Goal: Information Seeking & Learning: Learn about a topic

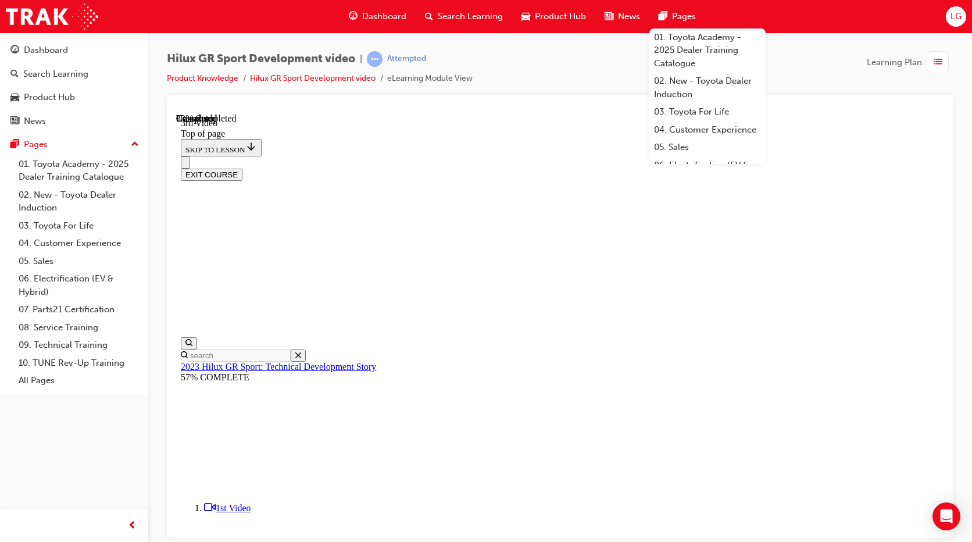
scroll to position [319, 0]
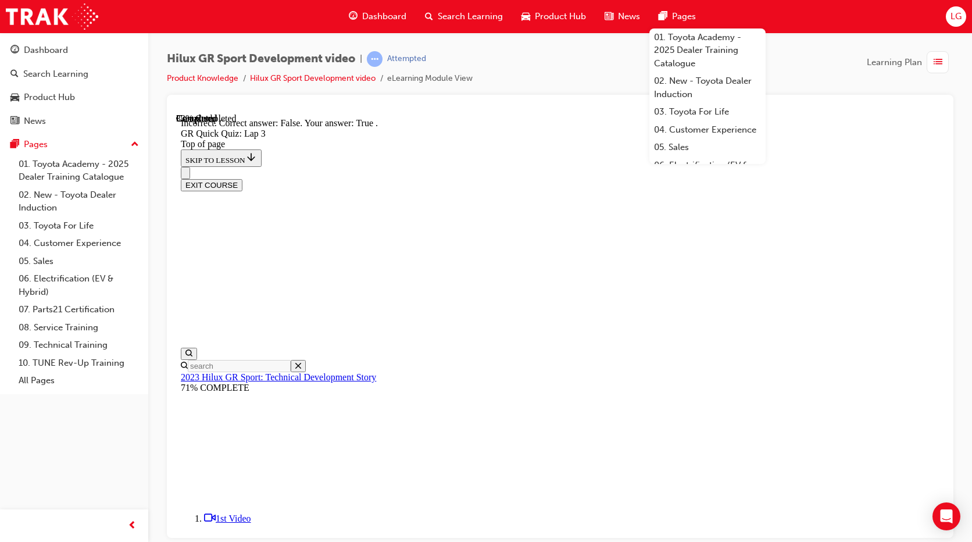
scroll to position [166, 0]
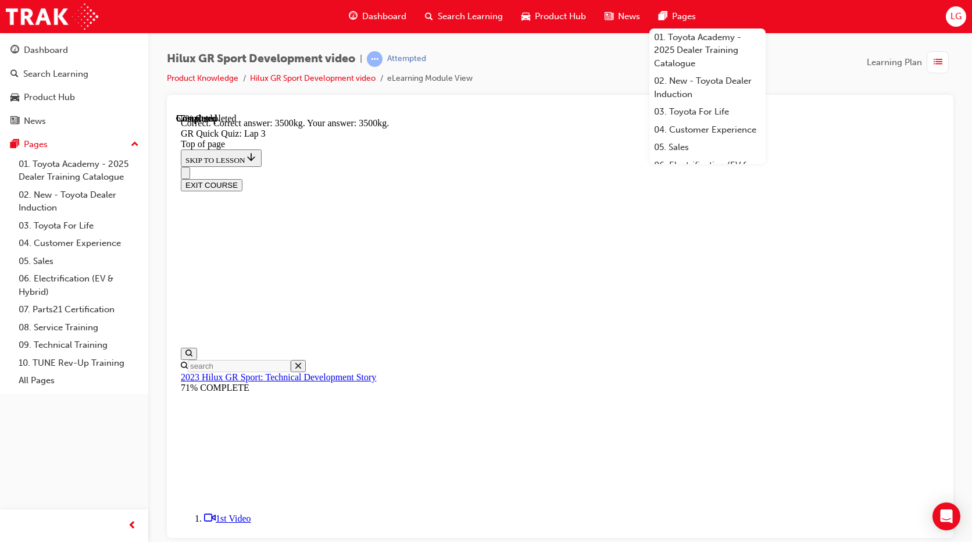
scroll to position [248, 0]
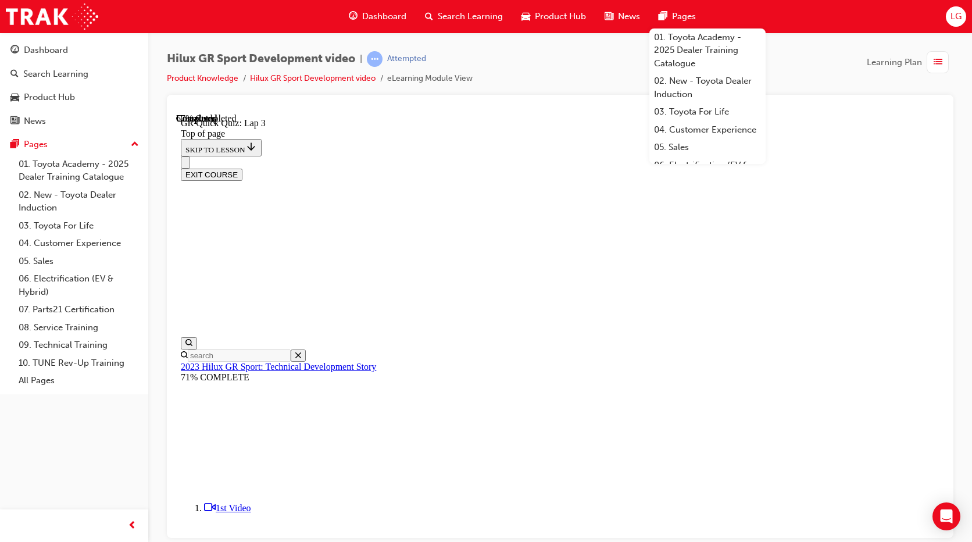
scroll to position [35, 0]
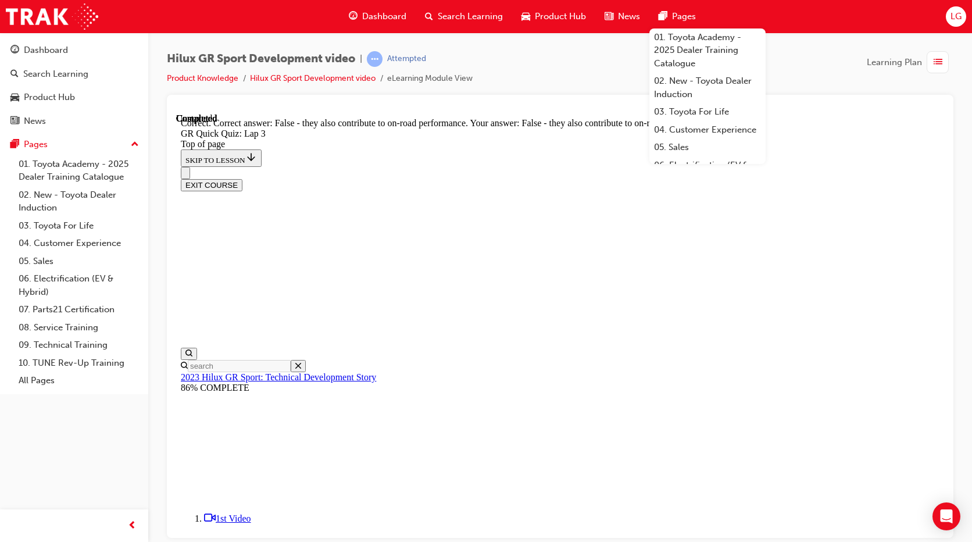
scroll to position [115, 0]
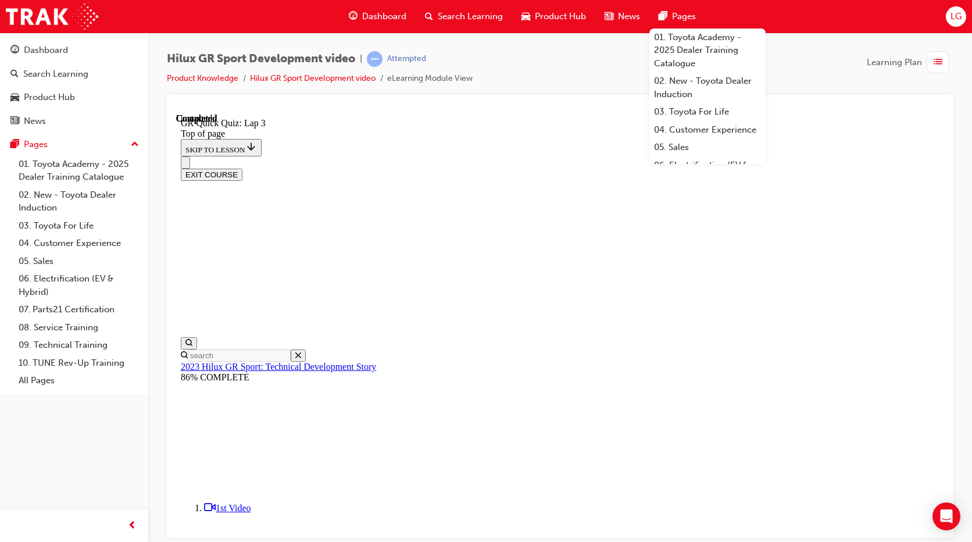
scroll to position [155, 0]
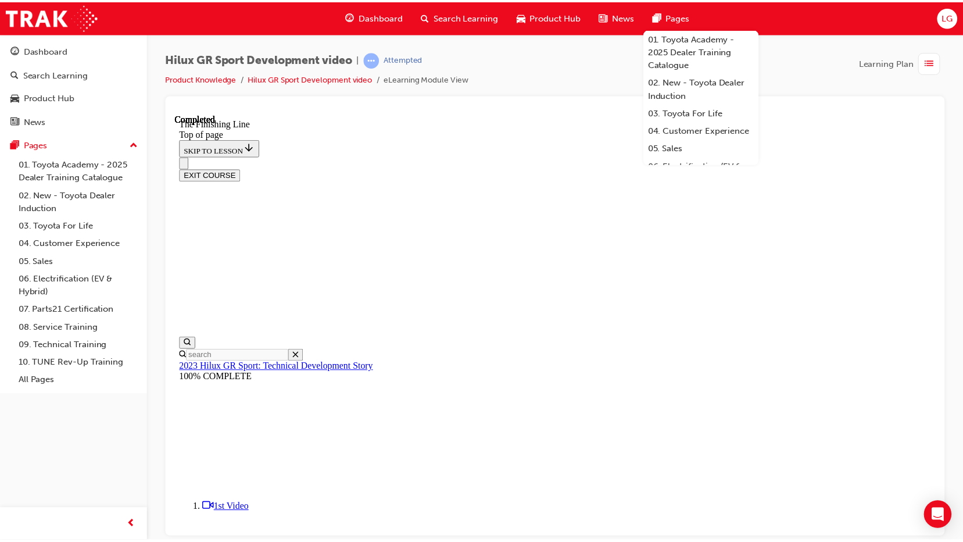
scroll to position [249, 0]
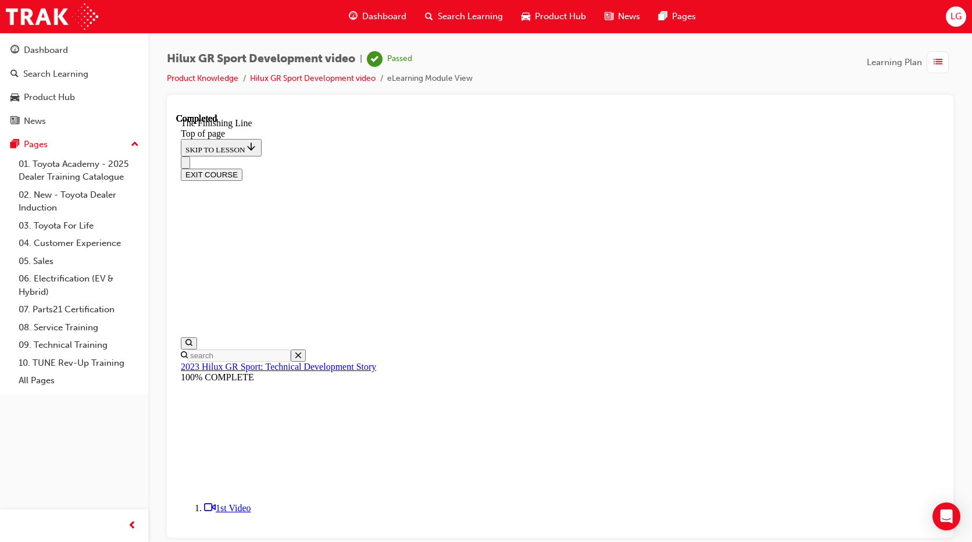
click at [806, 70] on div "Hilux GR Sport Development video | Passed Product Knowledge Hilux GR Sport Deve…" at bounding box center [560, 73] width 786 height 44
click at [124, 46] on div "Dashboard" at bounding box center [73, 50] width 127 height 15
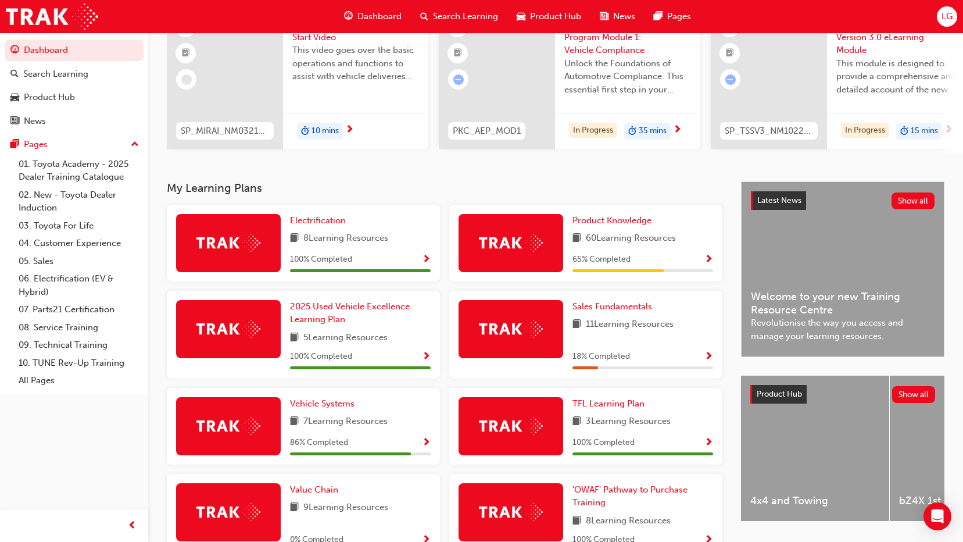
scroll to position [116, 0]
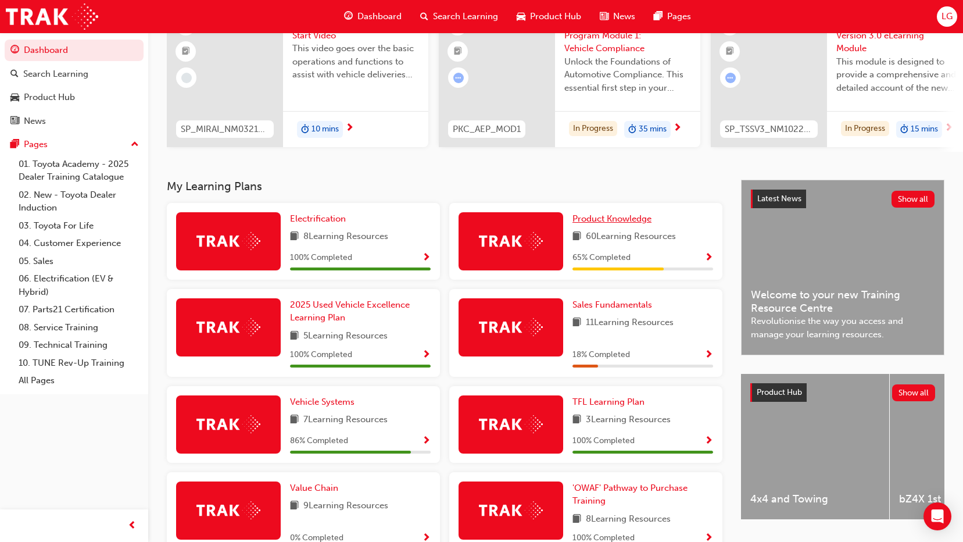
click at [620, 223] on span "Product Knowledge" at bounding box center [611, 218] width 79 height 10
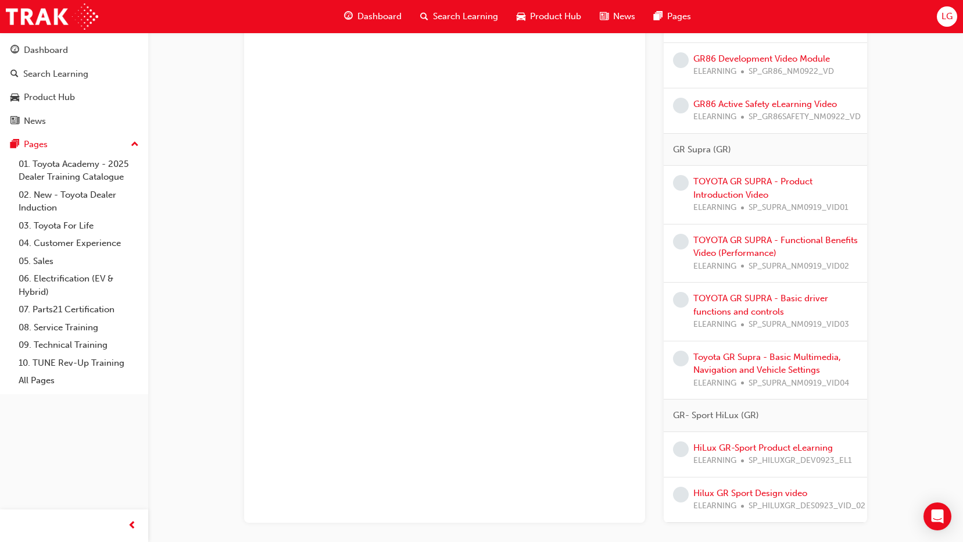
scroll to position [1554, 0]
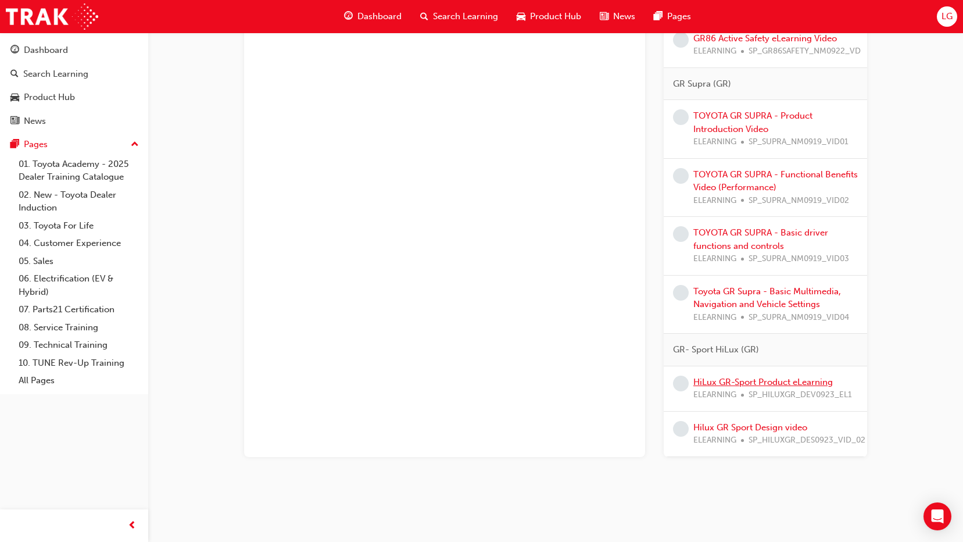
click at [774, 382] on link "HiLux GR-Sport Product eLearning" at bounding box center [762, 382] width 139 height 10
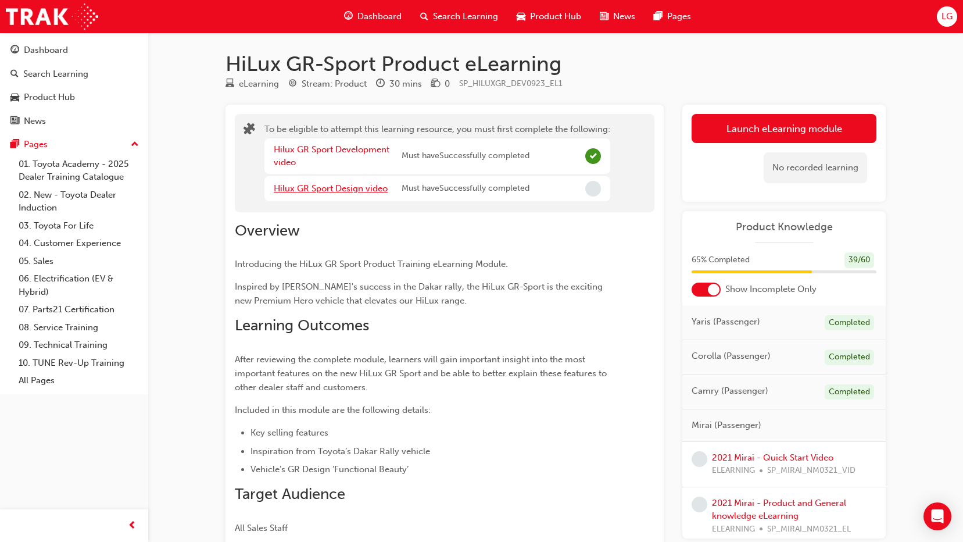
click at [355, 188] on link "Hilux GR Sport Design video" at bounding box center [331, 188] width 114 height 10
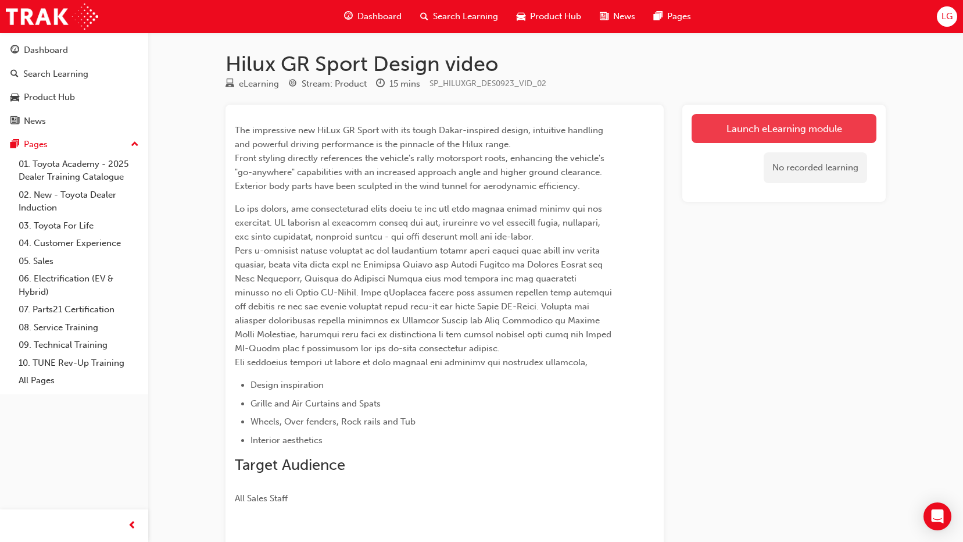
click at [812, 133] on link "Launch eLearning module" at bounding box center [784, 128] width 185 height 29
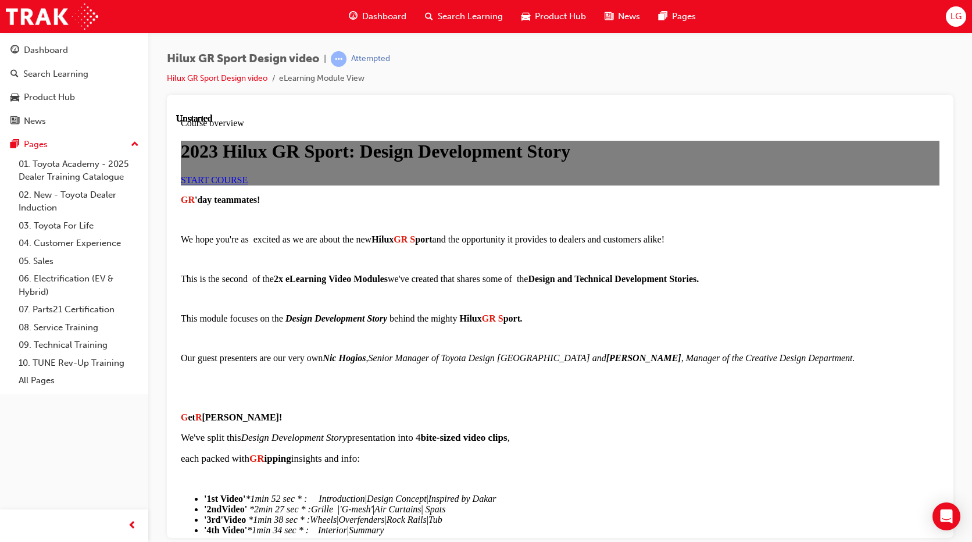
click at [248, 184] on span "START COURSE" at bounding box center [214, 179] width 67 height 10
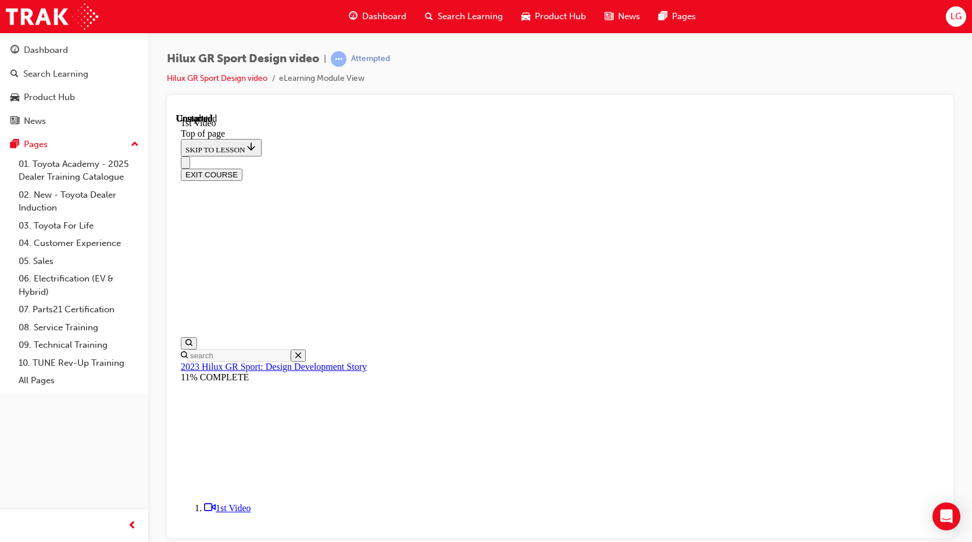
scroll to position [269, 0]
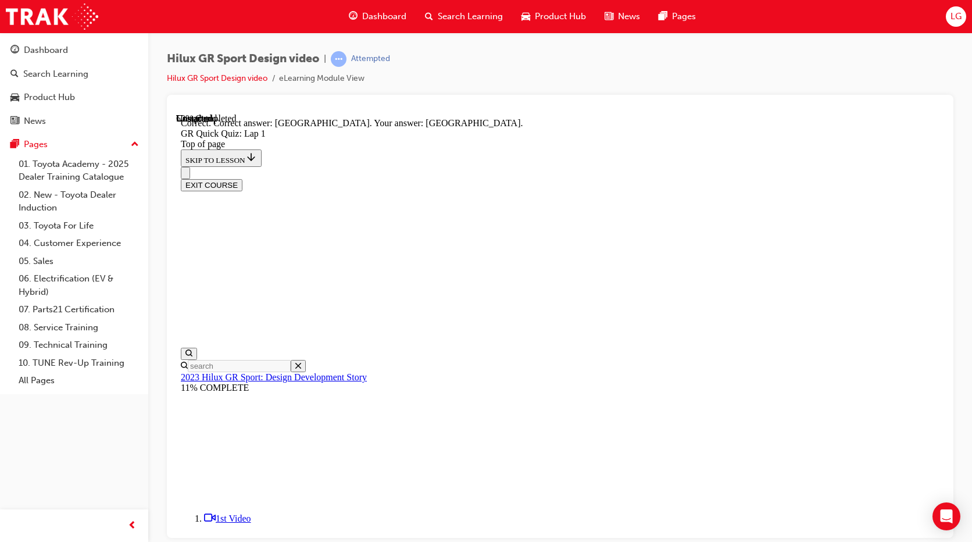
scroll to position [220, 0]
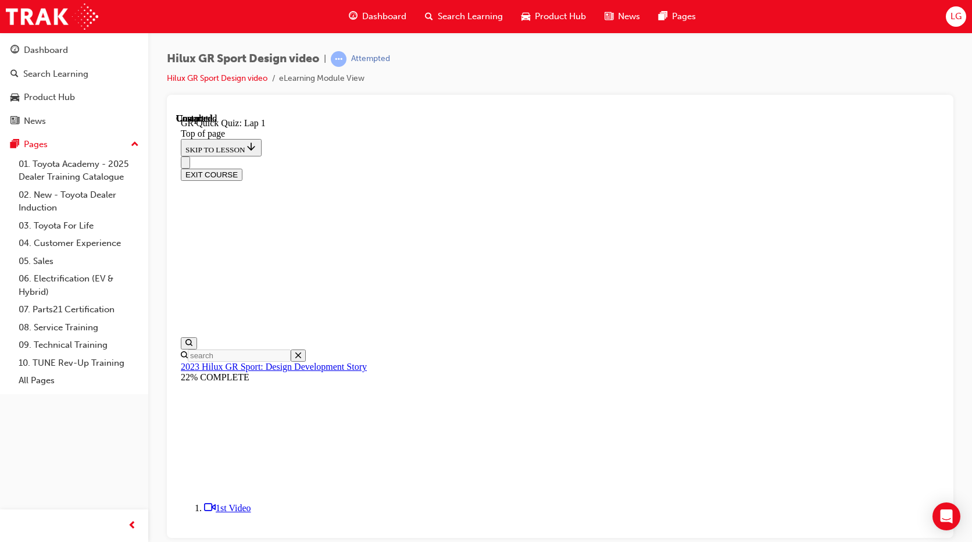
scroll to position [155, 0]
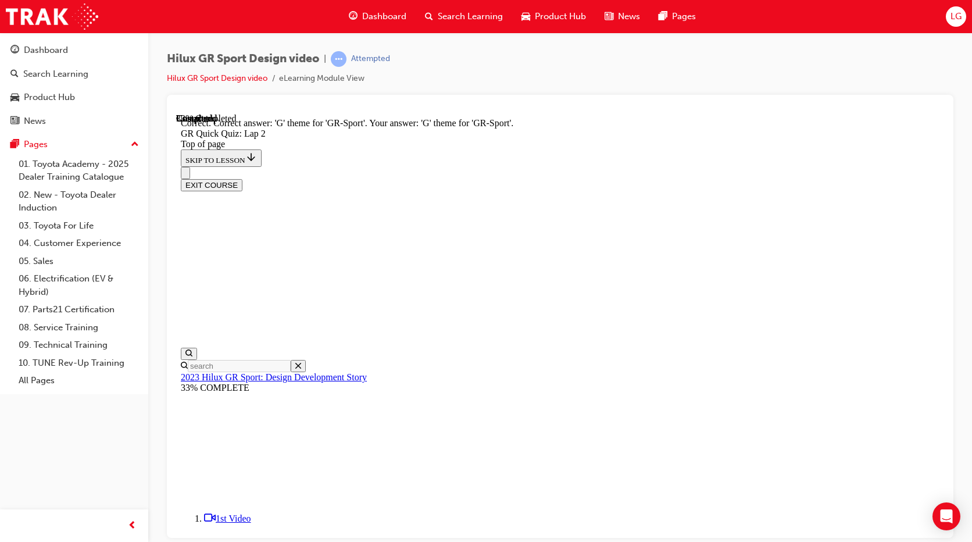
scroll to position [239, 0]
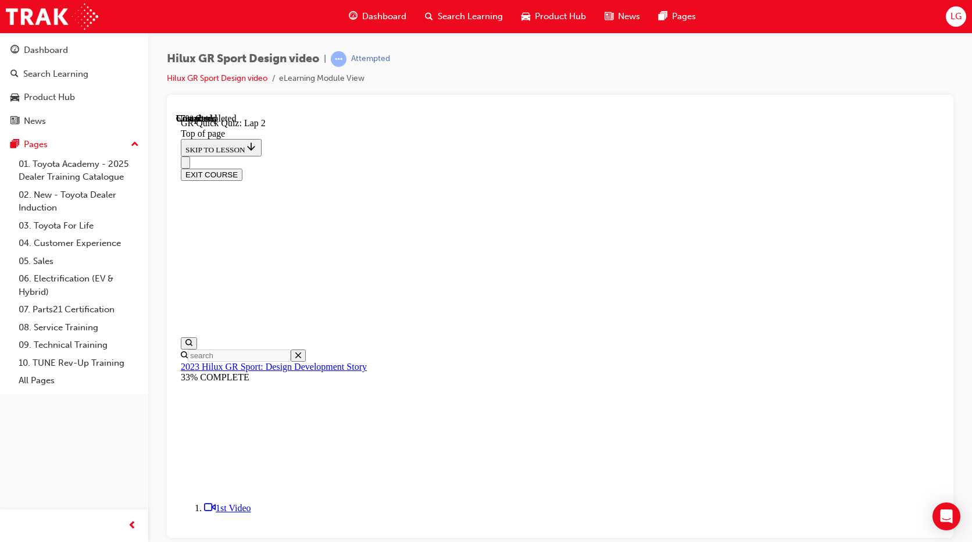
scroll to position [94, 0]
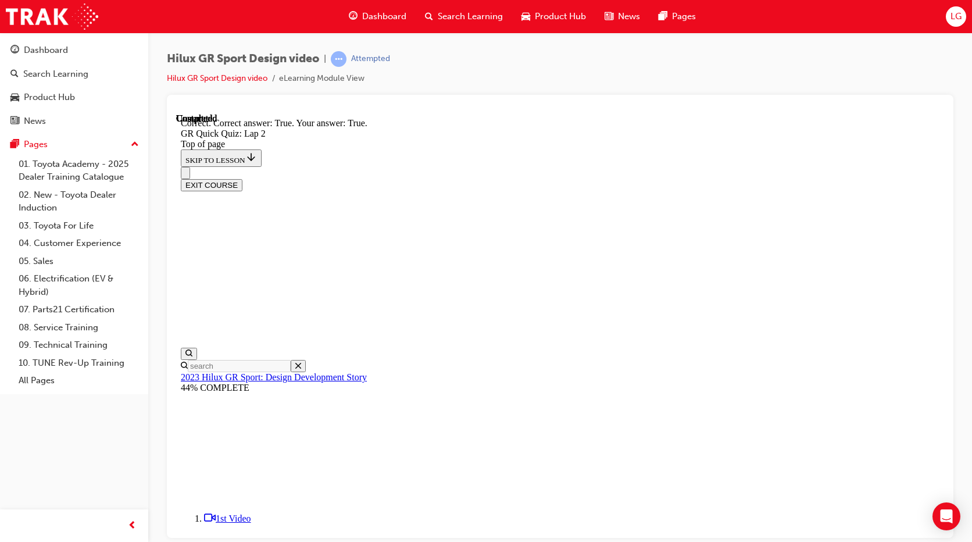
scroll to position [234, 0]
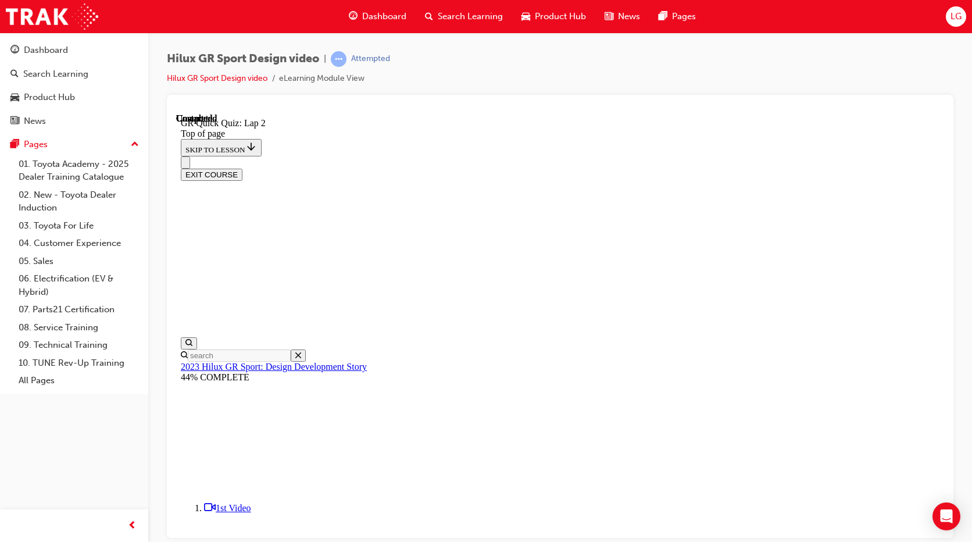
scroll to position [155, 0]
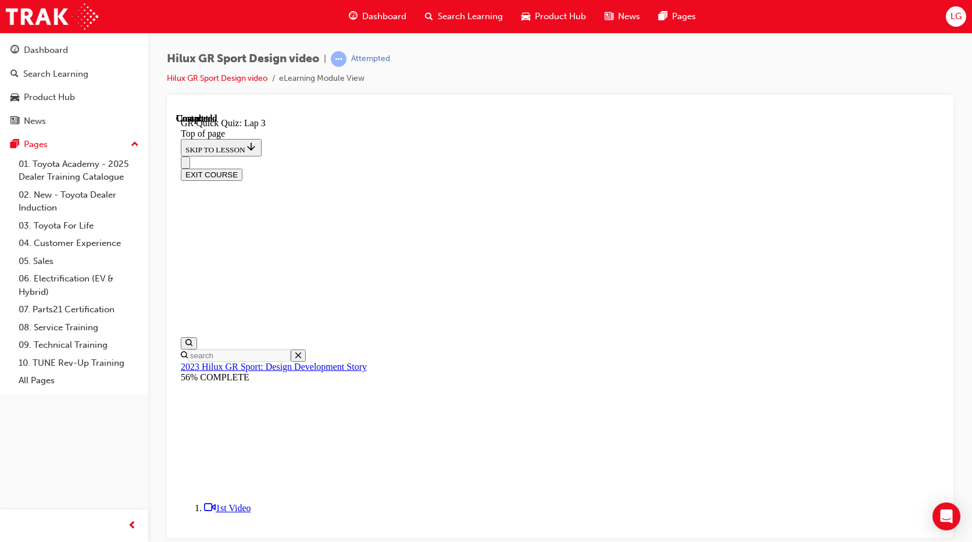
click at [639, 541] on div "Hilux GR Sport Design video | Attempted Hilux GR Sport Design video eLearning M…" at bounding box center [486, 271] width 972 height 542
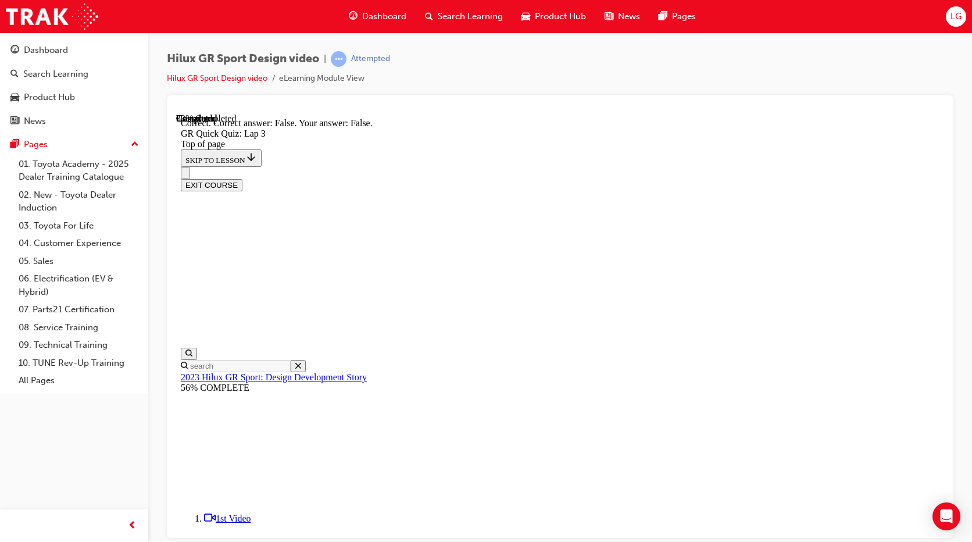
scroll to position [226, 0]
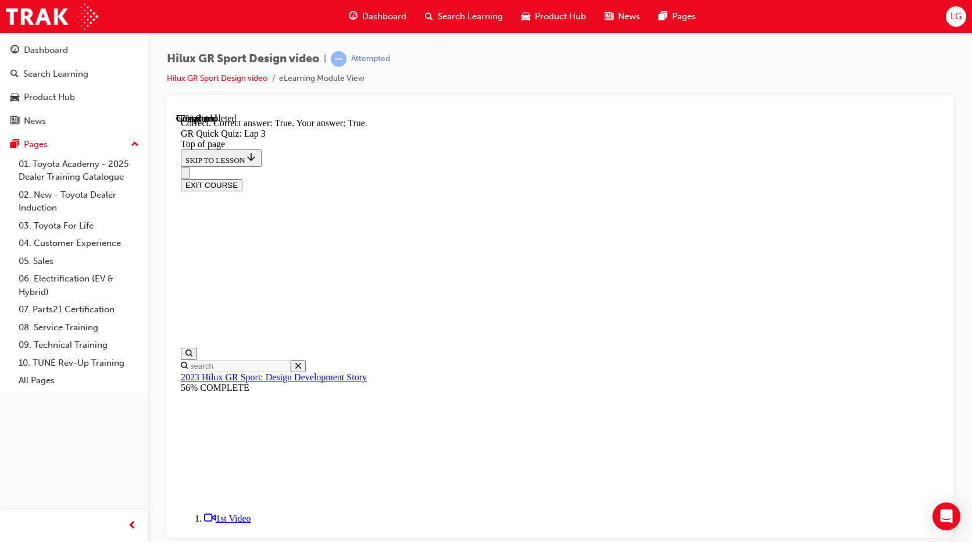
scroll to position [174, 0]
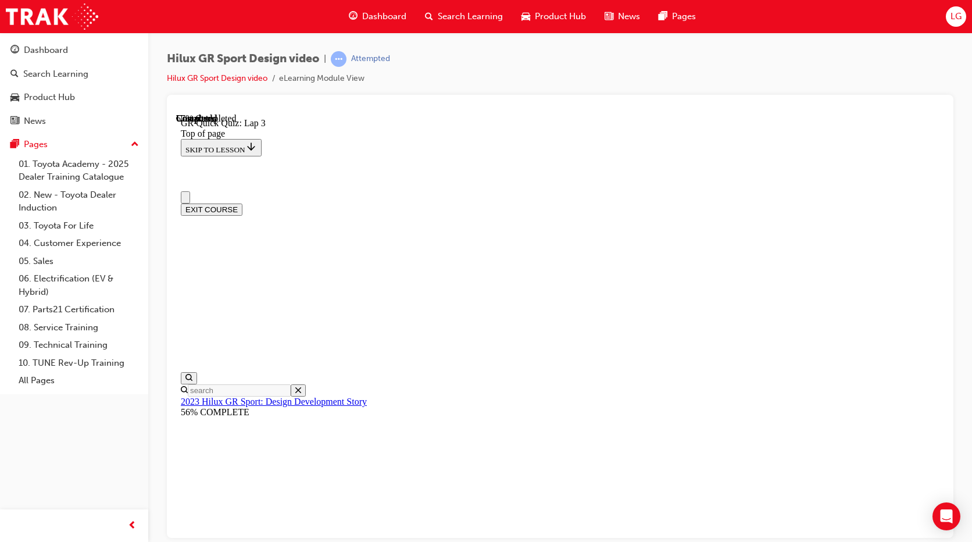
scroll to position [58, 0]
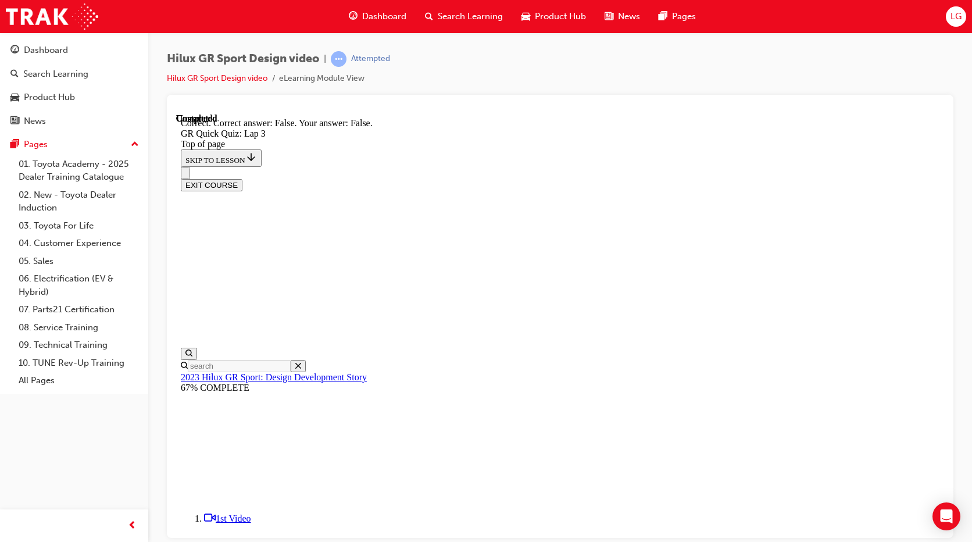
scroll to position [234, 0]
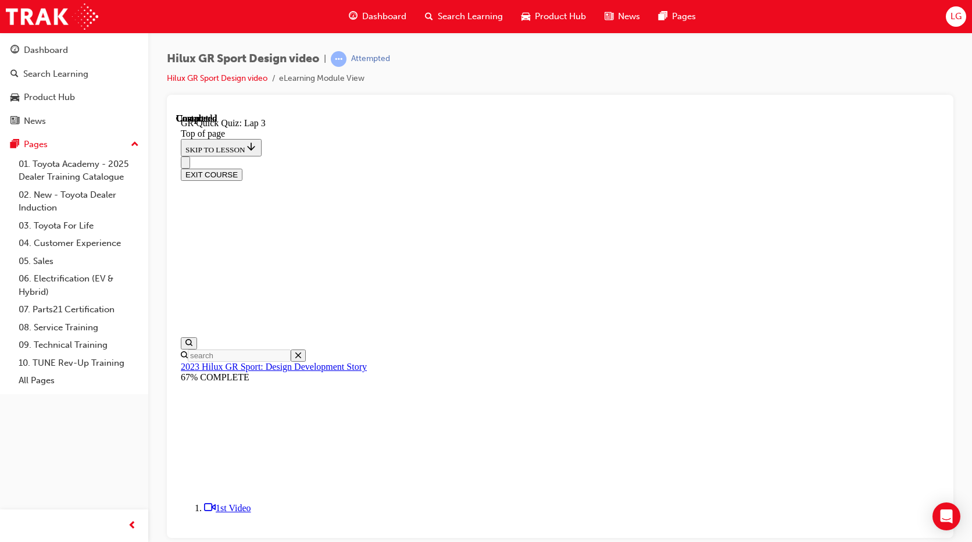
scroll to position [155, 0]
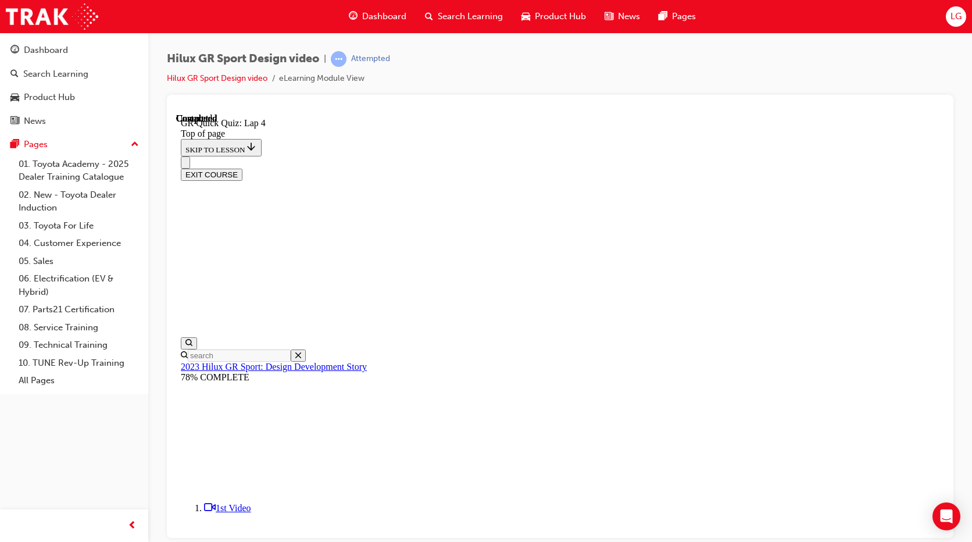
drag, startPoint x: 645, startPoint y: 436, endPoint x: 617, endPoint y: 379, distance: 63.9
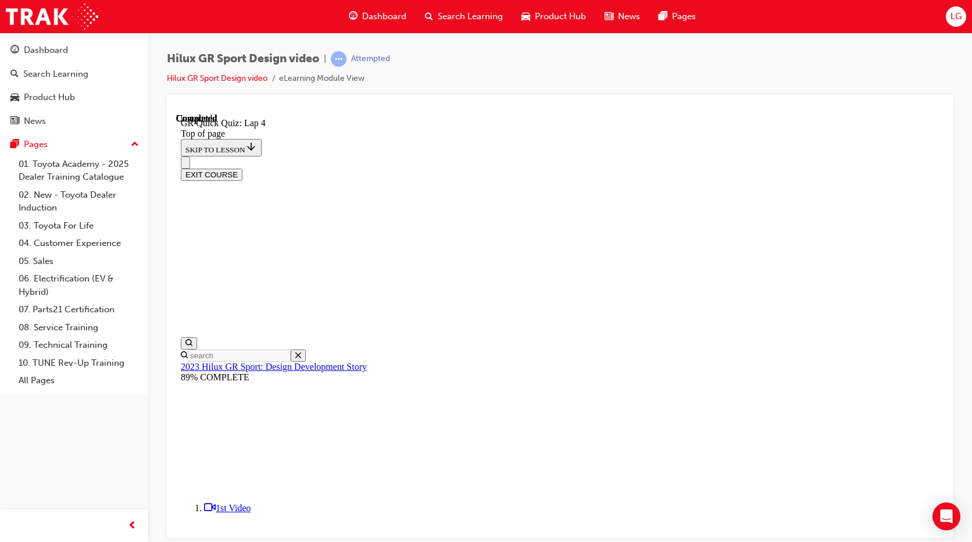
scroll to position [155, 0]
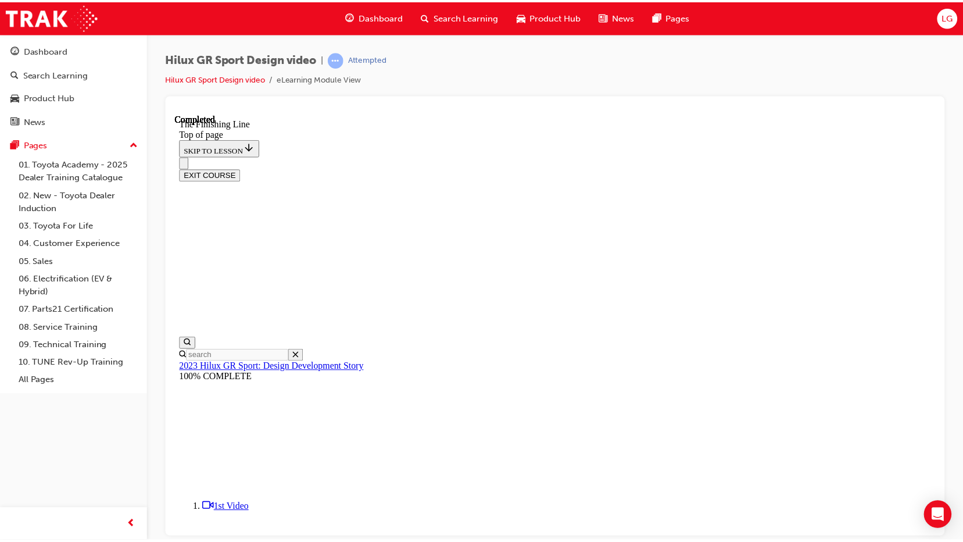
scroll to position [305, 0]
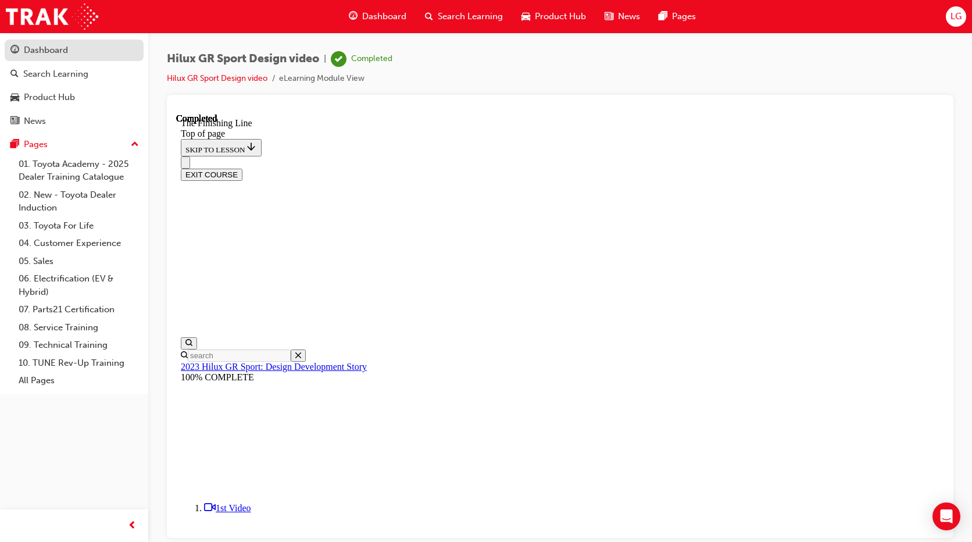
click at [70, 56] on div "Dashboard" at bounding box center [73, 50] width 127 height 15
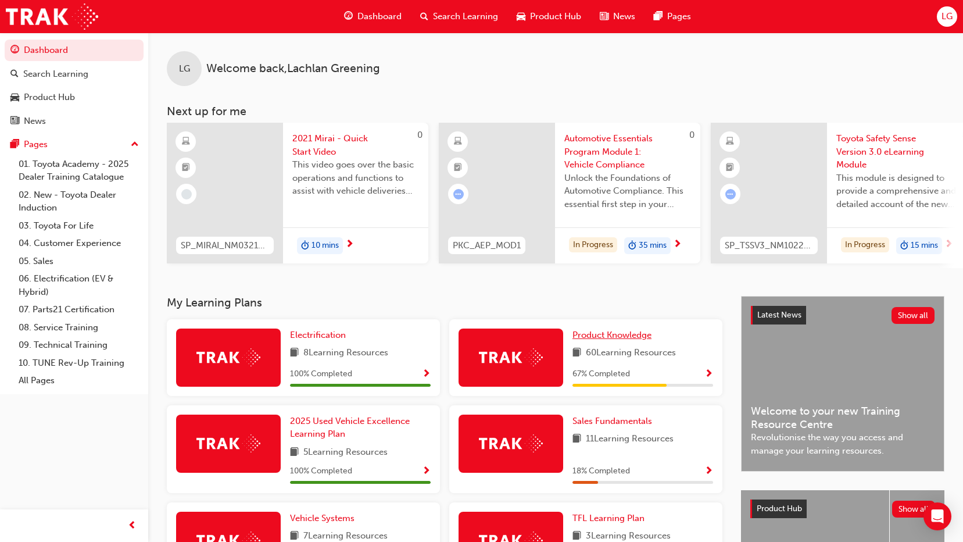
click at [610, 340] on span "Product Knowledge" at bounding box center [611, 335] width 79 height 10
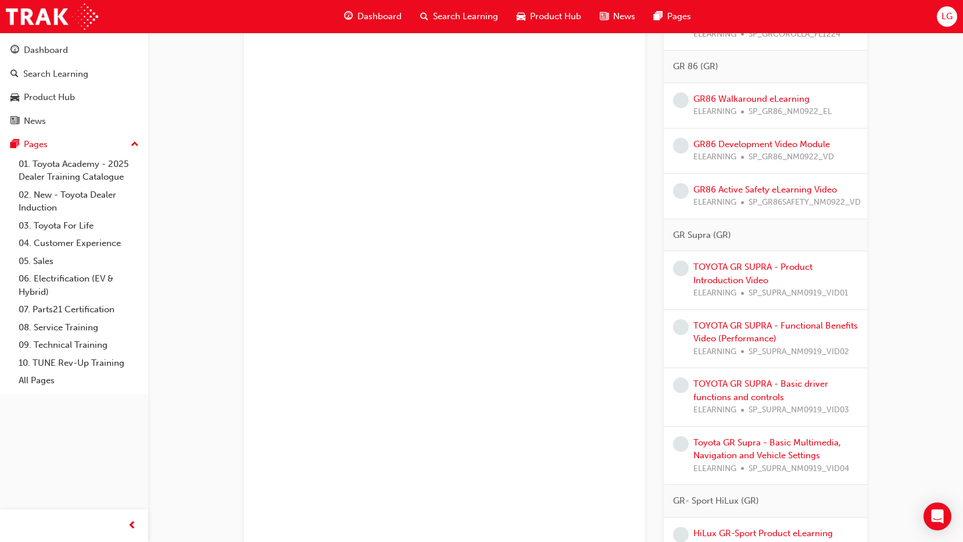
scroll to position [1508, 0]
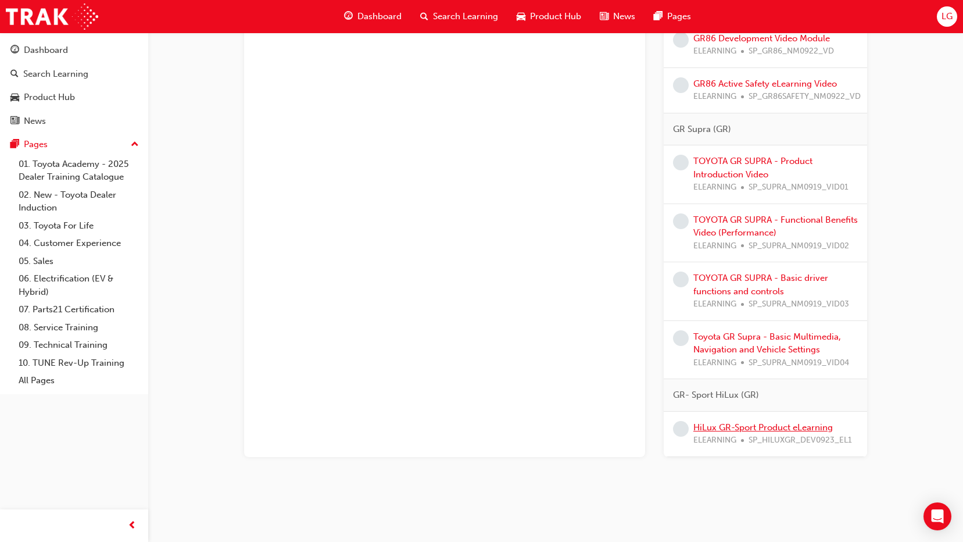
click at [785, 428] on link "HiLux GR-Sport Product eLearning" at bounding box center [762, 427] width 139 height 10
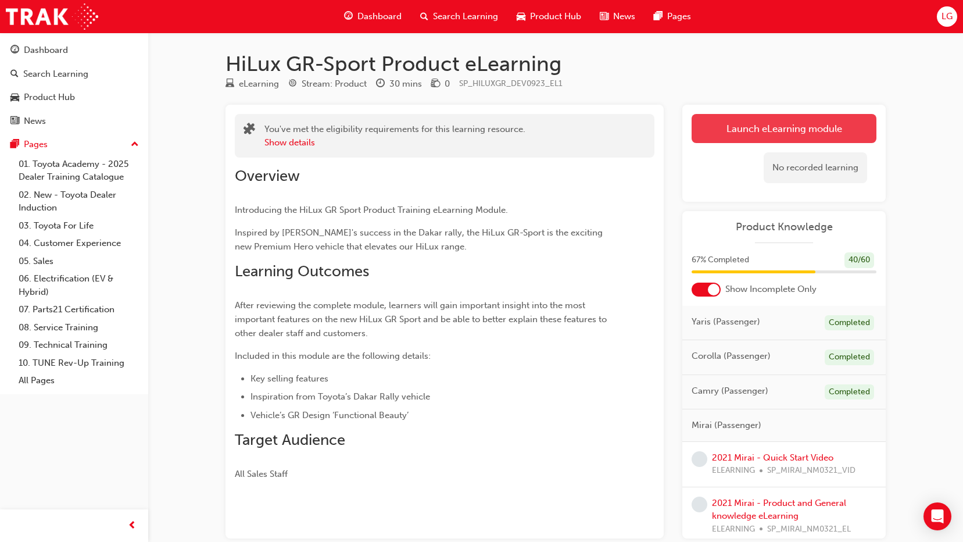
click at [729, 126] on link "Launch eLearning module" at bounding box center [784, 128] width 185 height 29
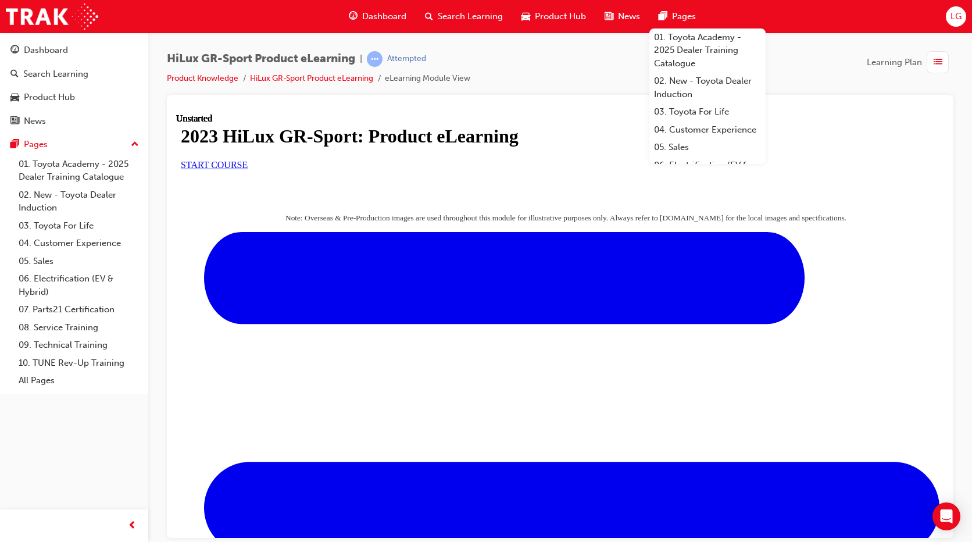
scroll to position [174, 0]
click at [248, 159] on link "START COURSE" at bounding box center [214, 164] width 67 height 10
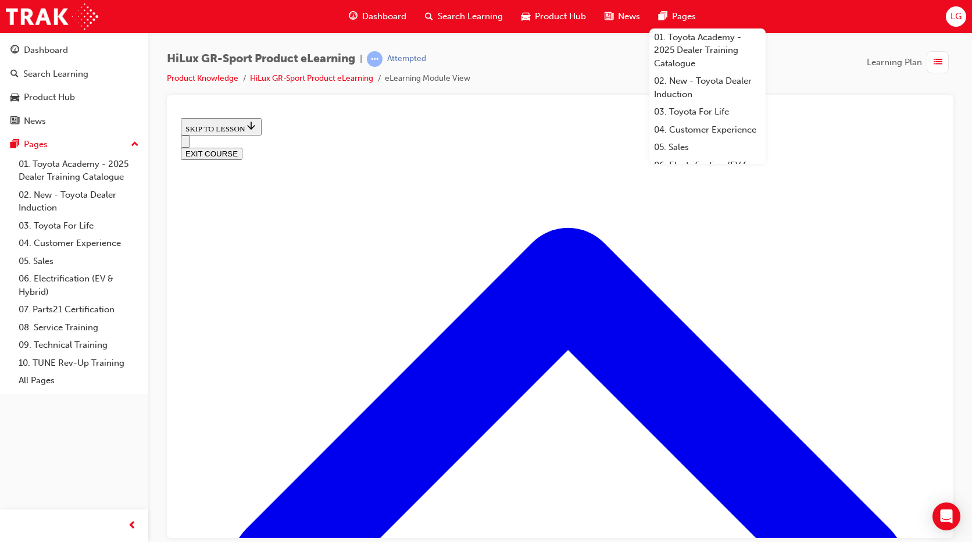
scroll to position [501, 0]
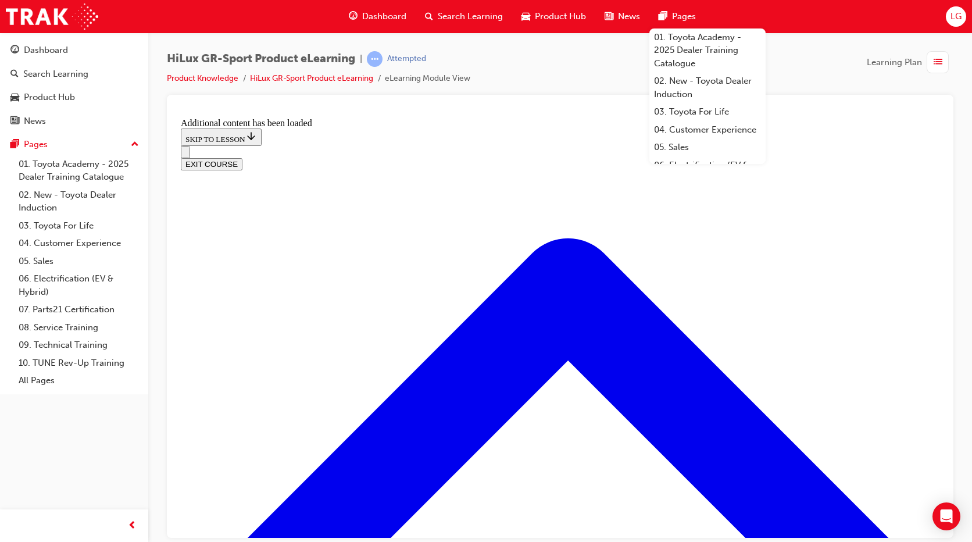
scroll to position [1099, 0]
drag, startPoint x: 618, startPoint y: 420, endPoint x: 583, endPoint y: 427, distance: 36.0
drag, startPoint x: 583, startPoint y: 427, endPoint x: 524, endPoint y: 362, distance: 87.2
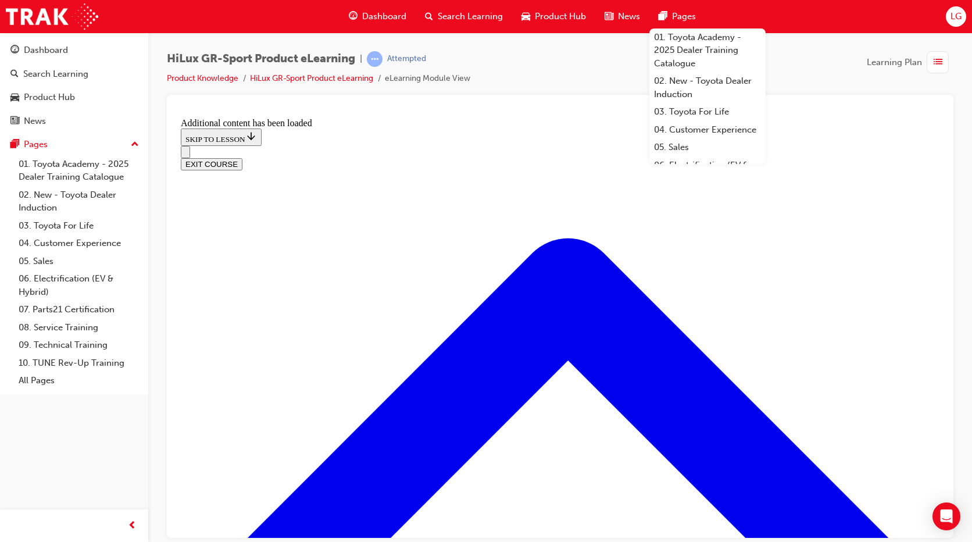
drag, startPoint x: 478, startPoint y: 420, endPoint x: 511, endPoint y: 358, distance: 70.2
drag, startPoint x: 497, startPoint y: 304, endPoint x: 524, endPoint y: 305, distance: 27.3
drag, startPoint x: 472, startPoint y: 436, endPoint x: 521, endPoint y: 431, distance: 49.7
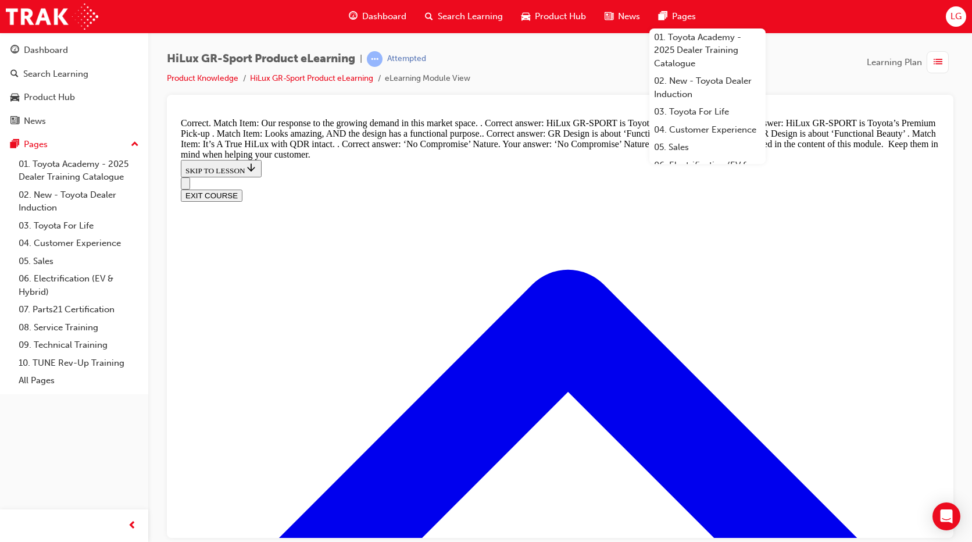
scroll to position [1331, 0]
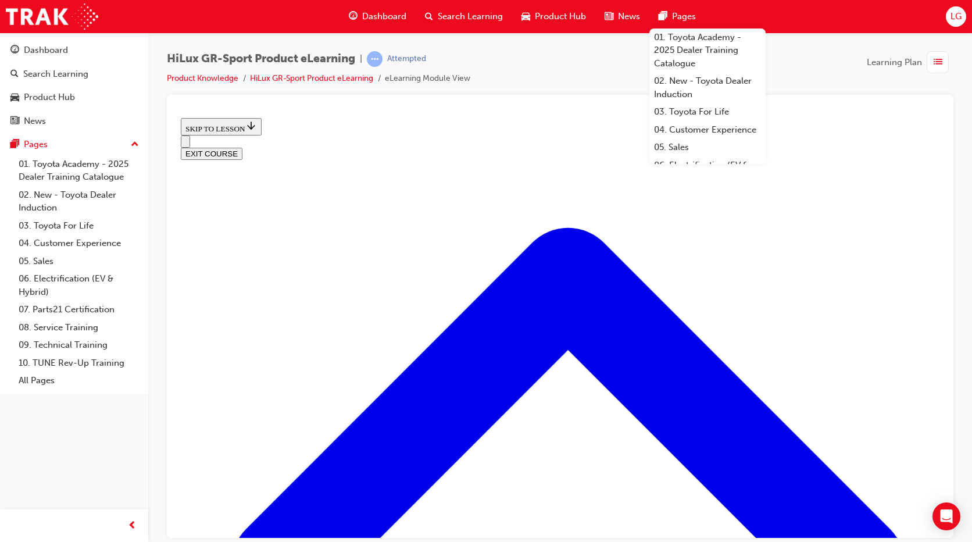
scroll to position [385, 0]
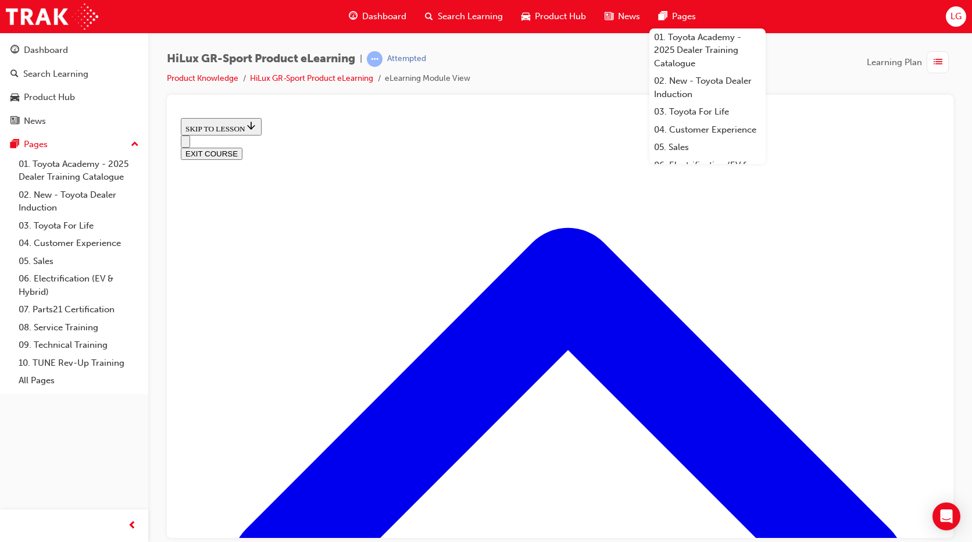
drag, startPoint x: 563, startPoint y: 227, endPoint x: 496, endPoint y: 378, distance: 165.5
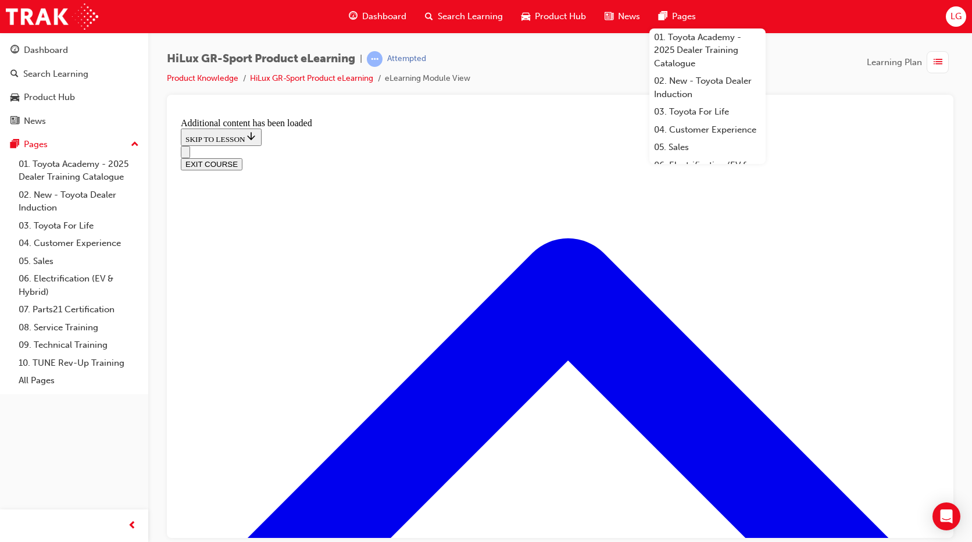
scroll to position [882, 0]
radio input "true"
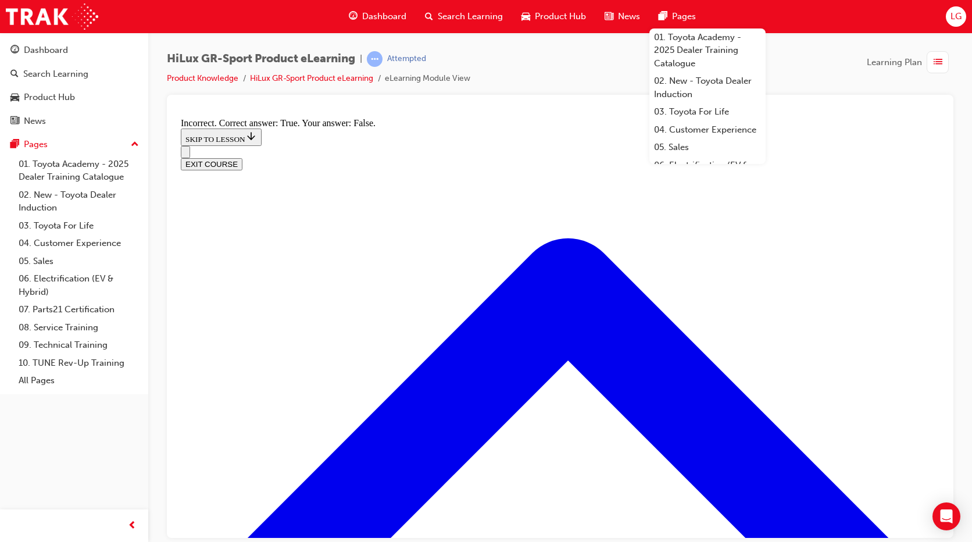
radio input "true"
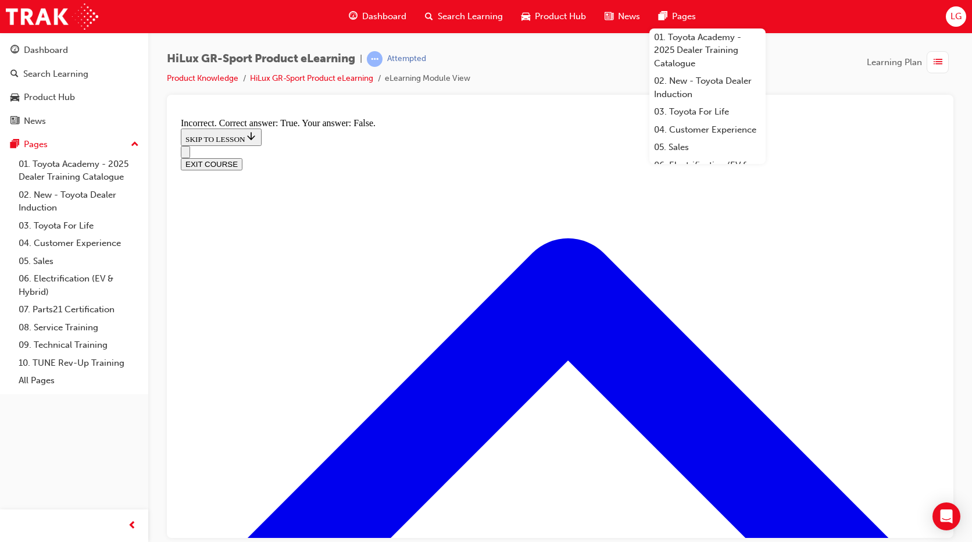
click at [792, 83] on div "HiLux GR-Sport Product eLearning | Attempted Product Knowledge HiLux GR-Sport P…" at bounding box center [560, 73] width 786 height 44
click at [786, 57] on div "HiLux GR-Sport Product eLearning | Attempted Product Knowledge HiLux GR-Sport P…" at bounding box center [560, 73] width 786 height 44
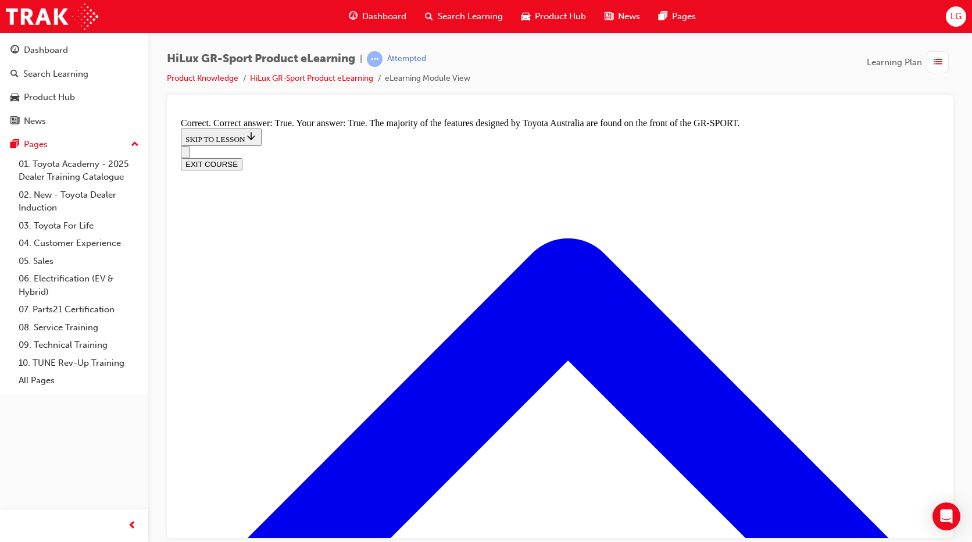
scroll to position [1405, 0]
radio input "true"
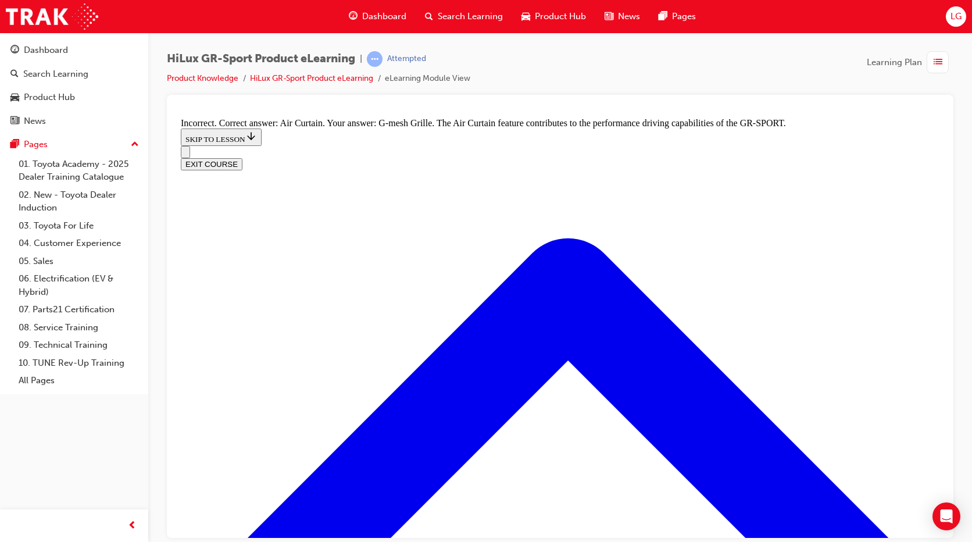
radio input "true"
drag, startPoint x: 556, startPoint y: 455, endPoint x: 427, endPoint y: 442, distance: 129.0
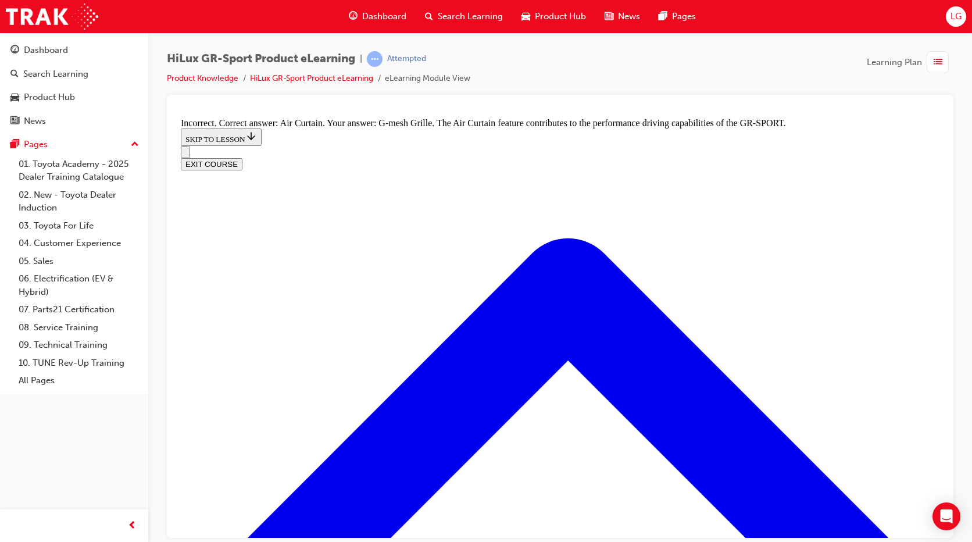
radio input "true"
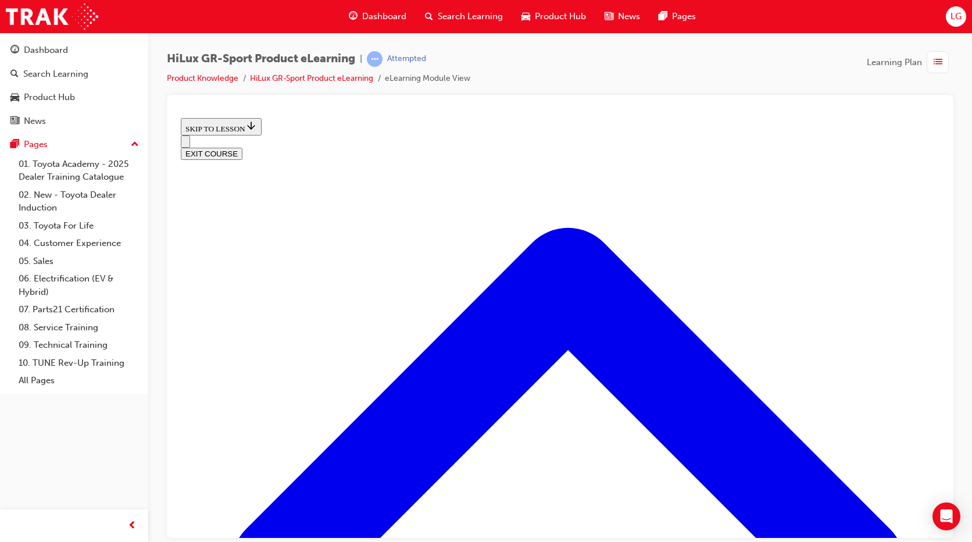
scroll to position [94, 0]
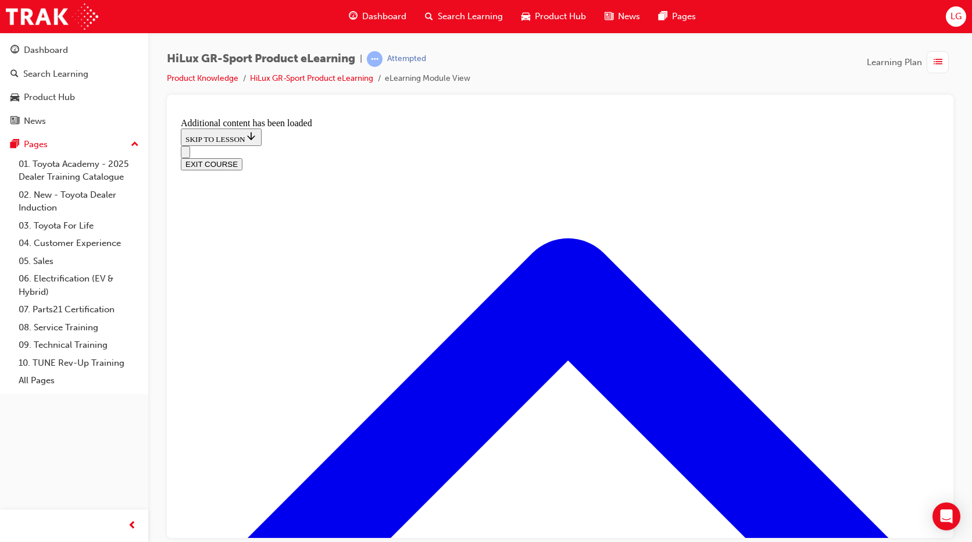
scroll to position [546, 0]
radio input "true"
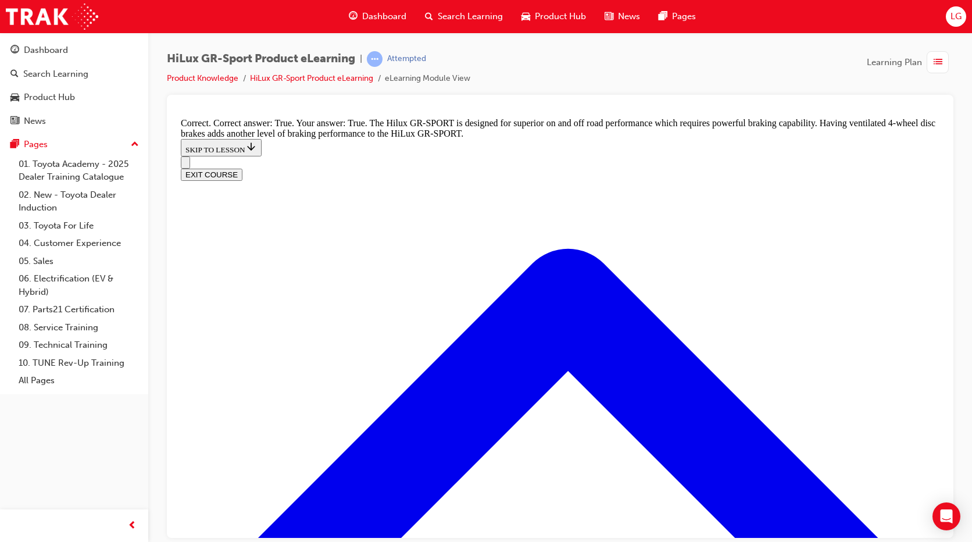
scroll to position [779, 0]
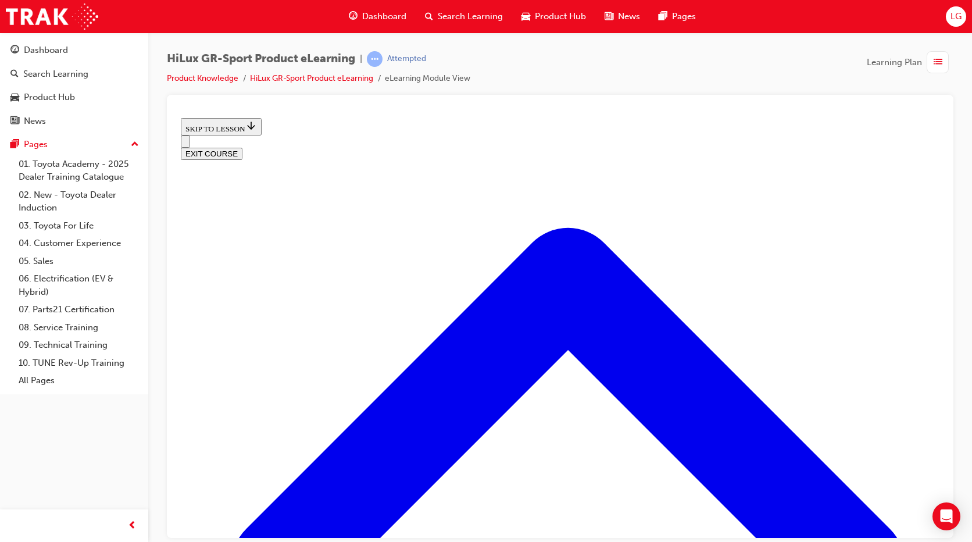
scroll to position [385, 0]
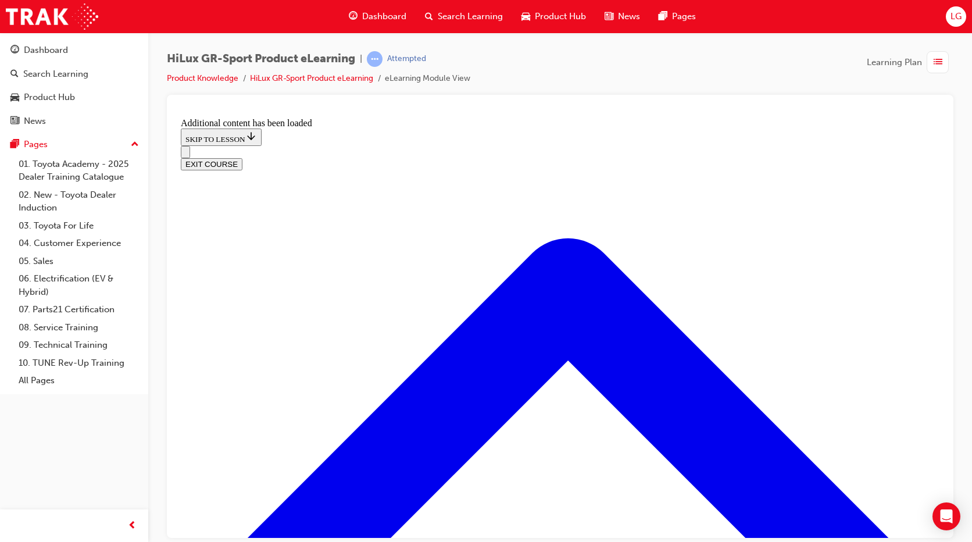
scroll to position [1314, 0]
checkbox input "true"
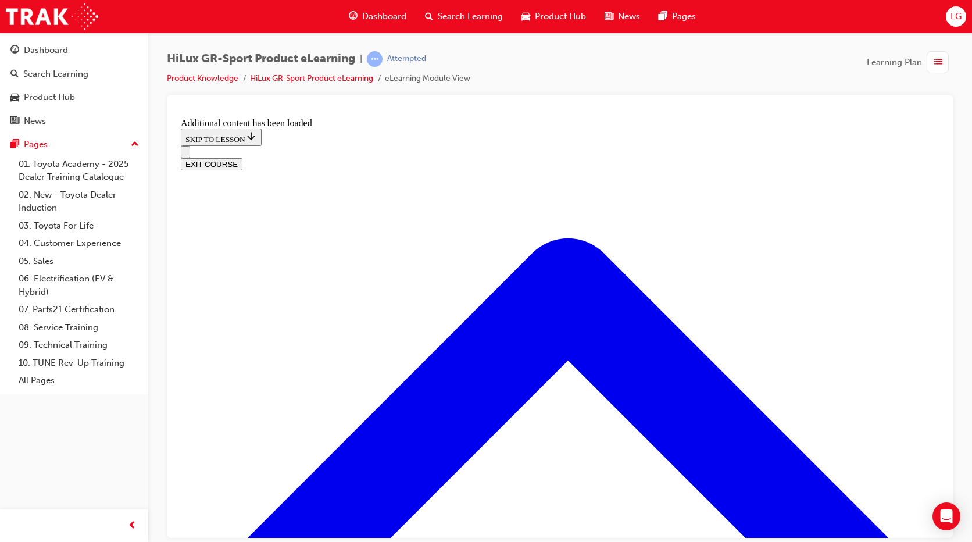
checkbox input "true"
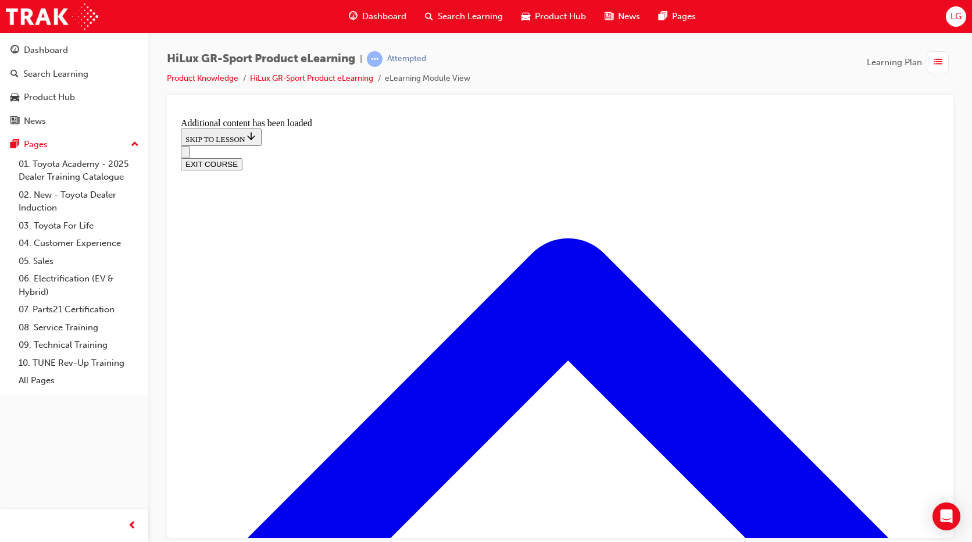
checkbox input "true"
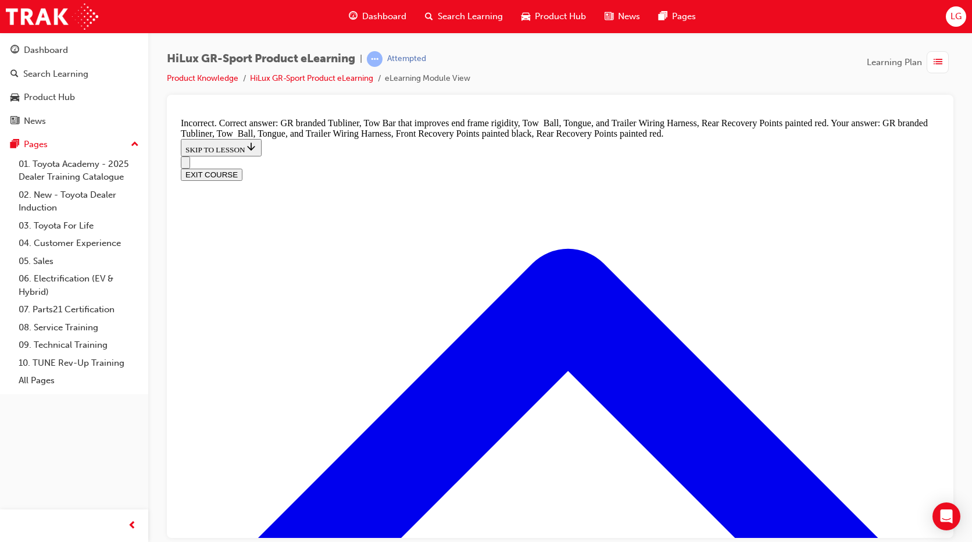
scroll to position [1488, 0]
checkbox input "false"
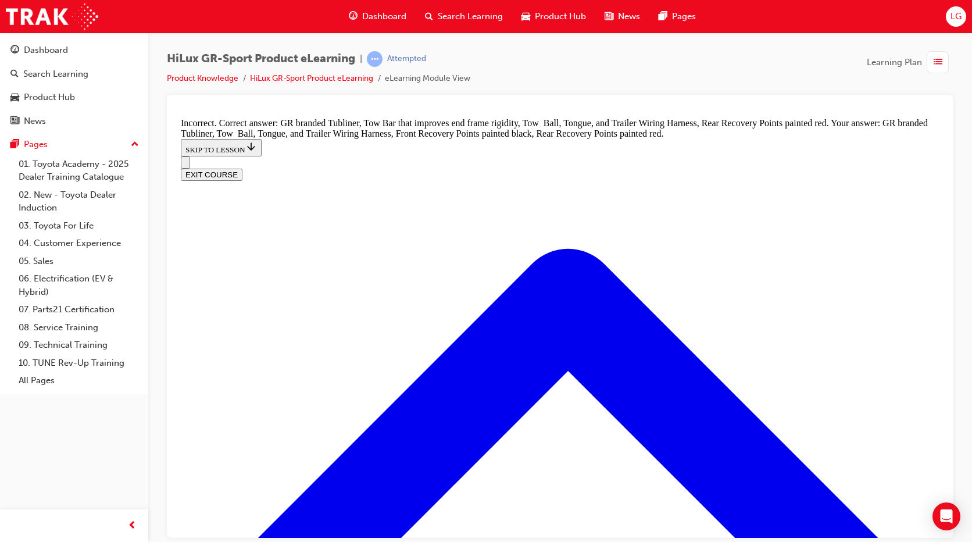
checkbox input "false"
drag, startPoint x: 515, startPoint y: 227, endPoint x: 516, endPoint y: 219, distance: 8.2
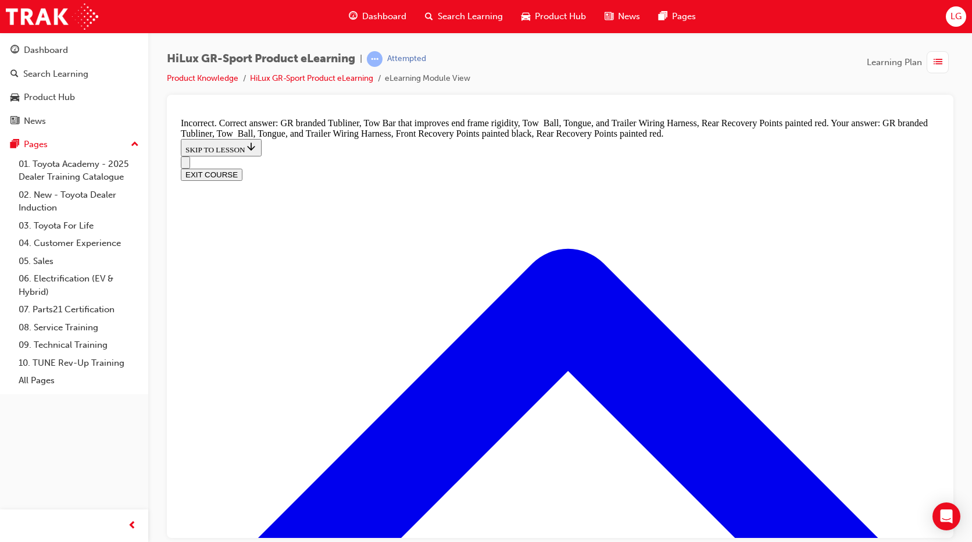
checkbox input "false"
drag, startPoint x: 518, startPoint y: 167, endPoint x: 520, endPoint y: 157, distance: 9.9
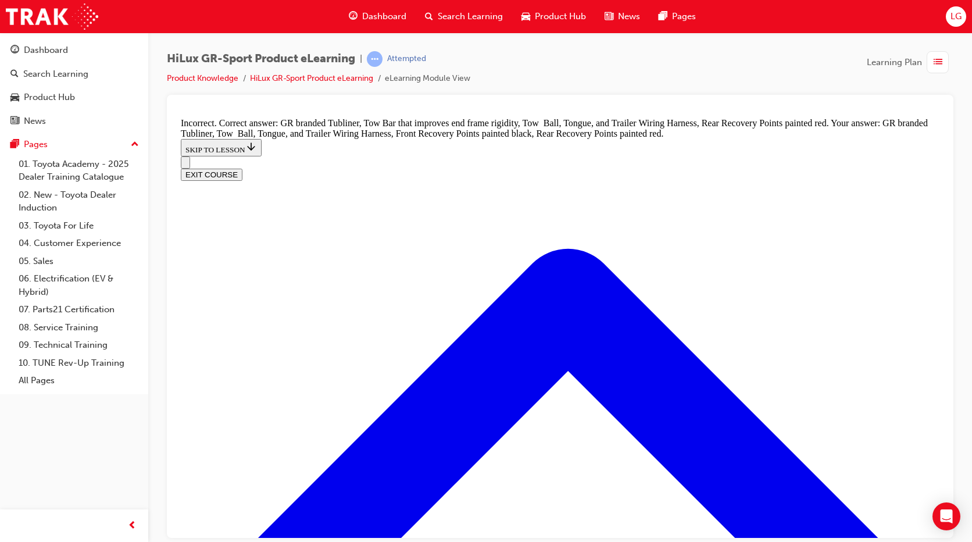
checkbox input "true"
checkbox input "false"
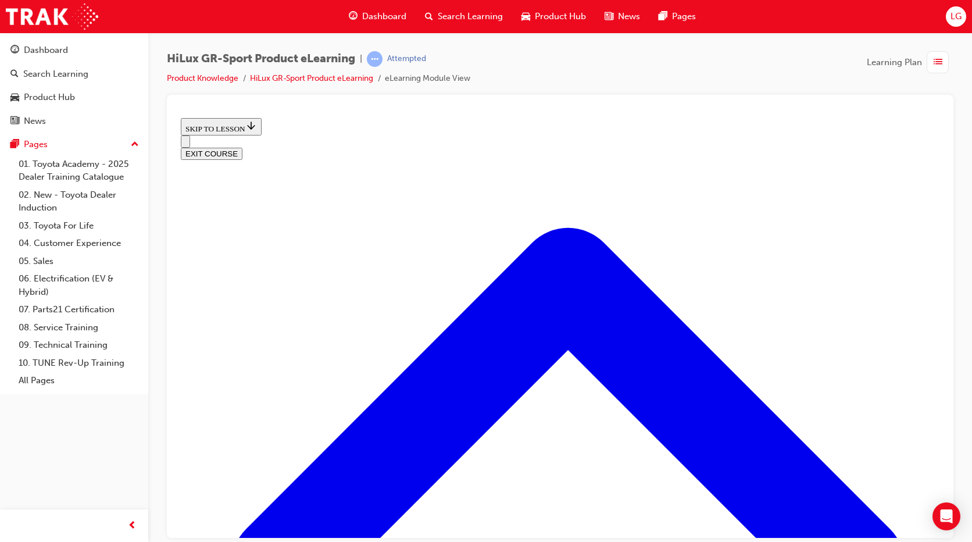
scroll to position [327, 0]
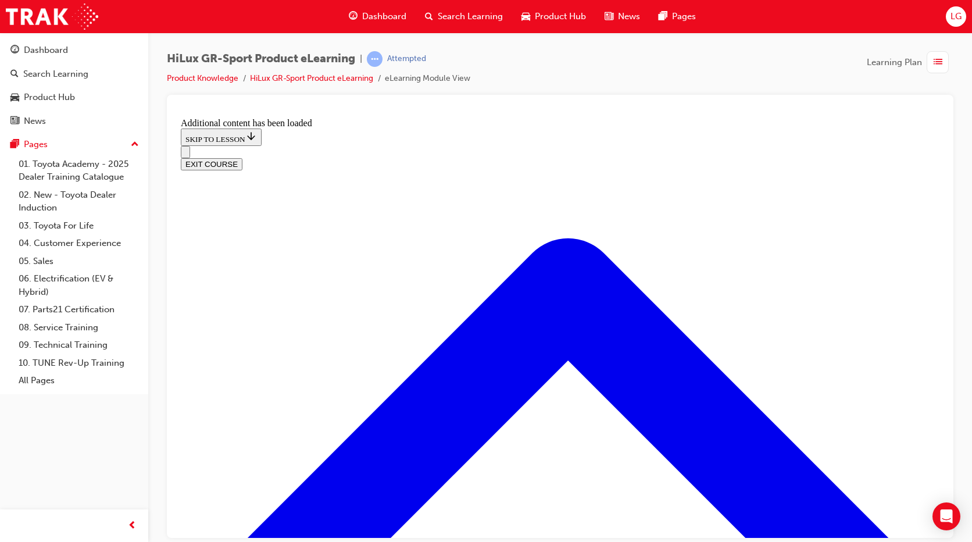
scroll to position [892, 0]
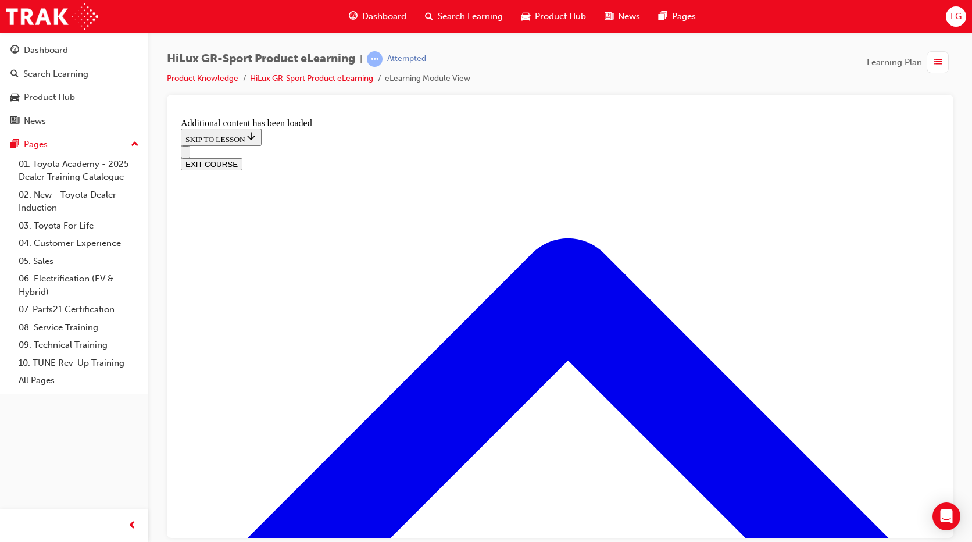
scroll to position [931, 0]
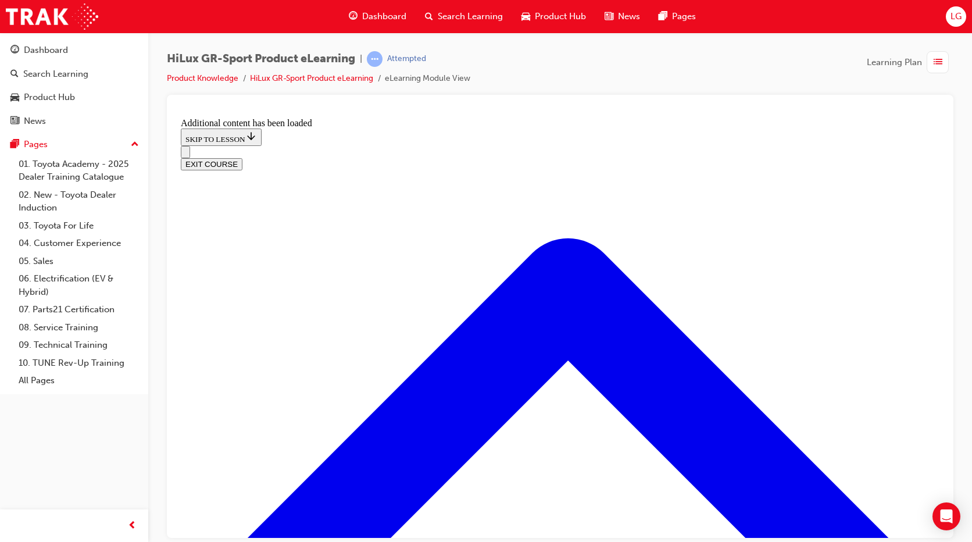
checkbox input "true"
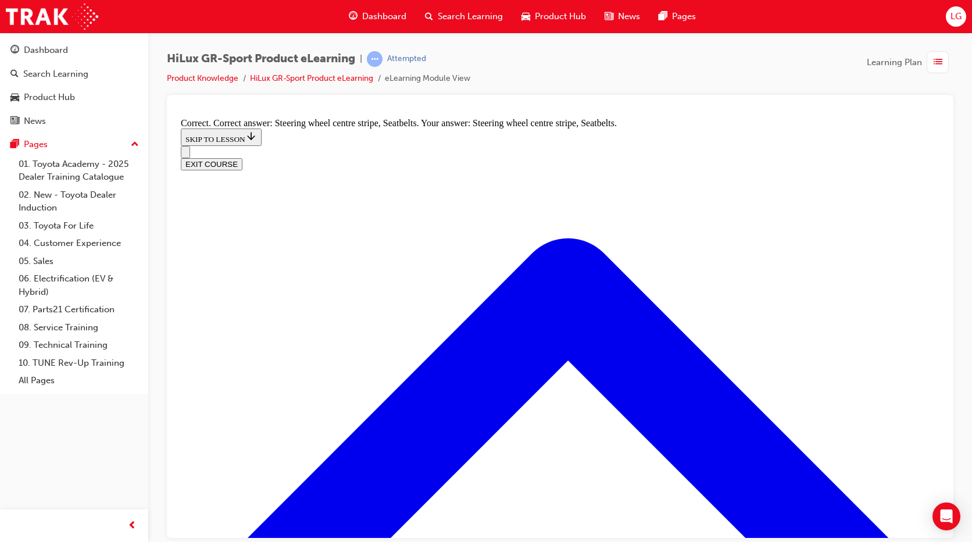
scroll to position [1697, 0]
radio input "true"
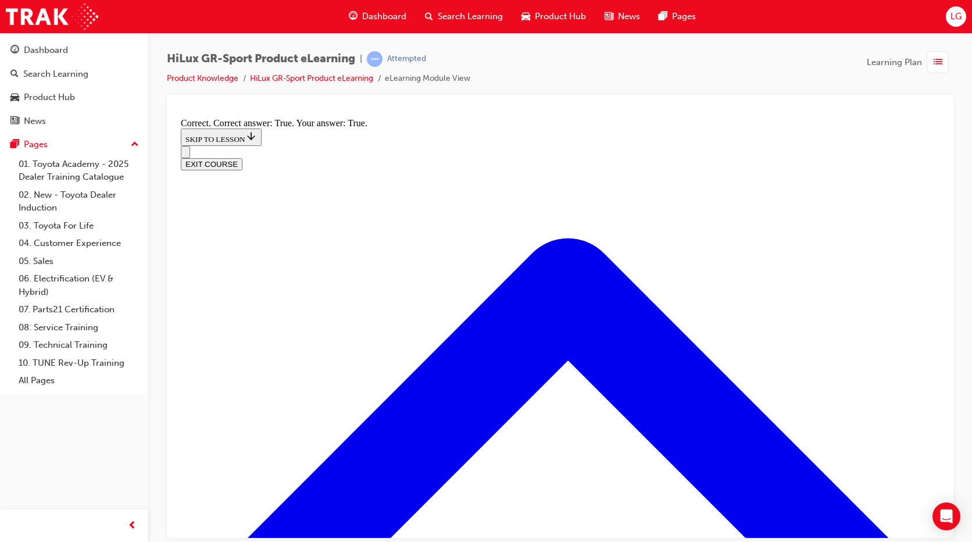
scroll to position [1813, 0]
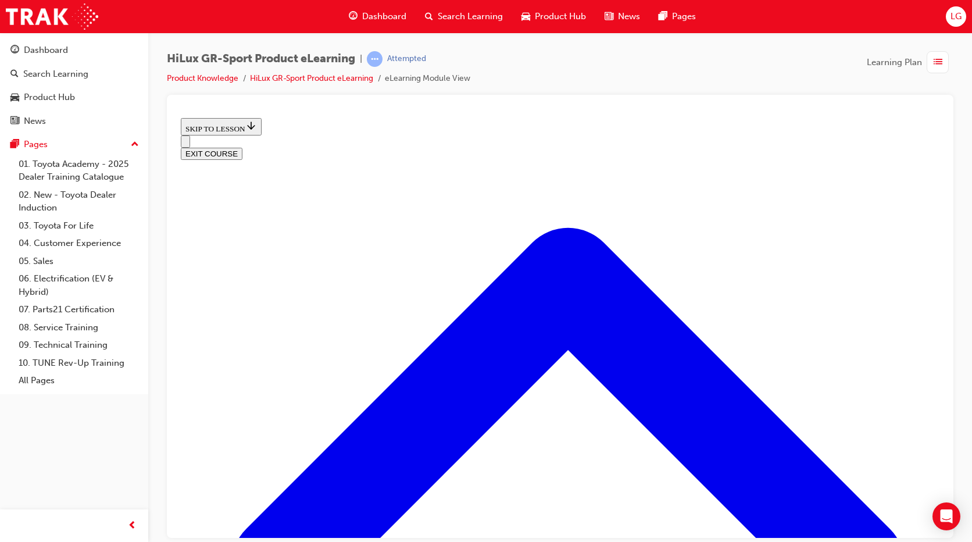
scroll to position [432, 0]
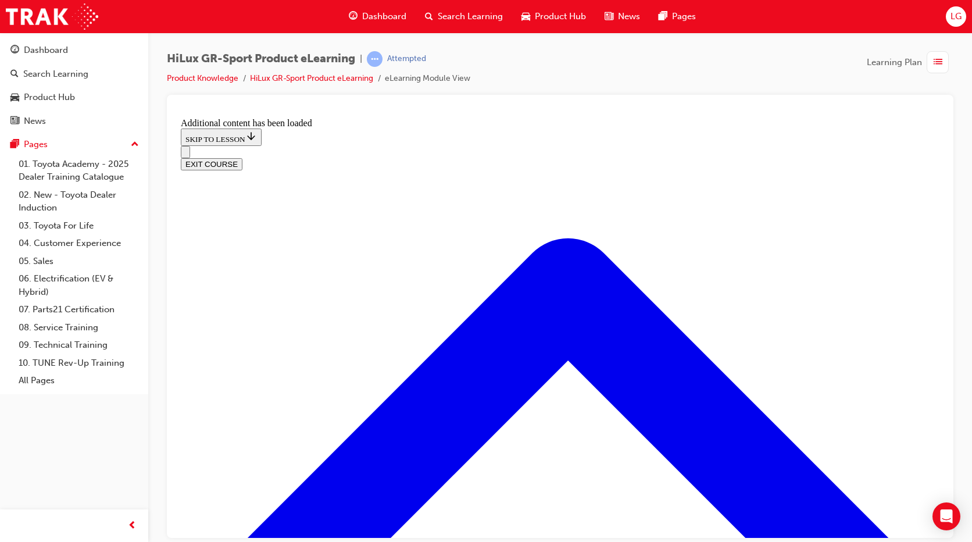
scroll to position [745, 0]
radio input "true"
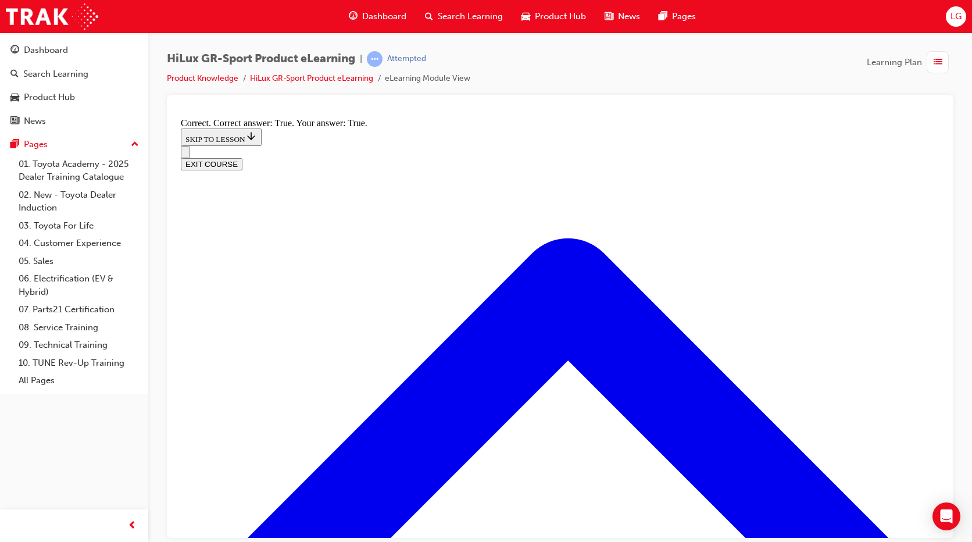
scroll to position [879, 0]
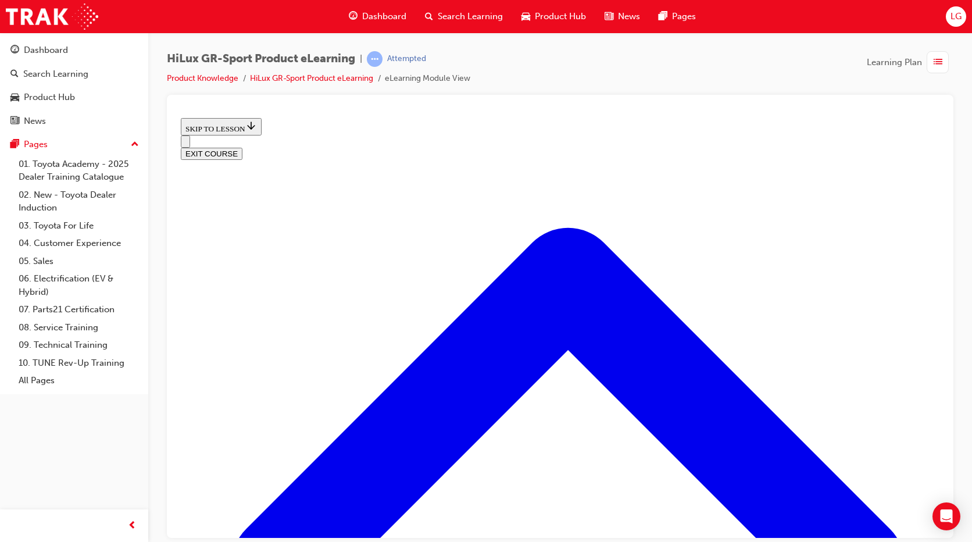
scroll to position [385, 0]
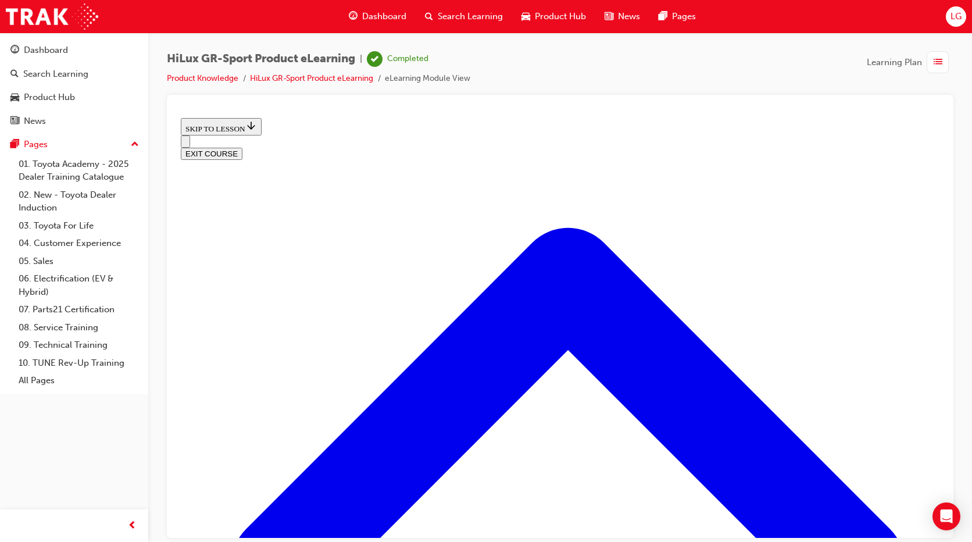
click at [242, 147] on button "EXIT COURSE" at bounding box center [212, 153] width 62 height 12
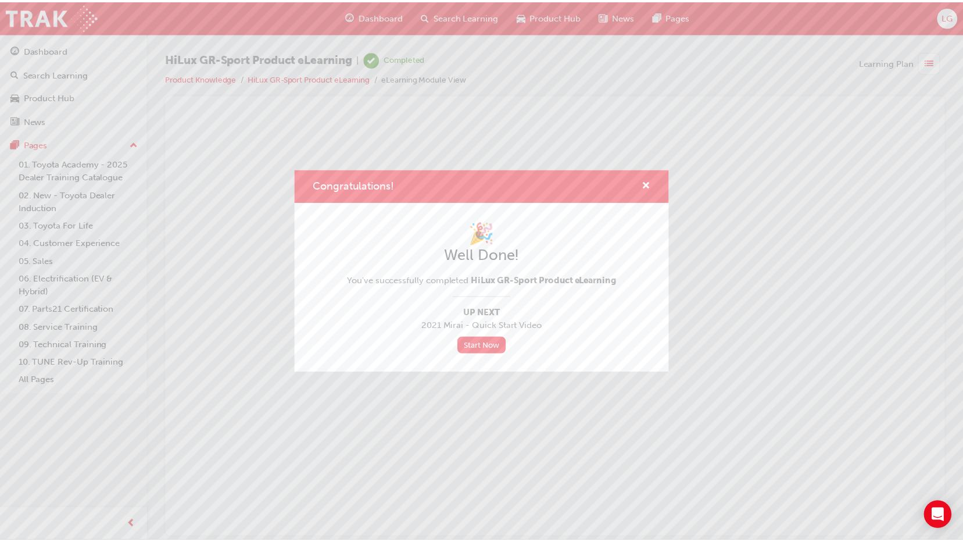
scroll to position [0, 0]
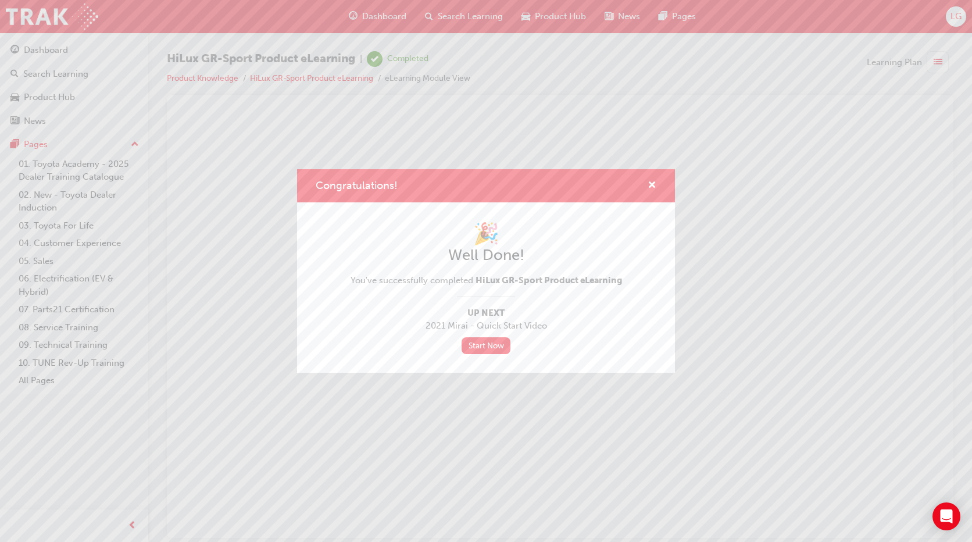
click at [656, 183] on div "Congratulations!" at bounding box center [486, 185] width 378 height 33
click at [651, 183] on span "cross-icon" at bounding box center [651, 186] width 9 height 10
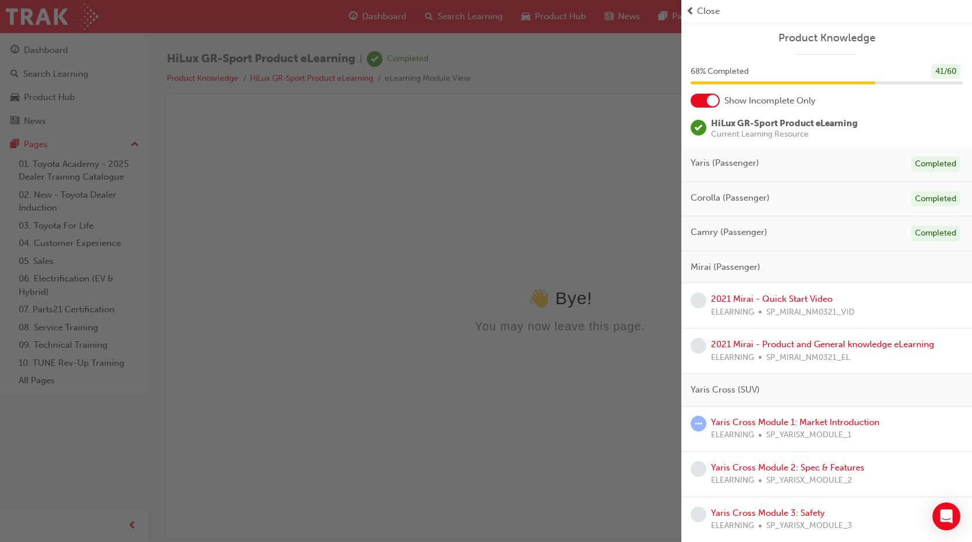
click at [707, 11] on span "Close" at bounding box center [708, 11] width 23 height 13
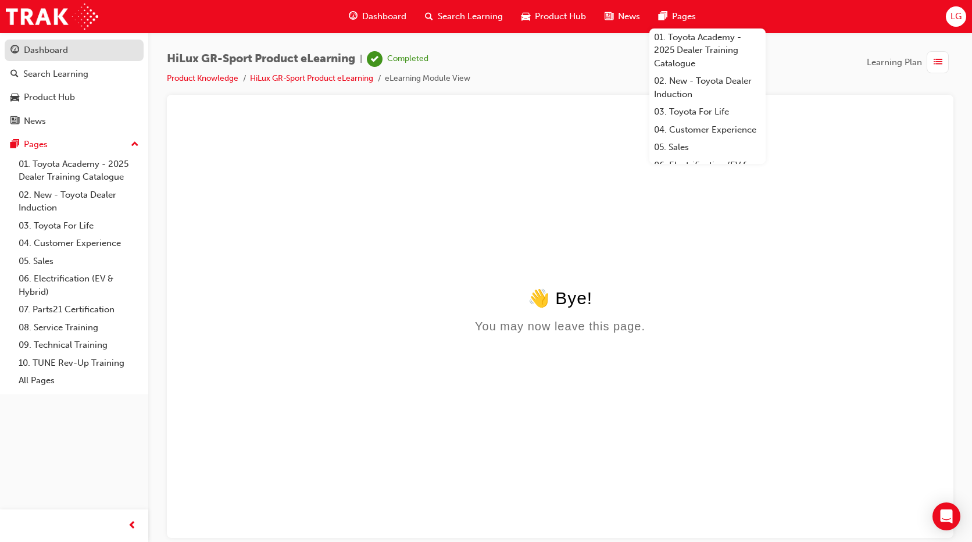
click at [112, 53] on div "Dashboard" at bounding box center [73, 50] width 127 height 15
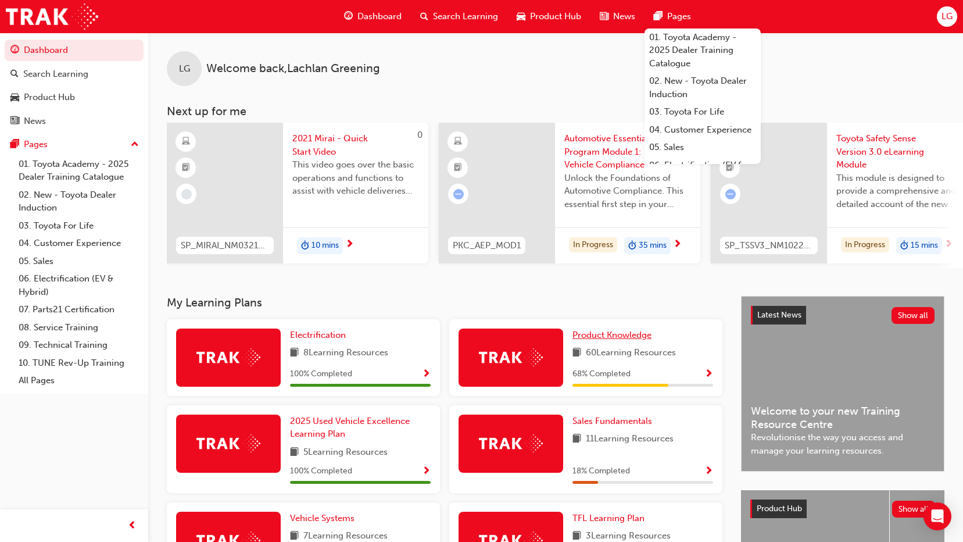
click at [631, 340] on span "Product Knowledge" at bounding box center [611, 335] width 79 height 10
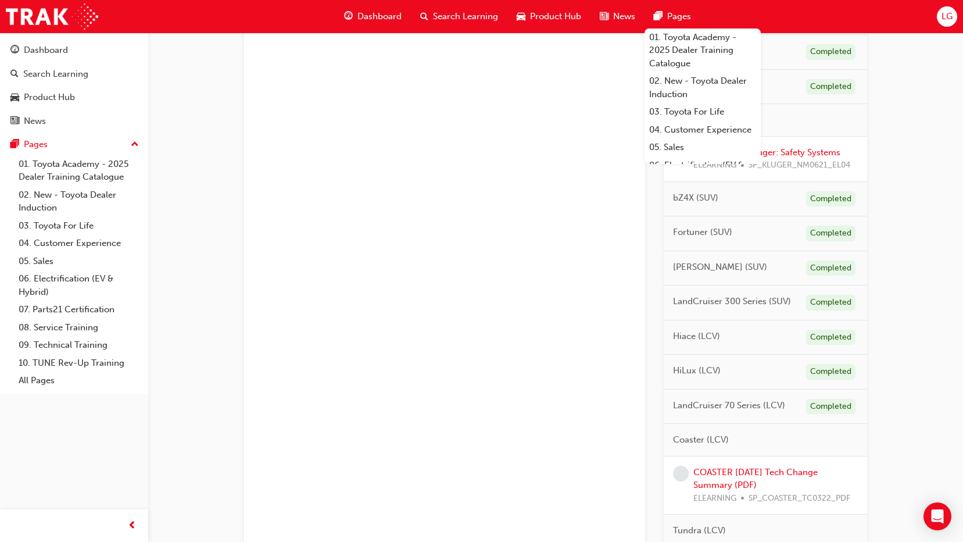
scroll to position [581, 0]
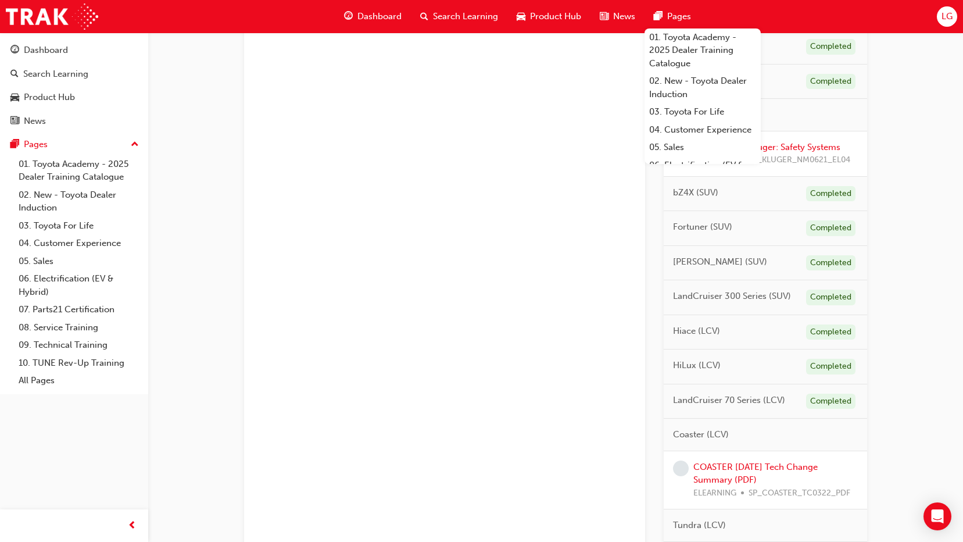
click at [527, 196] on div "Product Knowledge Learning search page Learning plan detail page Sales SC-PKLP …" at bounding box center [444, 410] width 401 height 1862
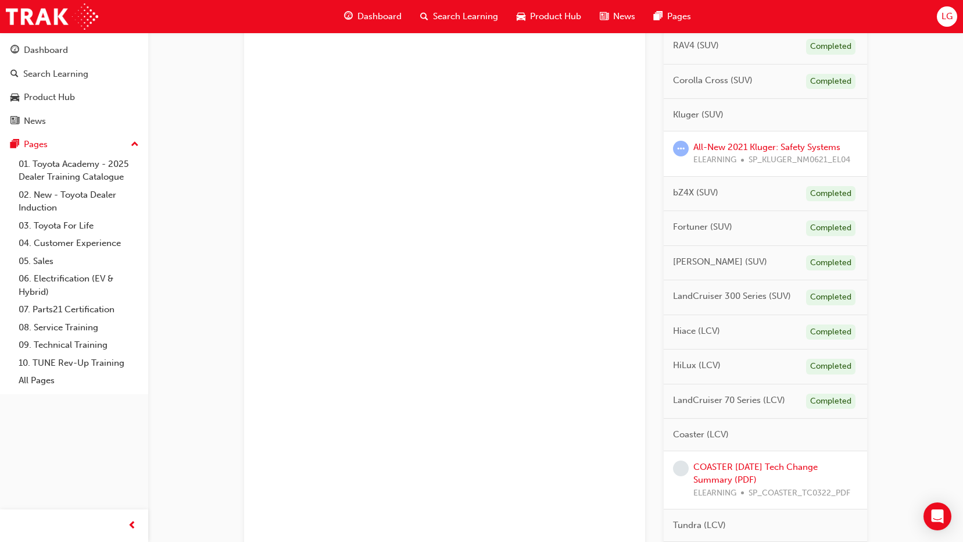
click at [903, 117] on div "Product Knowledge Learning search page Learning plan detail page Product Knowle…" at bounding box center [555, 423] width 697 height 1945
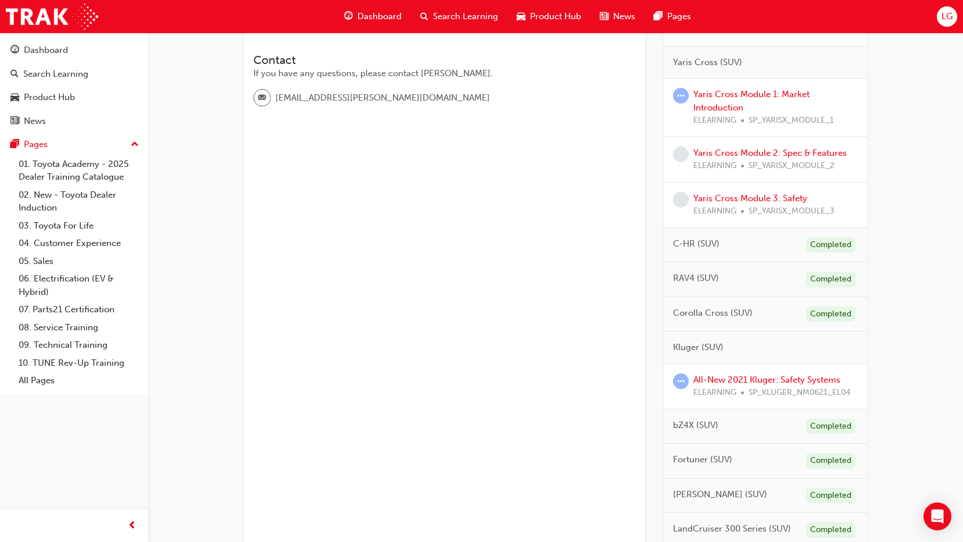
scroll to position [174, 0]
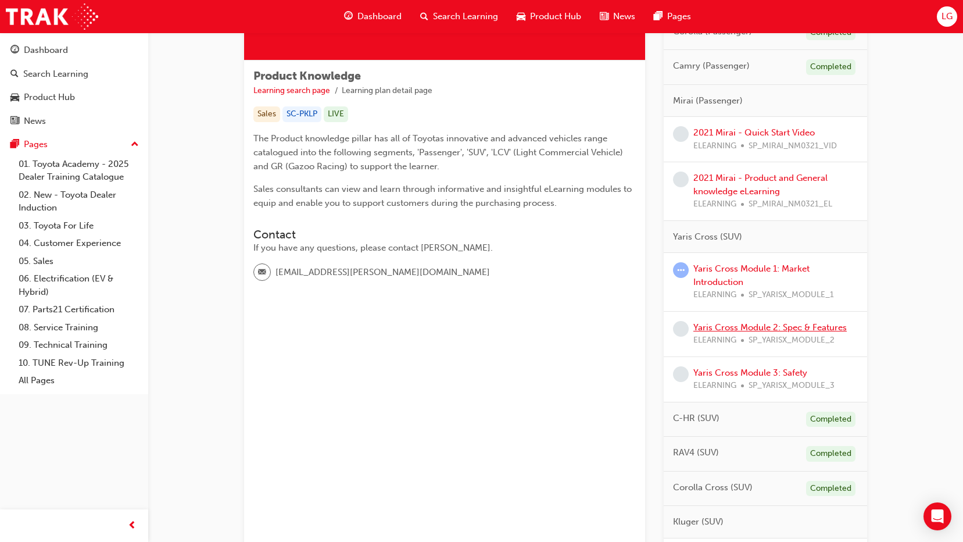
click at [777, 328] on link "Yaris Cross Module 2: Spec & Features" at bounding box center [769, 327] width 153 height 10
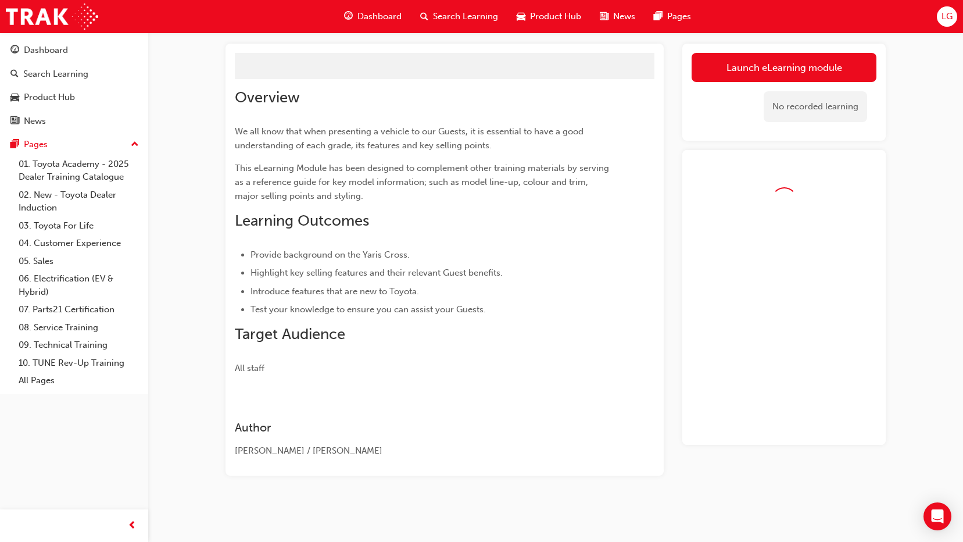
scroll to position [106, 0]
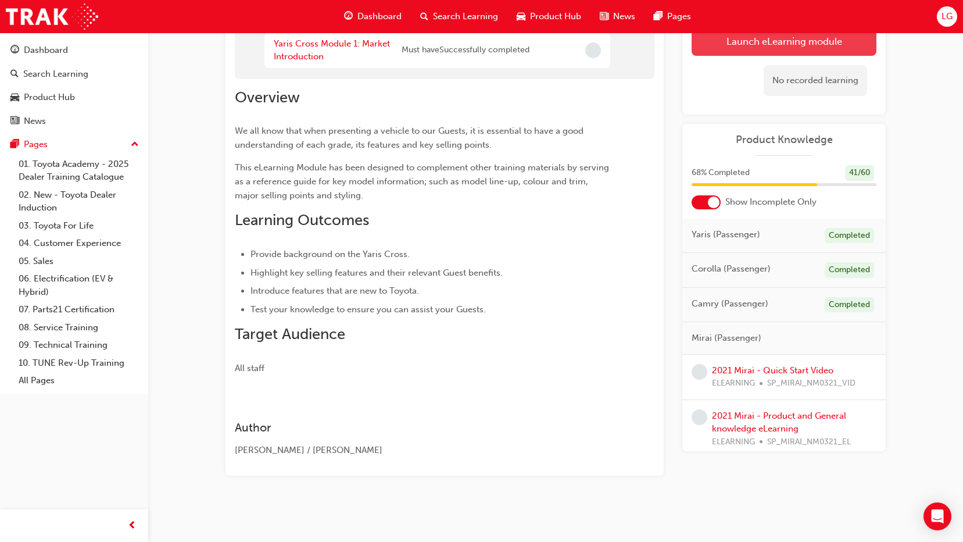
click at [799, 48] on button "Launch eLearning module" at bounding box center [784, 41] width 185 height 29
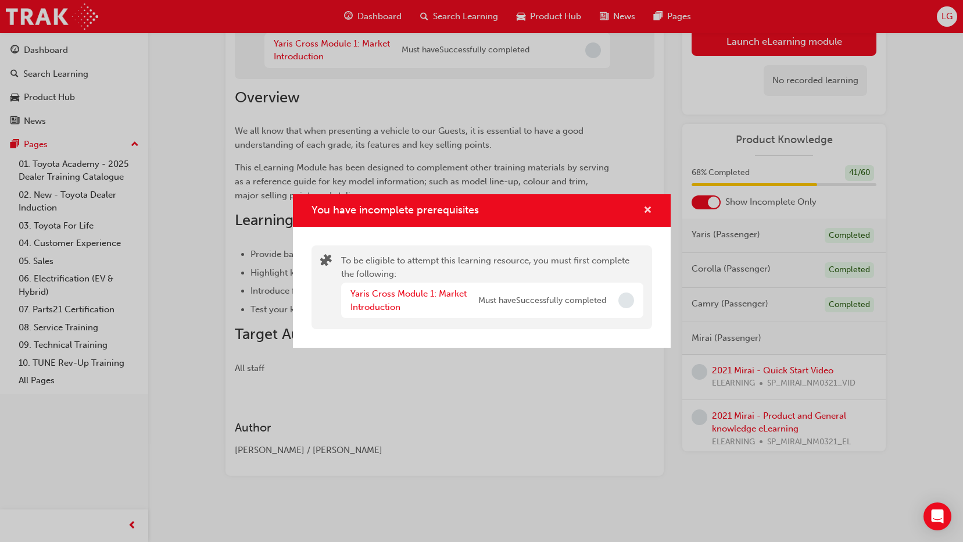
click at [651, 213] on span "cross-icon" at bounding box center [647, 211] width 9 height 10
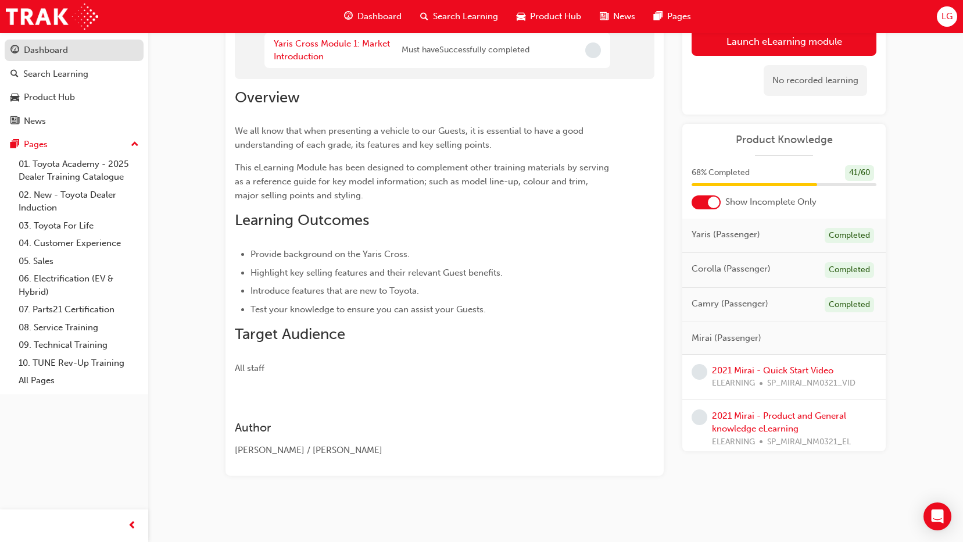
click at [117, 56] on div "Dashboard" at bounding box center [73, 50] width 127 height 15
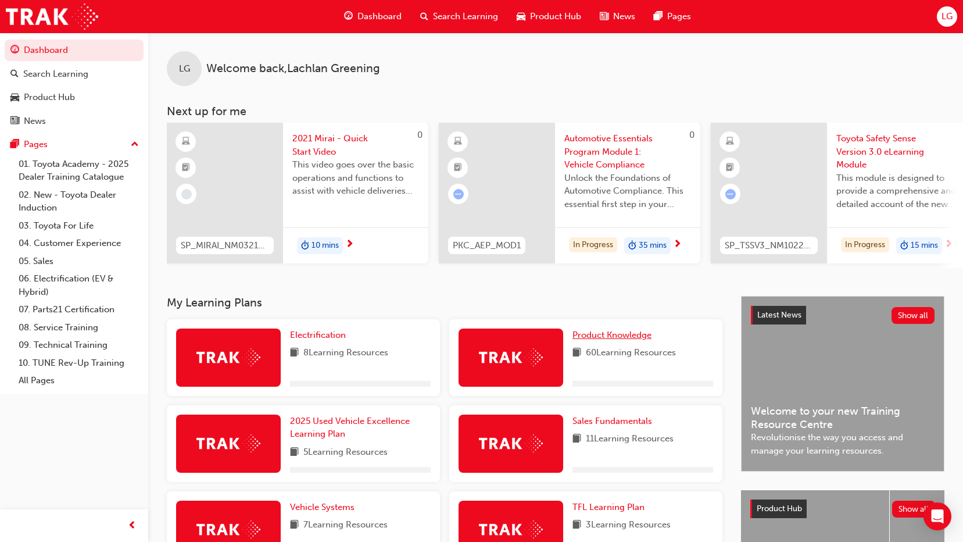
click at [631, 336] on span "Product Knowledge" at bounding box center [611, 335] width 79 height 10
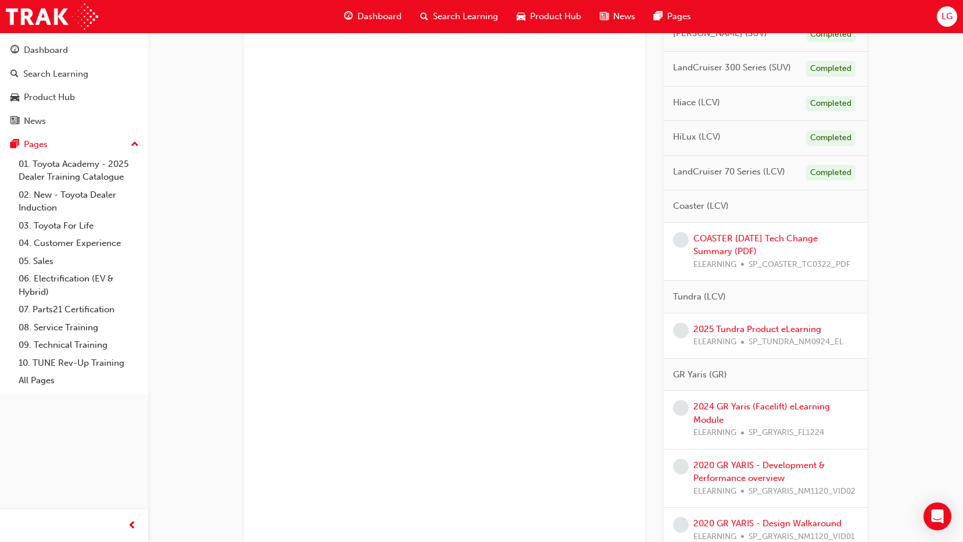
scroll to position [814, 0]
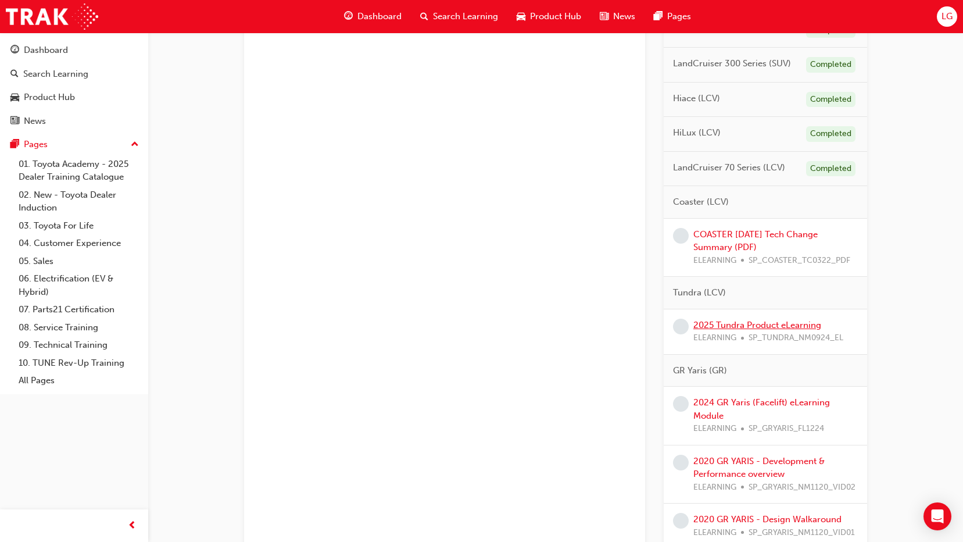
click at [773, 326] on link "2025 Tundra Product eLearning" at bounding box center [757, 325] width 128 height 10
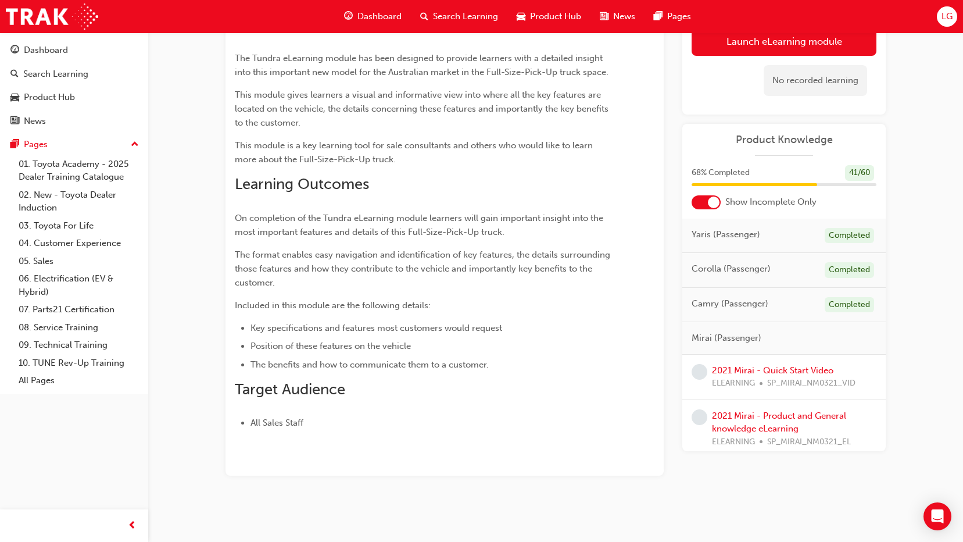
scroll to position [37, 0]
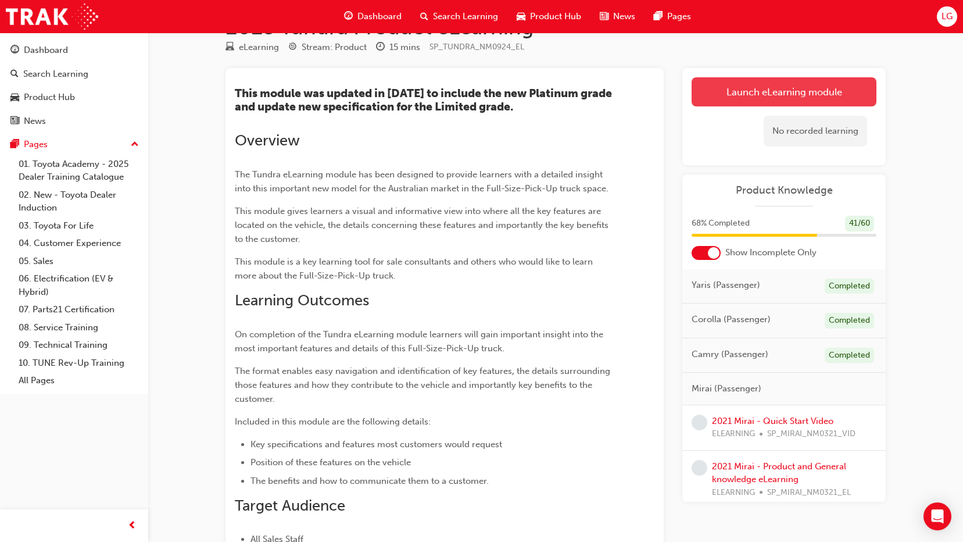
click at [822, 96] on link "Launch eLearning module" at bounding box center [784, 91] width 185 height 29
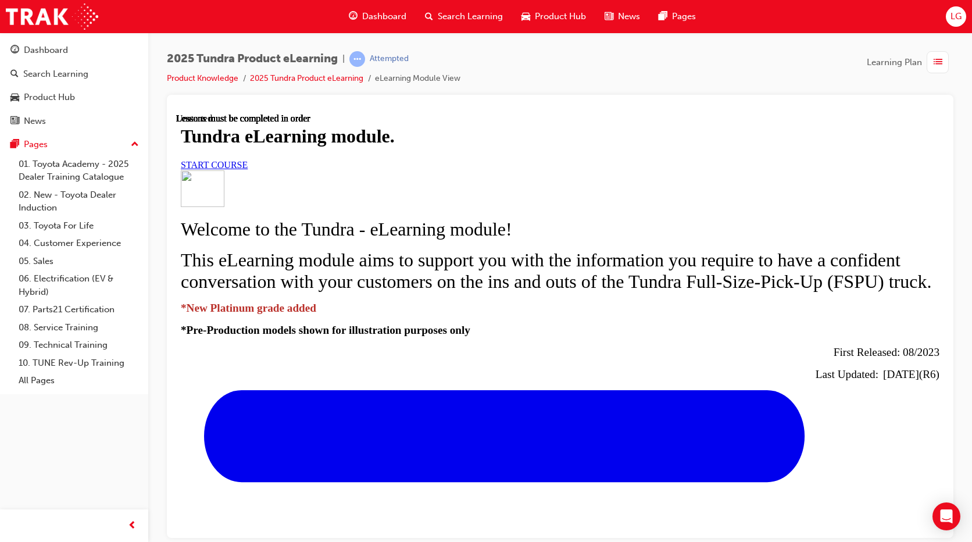
click at [248, 169] on span "START COURSE" at bounding box center [214, 164] width 67 height 10
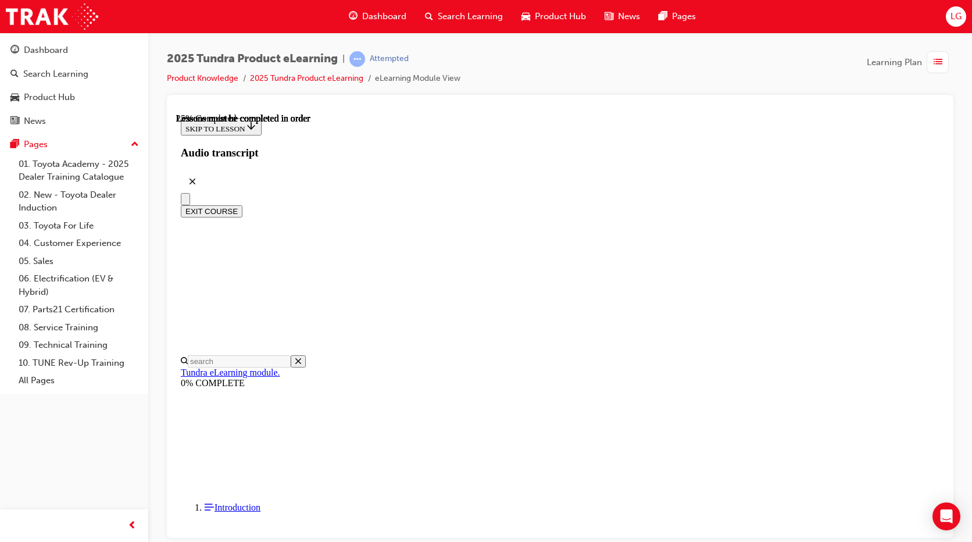
scroll to position [210, 0]
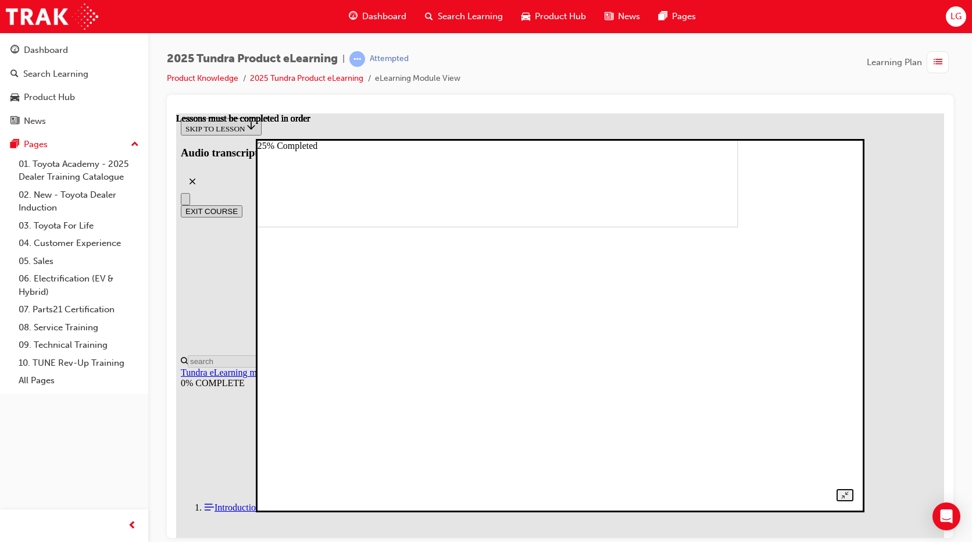
click at [853, 308] on div at bounding box center [560, 325] width 586 height 352
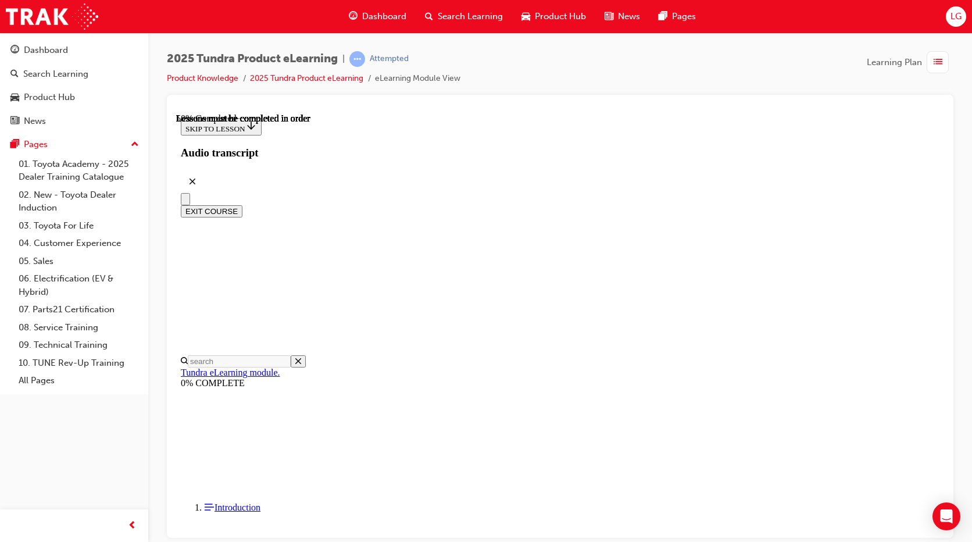
scroll to position [599, 0]
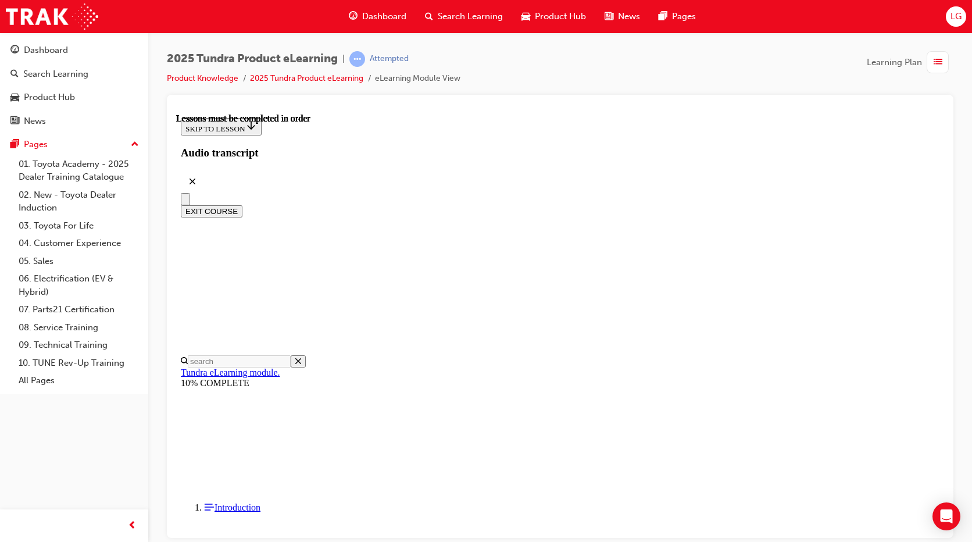
scroll to position [252, 0]
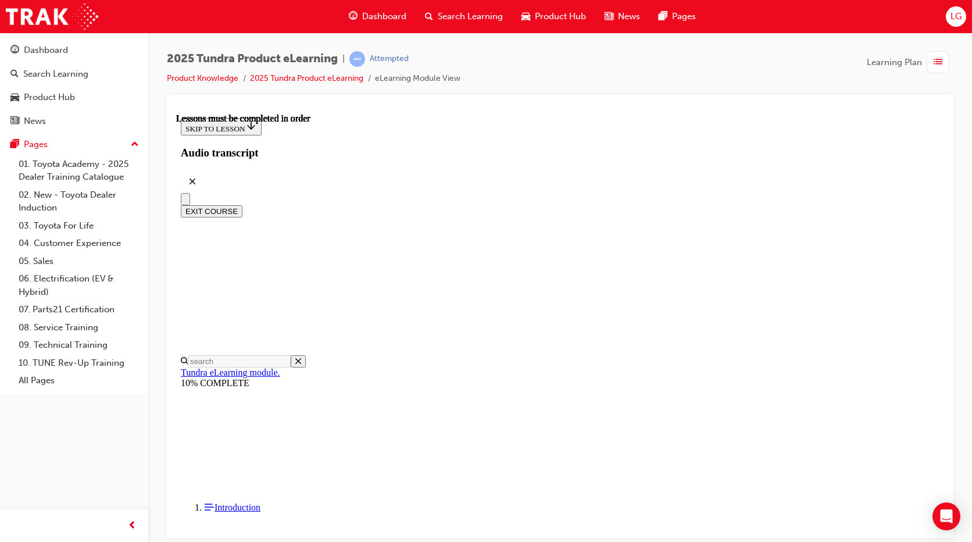
scroll to position [501, 0]
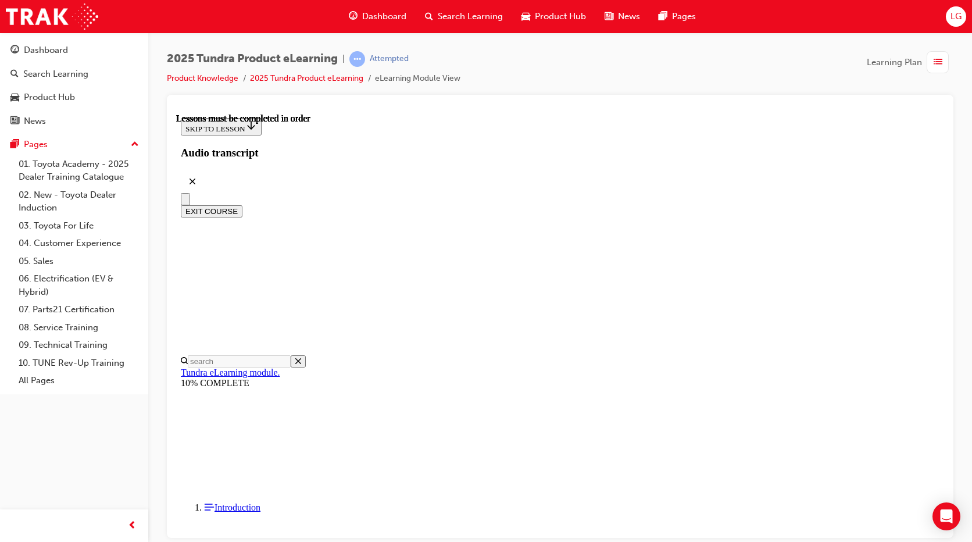
scroll to position [0, 0]
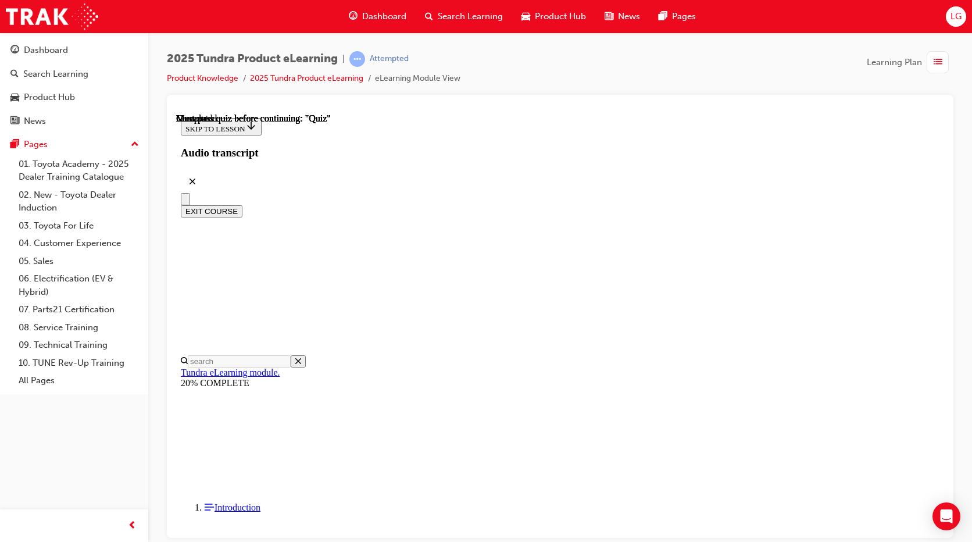
radio input "true"
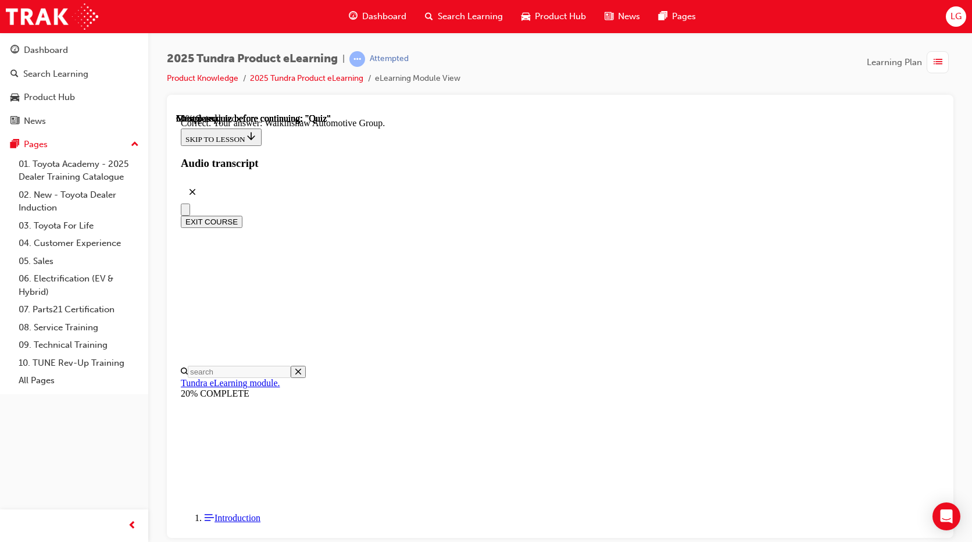
scroll to position [238, 0]
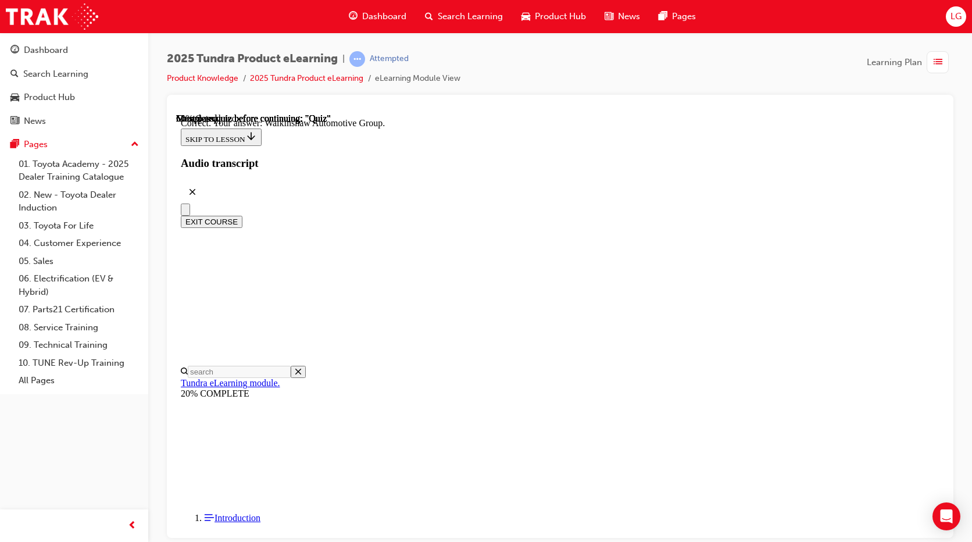
radio input "true"
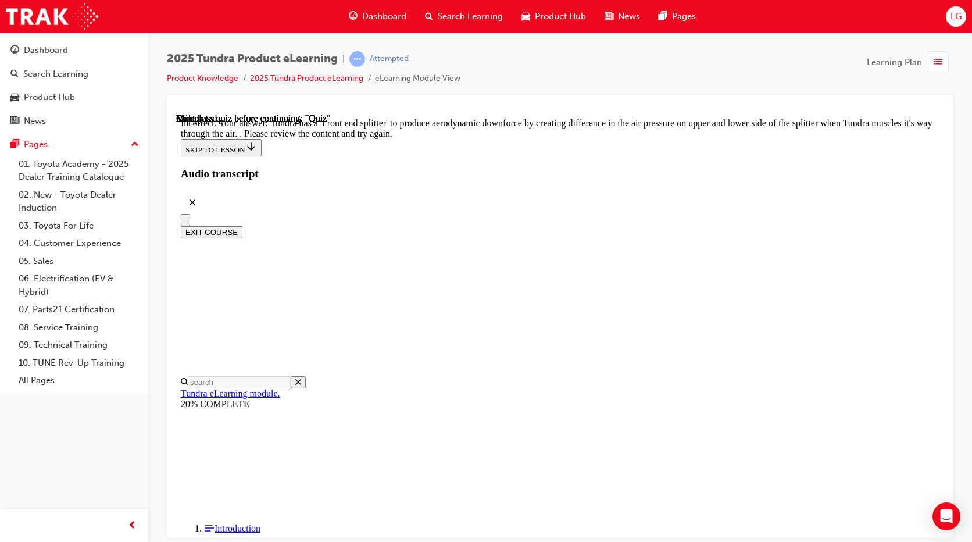
scroll to position [389, 0]
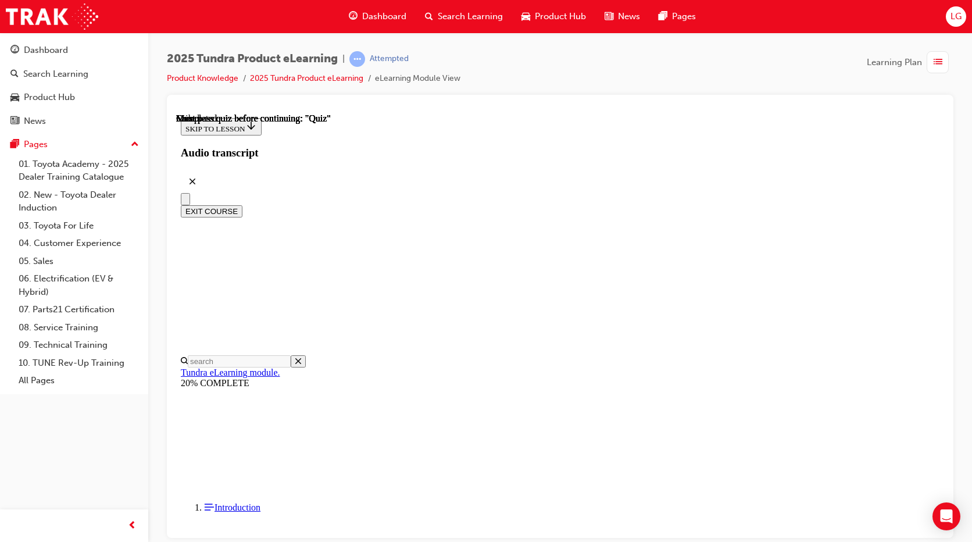
scroll to position [207, 0]
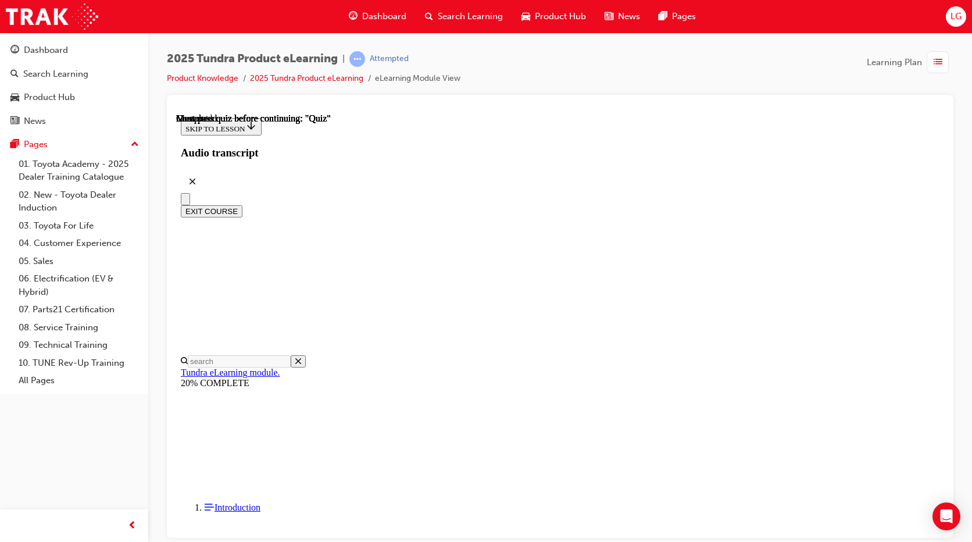
radio input "true"
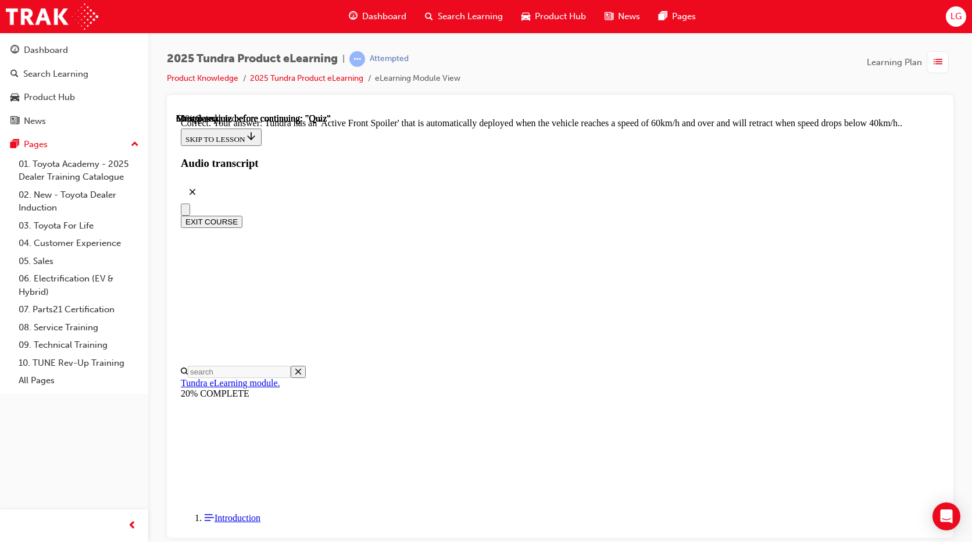
scroll to position [331, 0]
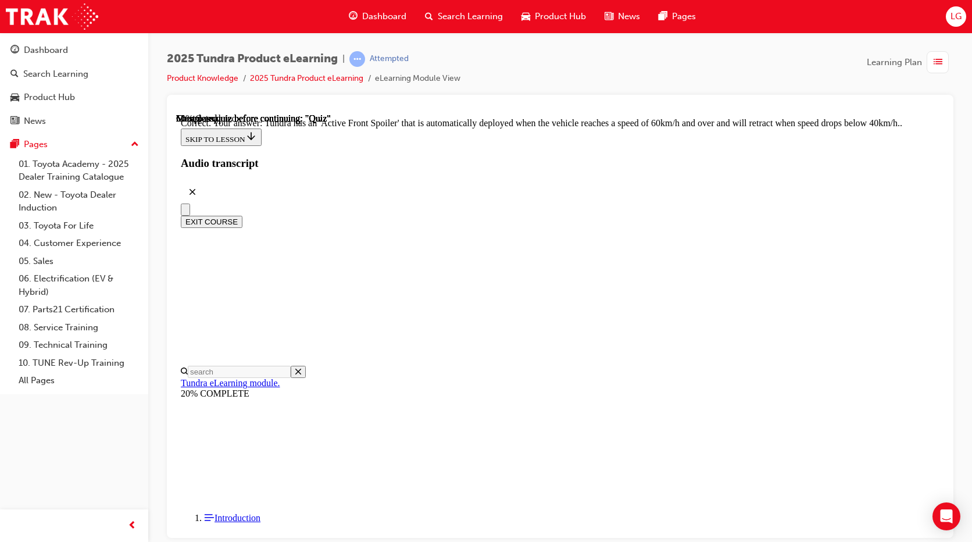
radio input "true"
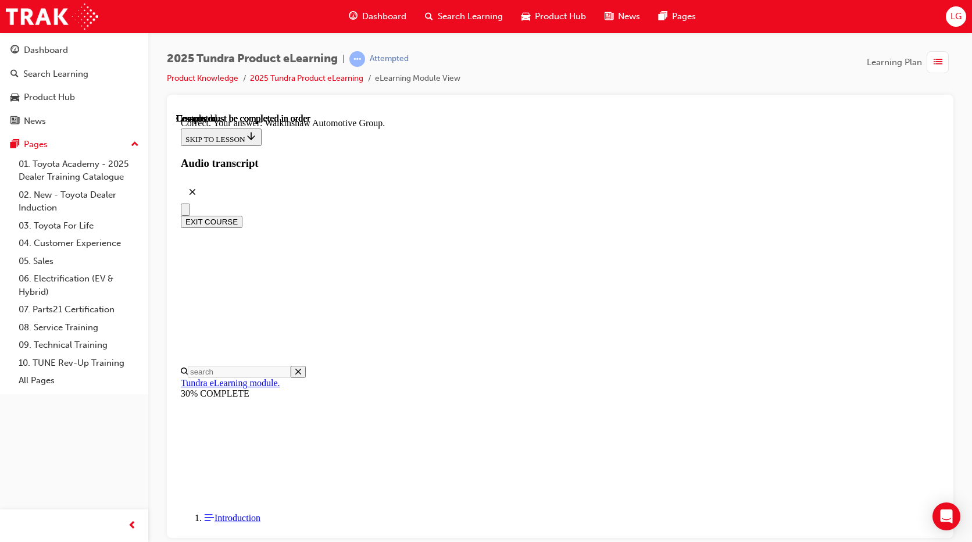
scroll to position [238, 0]
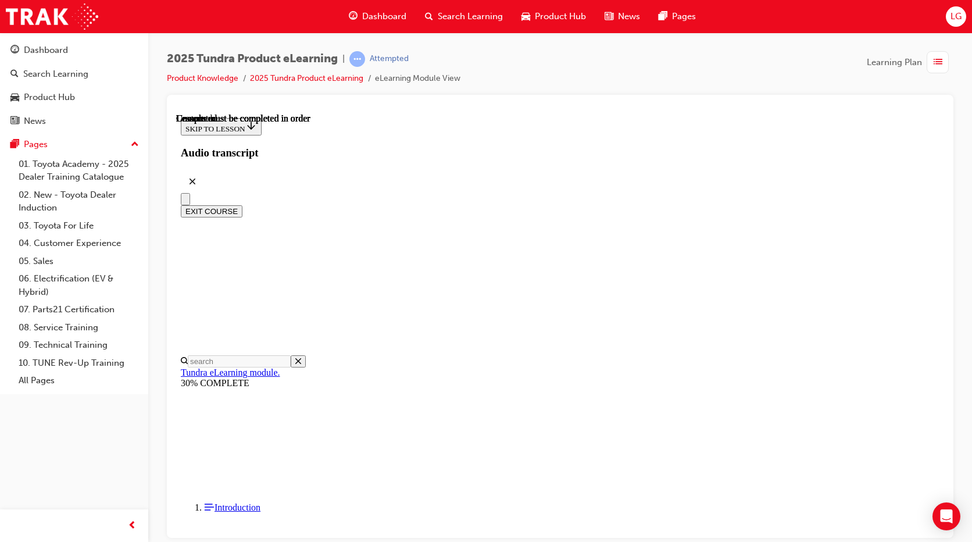
scroll to position [207, 0]
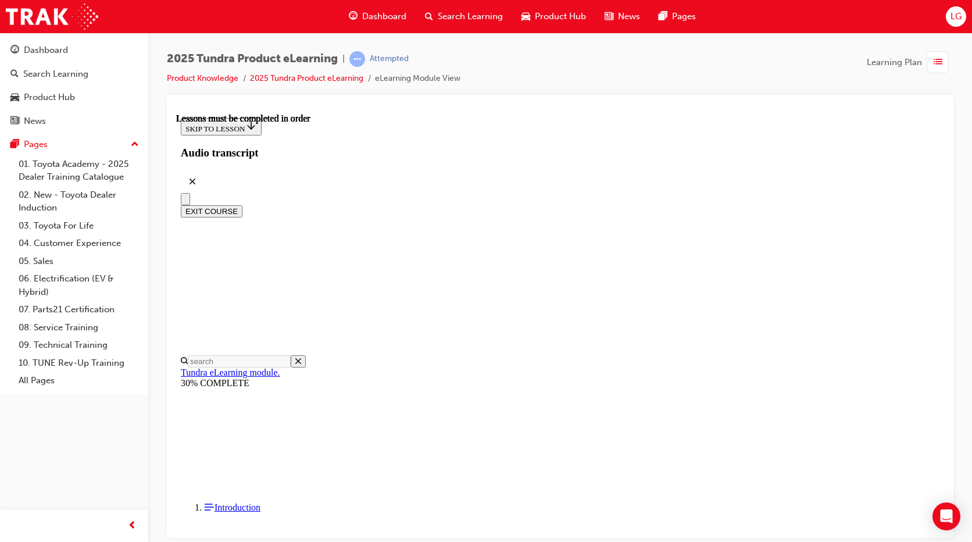
scroll to position [501, 0]
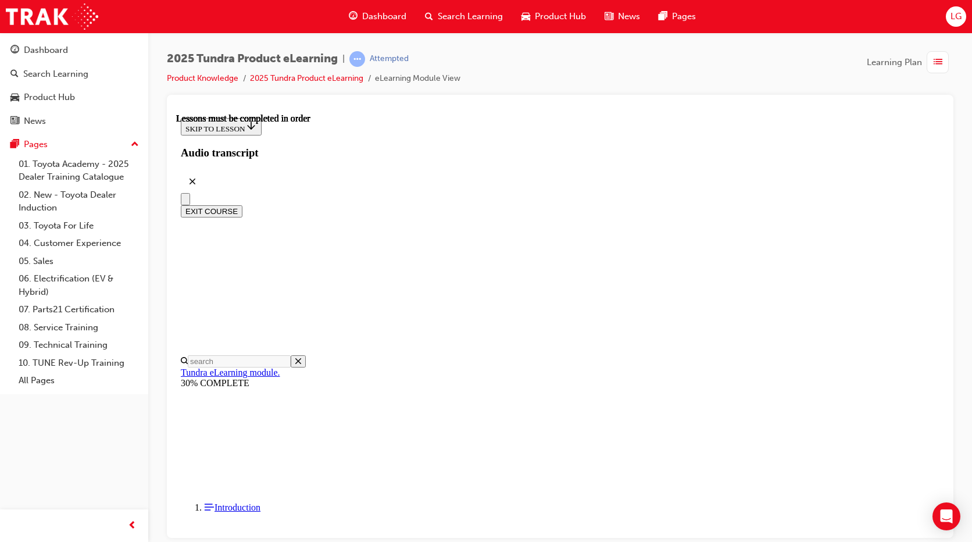
scroll to position [559, 0]
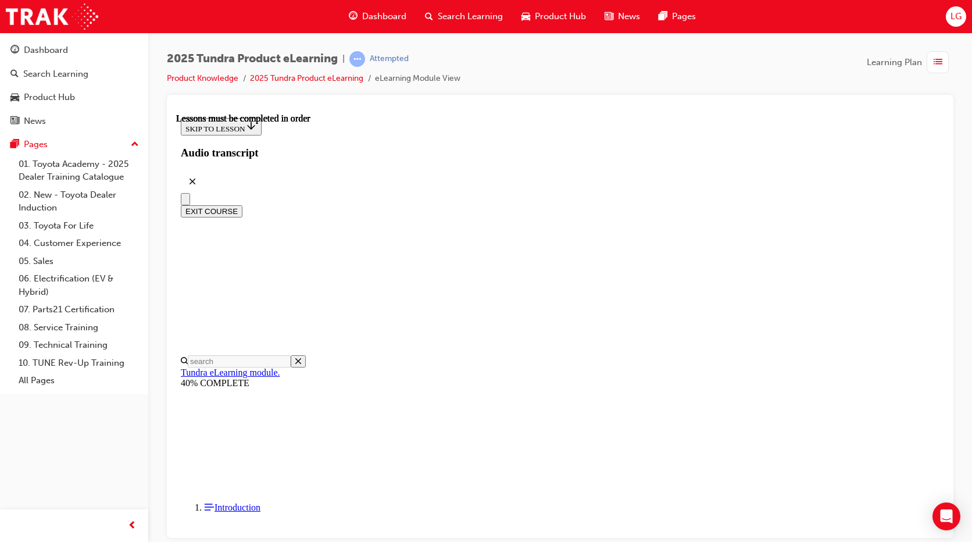
scroll to position [268, 0]
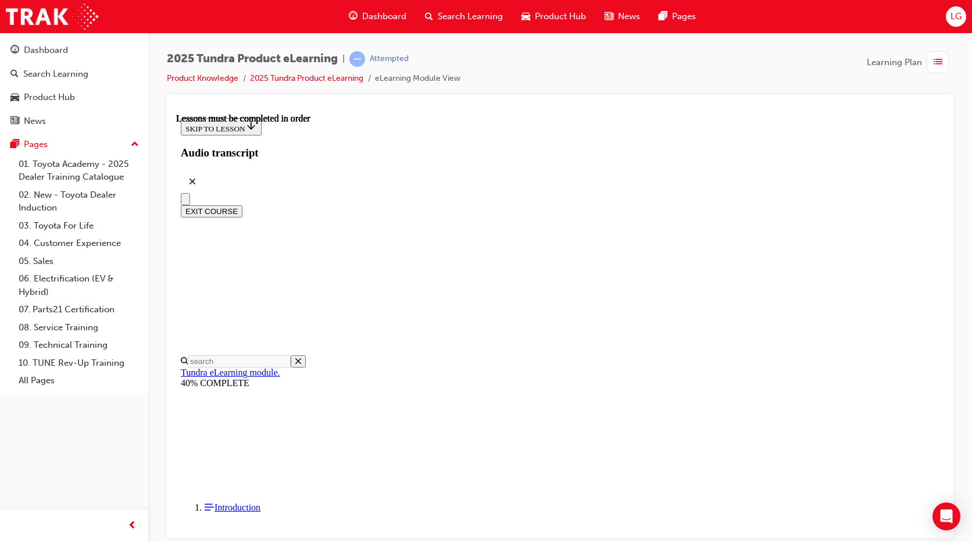
scroll to position [1011, 0]
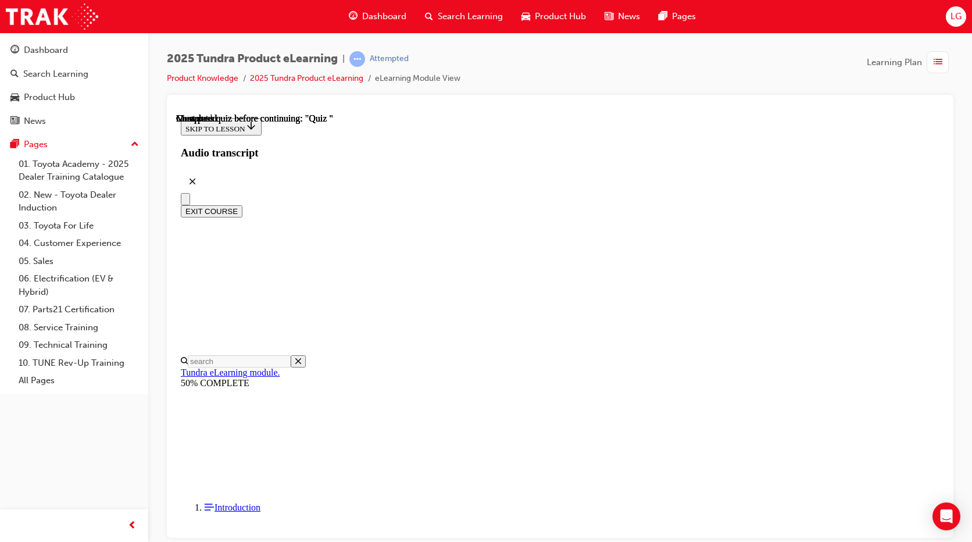
radio input "true"
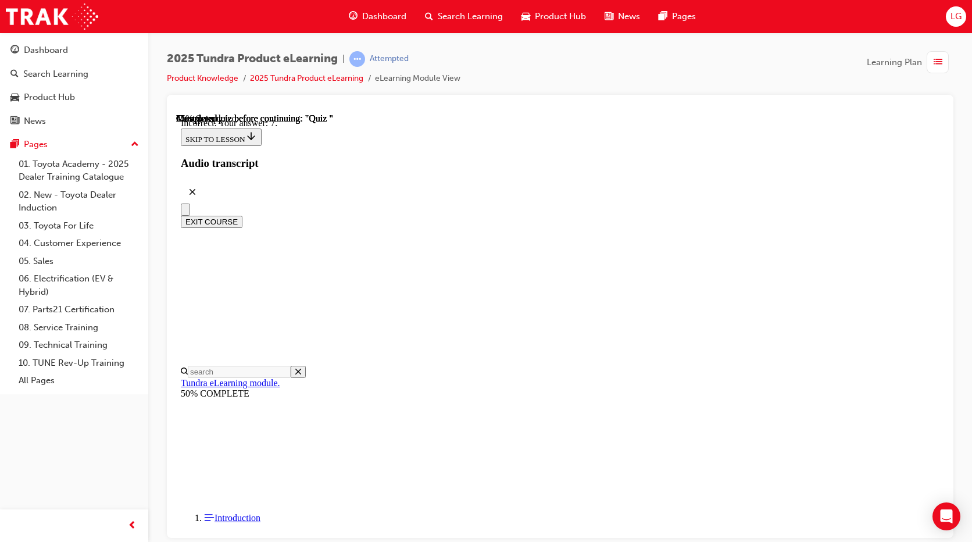
scroll to position [172, 0]
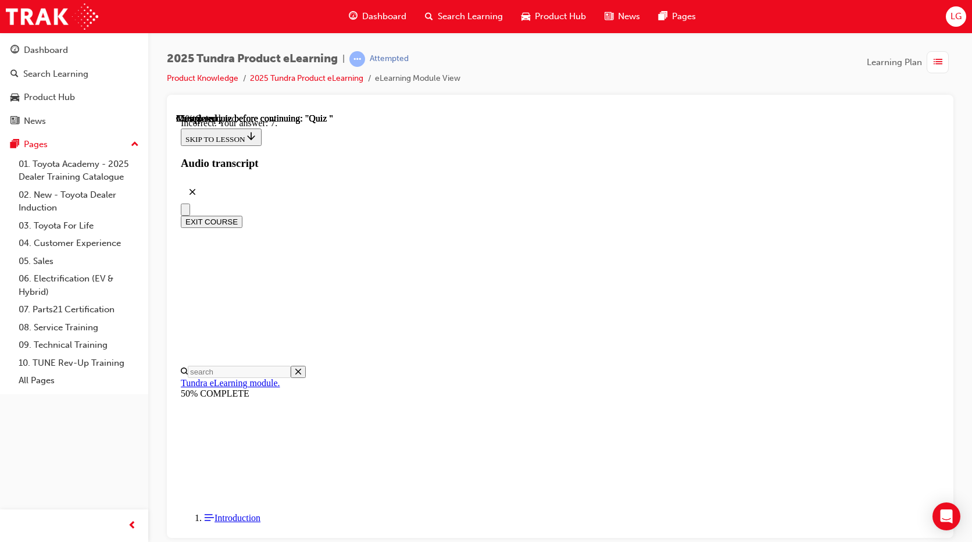
radio input "true"
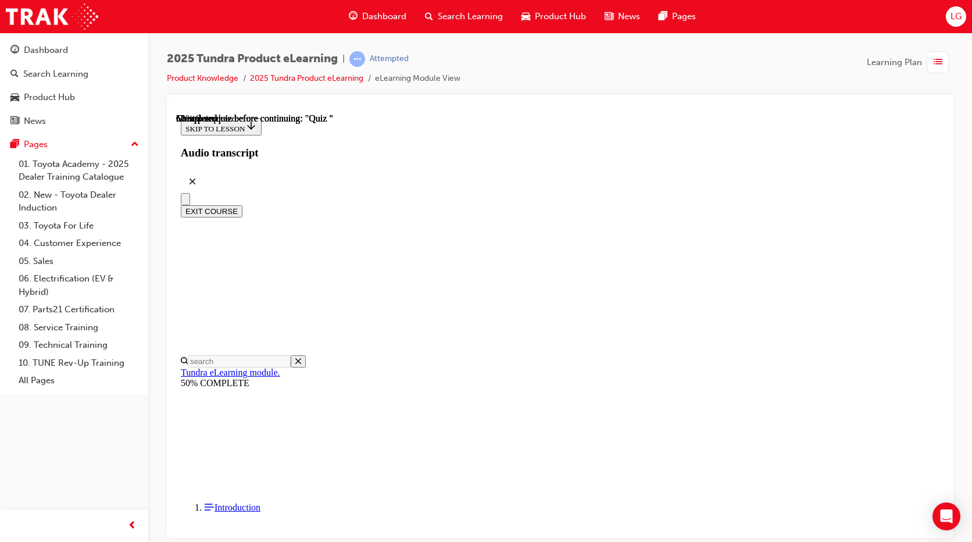
scroll to position [116, 0]
radio input "true"
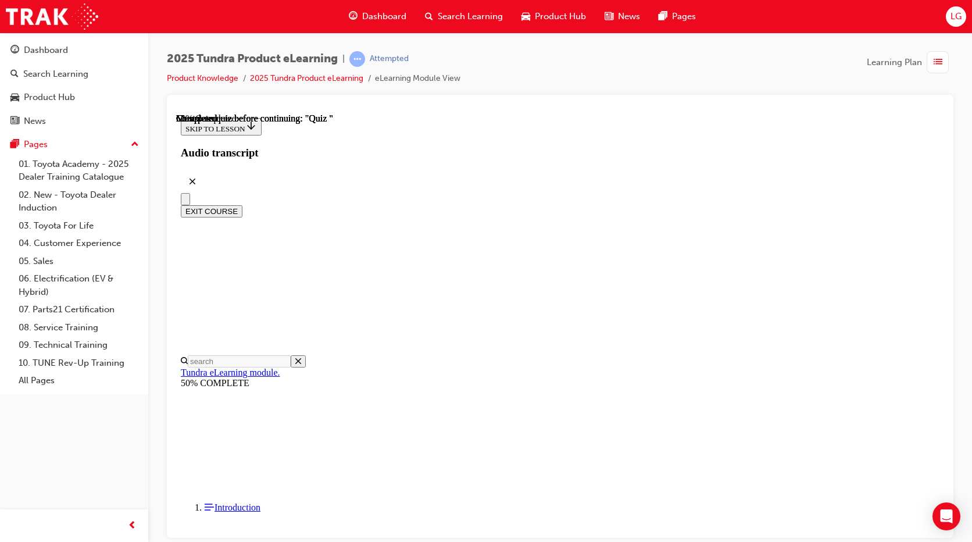
radio input "true"
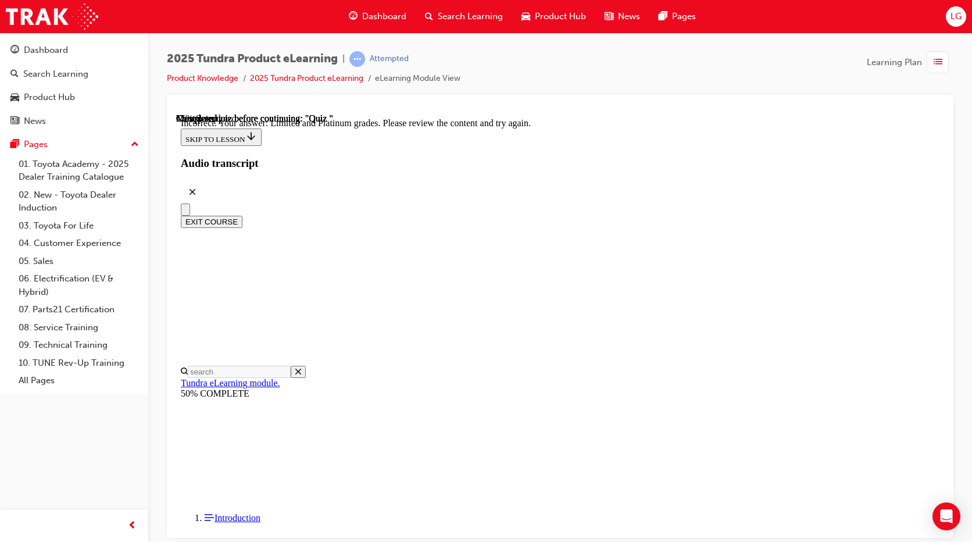
scroll to position [210, 0]
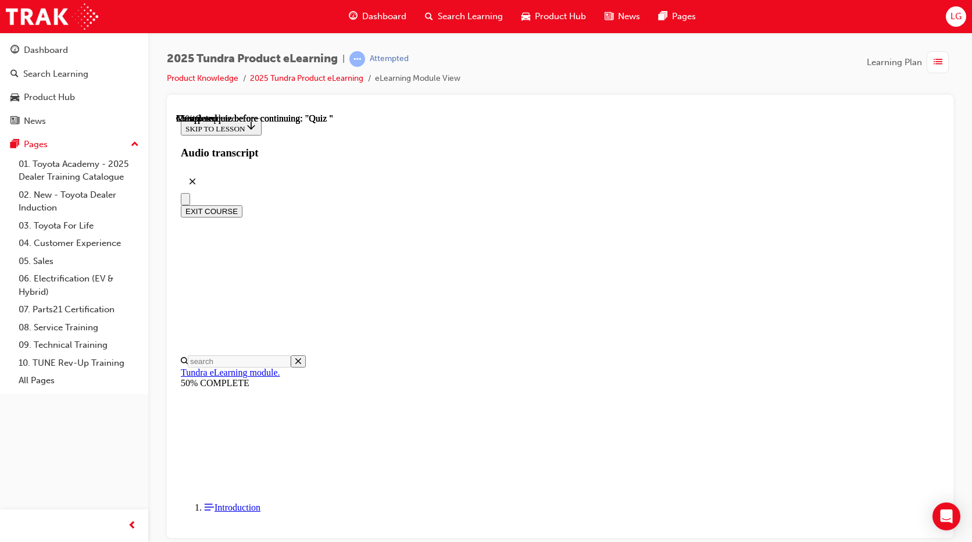
scroll to position [131, 0]
radio input "true"
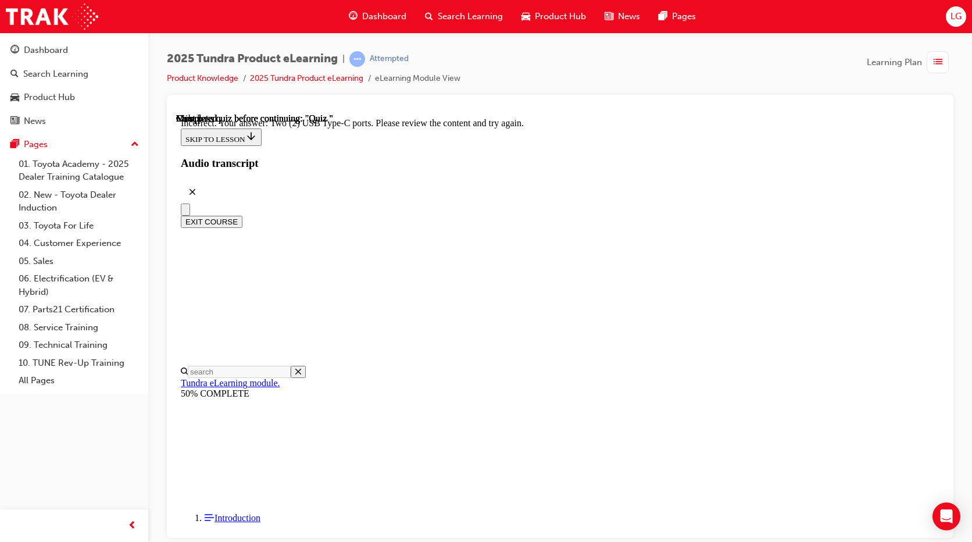
scroll to position [276, 0]
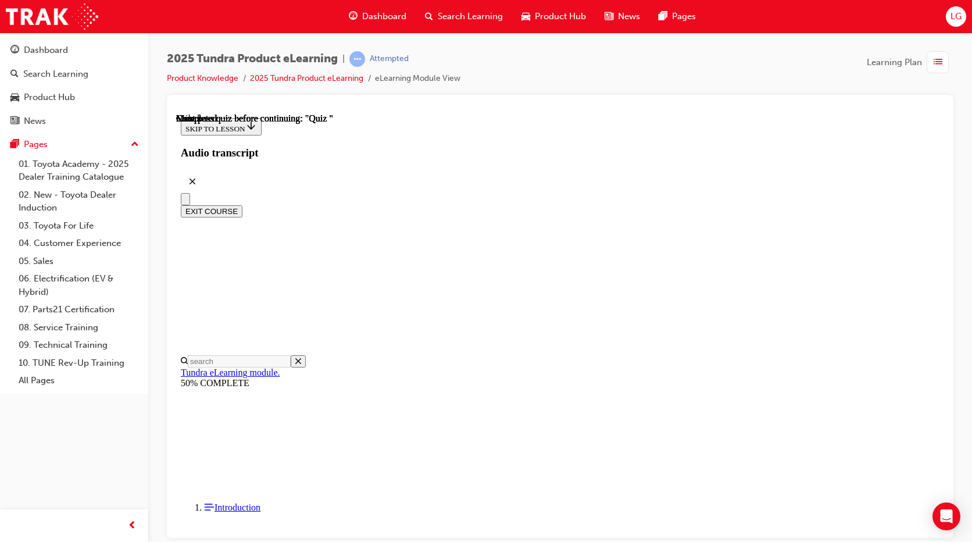
scroll to position [174, 0]
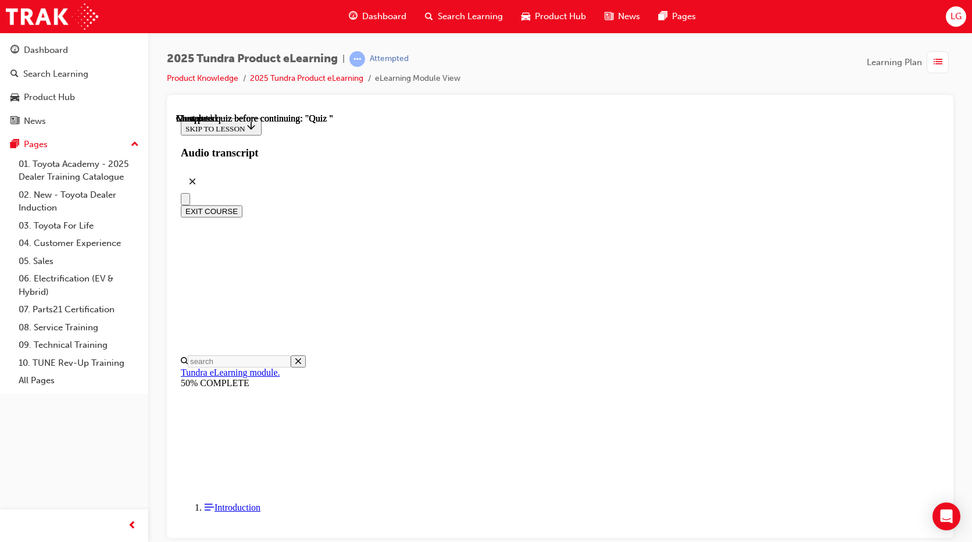
radio input "true"
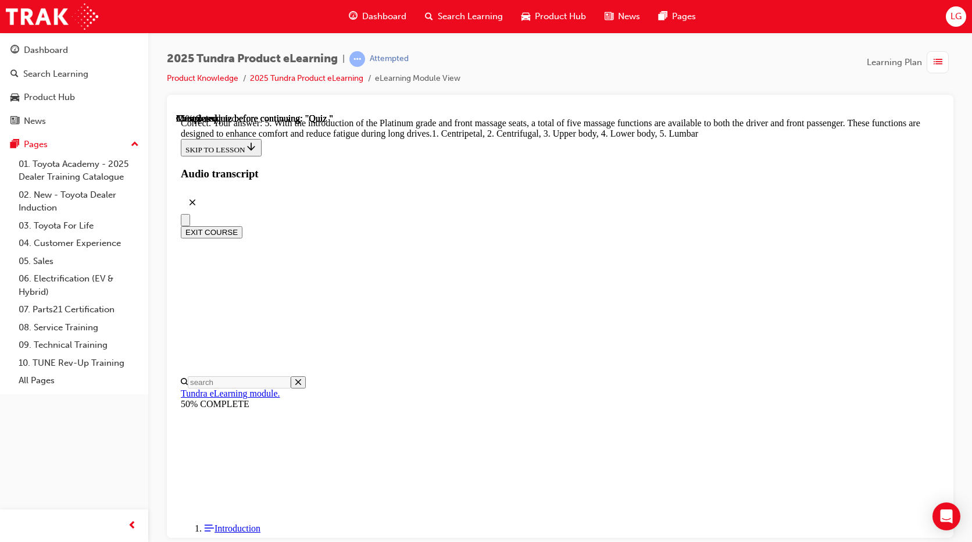
scroll to position [285, 0]
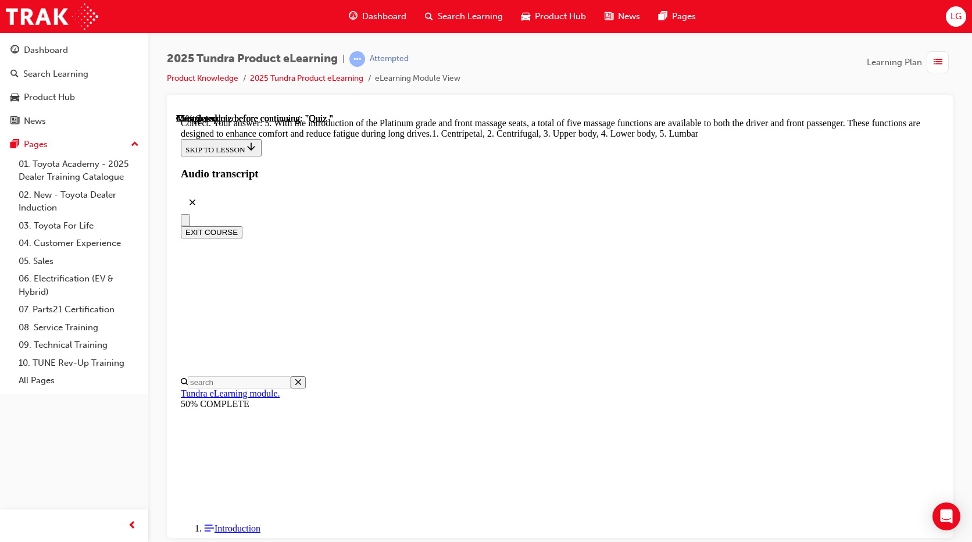
radio input "true"
drag, startPoint x: 646, startPoint y: 428, endPoint x: 639, endPoint y: 382, distance: 46.5
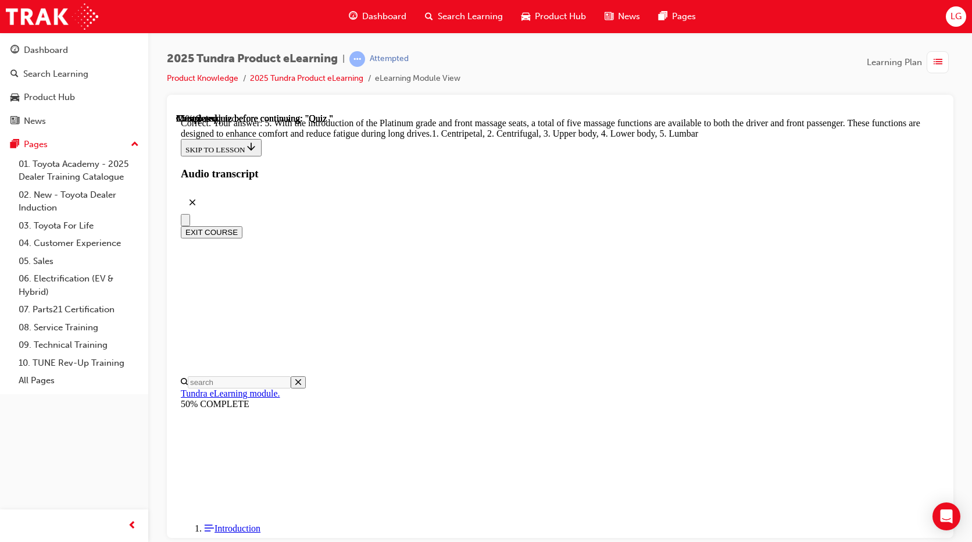
radio input "true"
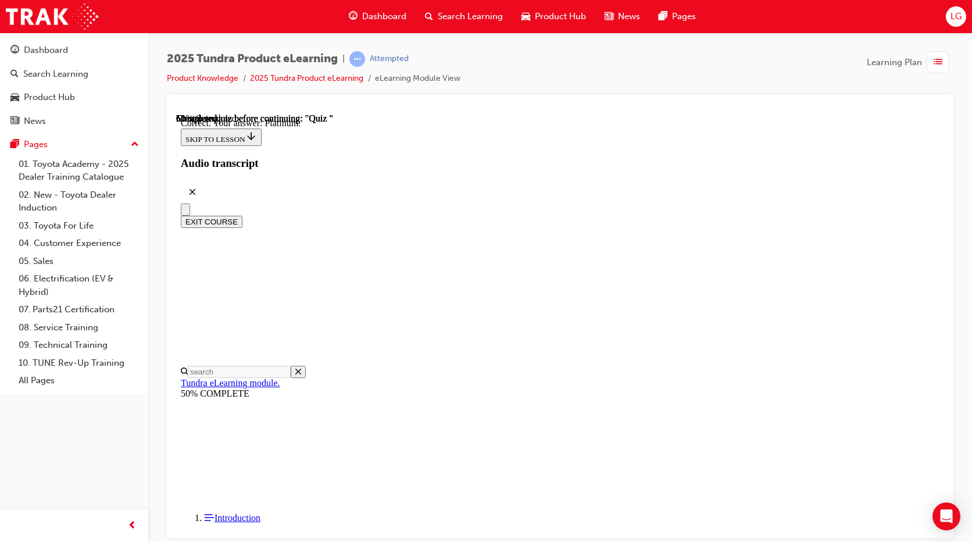
scroll to position [152, 0]
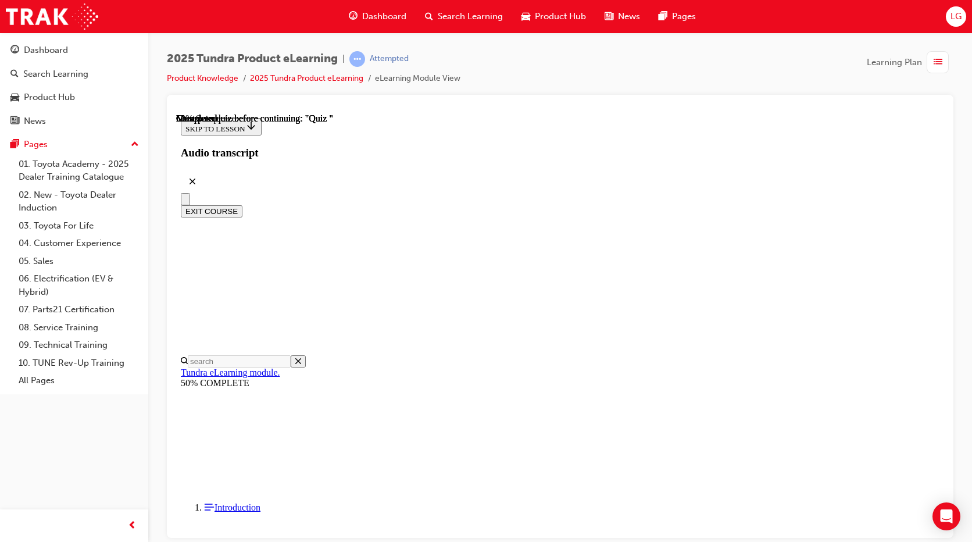
radio input "true"
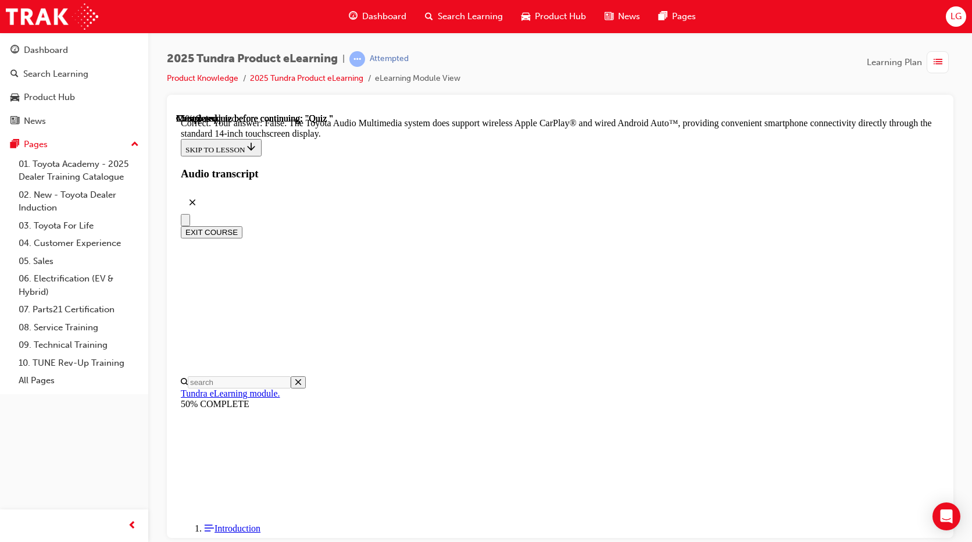
scroll to position [224, 0]
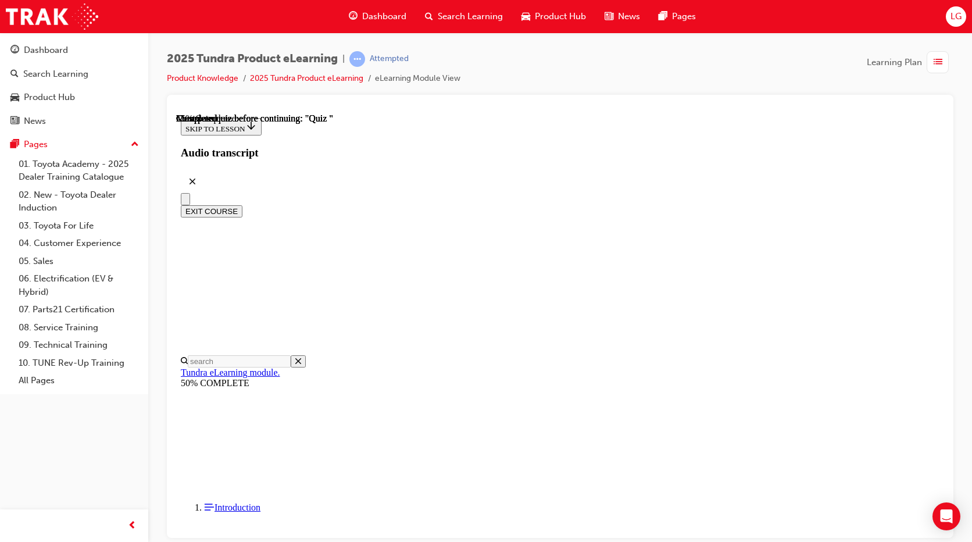
scroll to position [92, 0]
radio input "true"
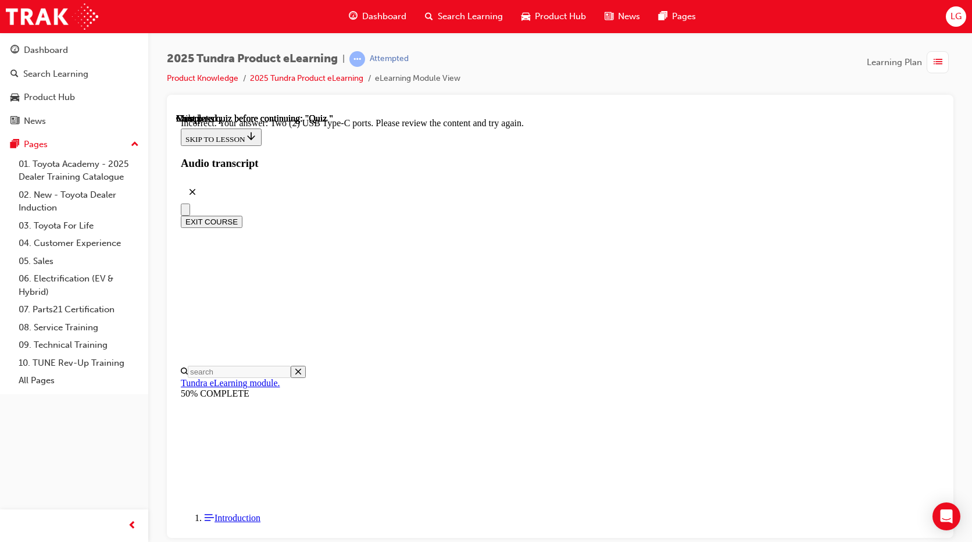
scroll to position [276, 0]
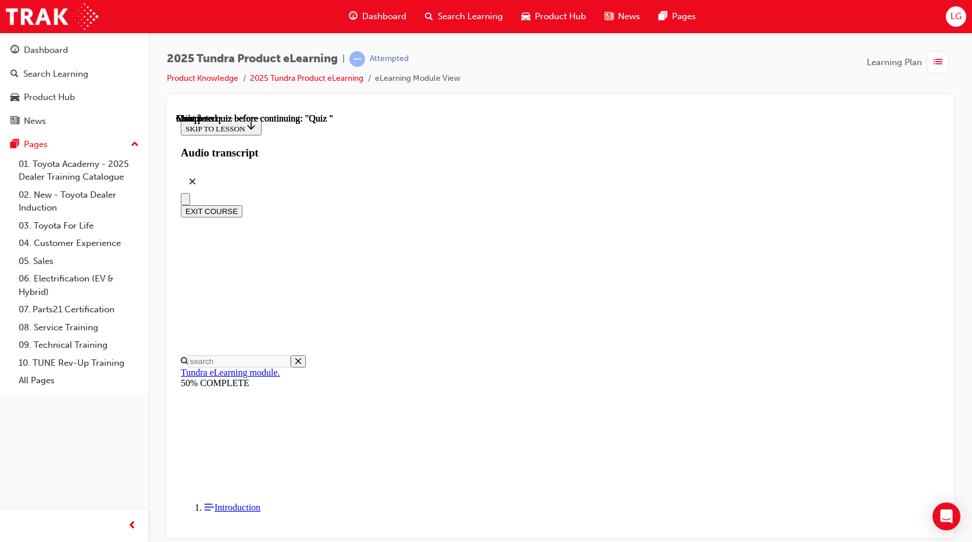
scroll to position [116, 0]
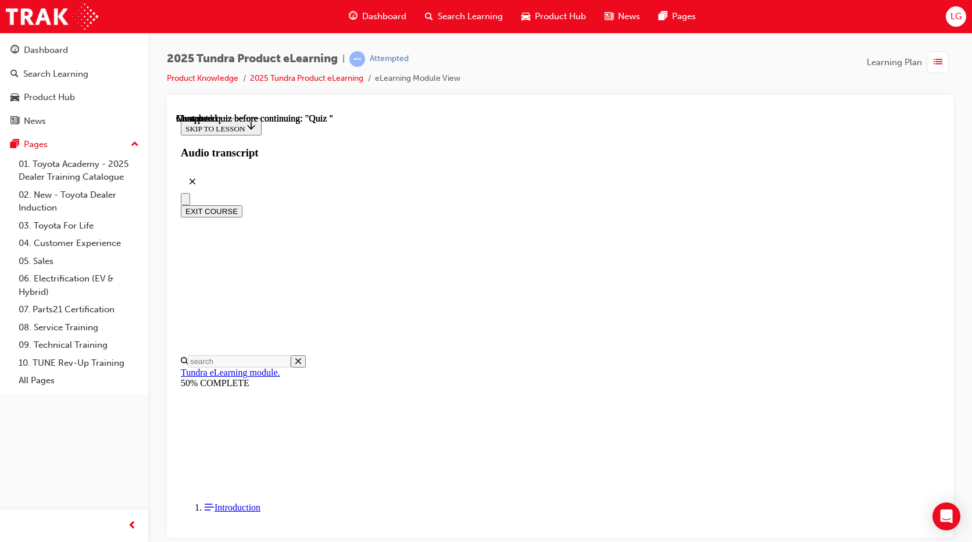
radio input "true"
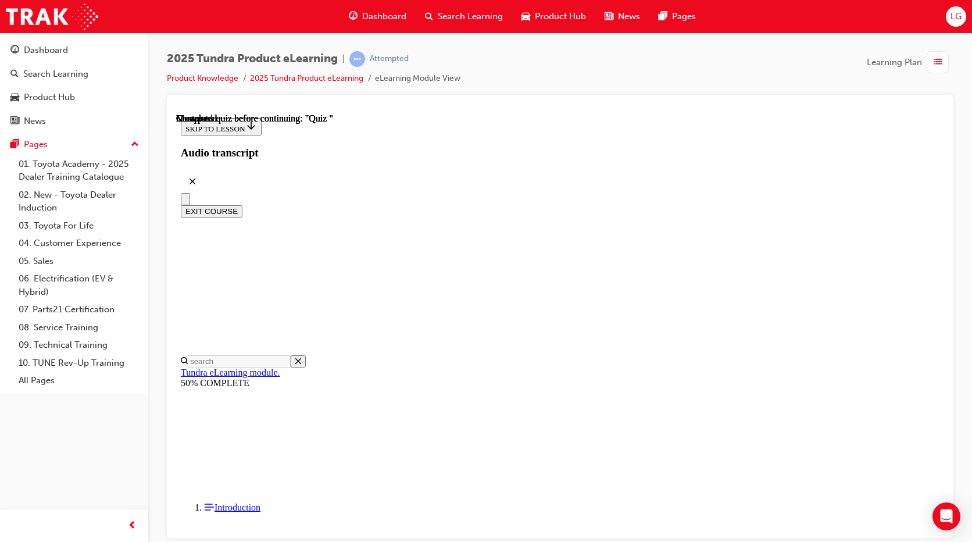
radio input "true"
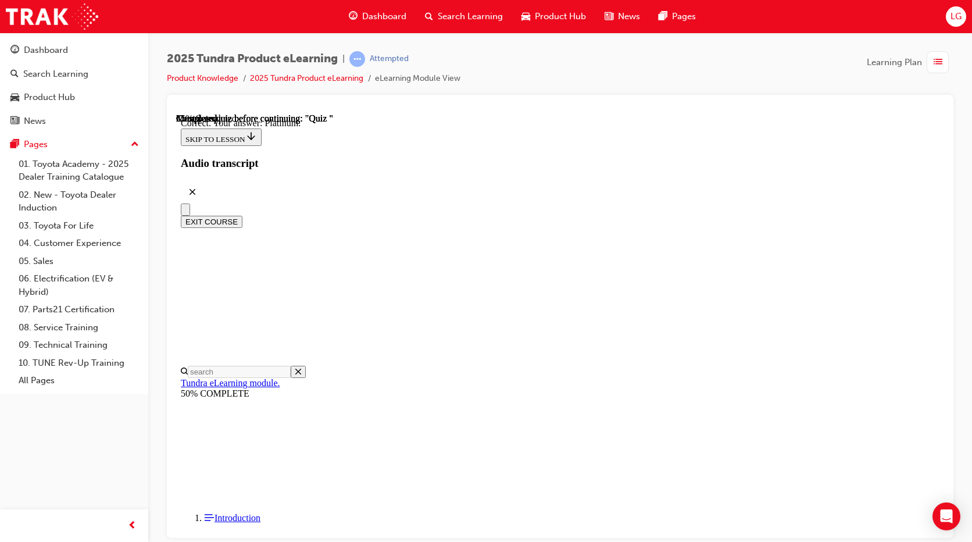
scroll to position [152, 0]
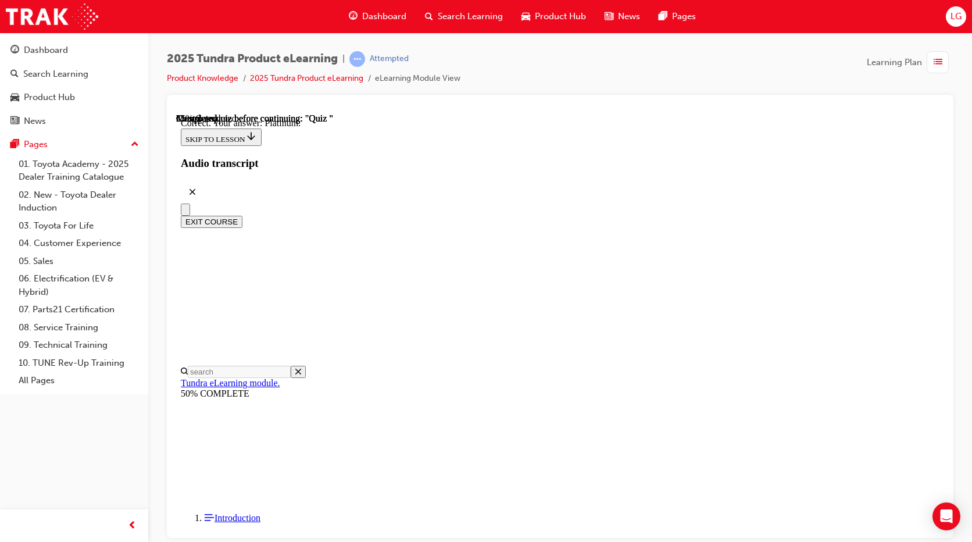
radio input "true"
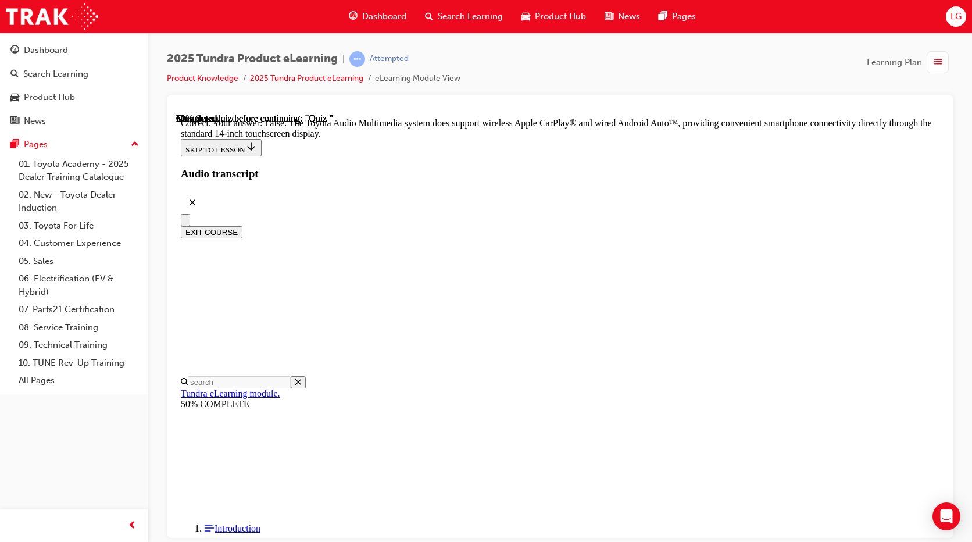
scroll to position [224, 0]
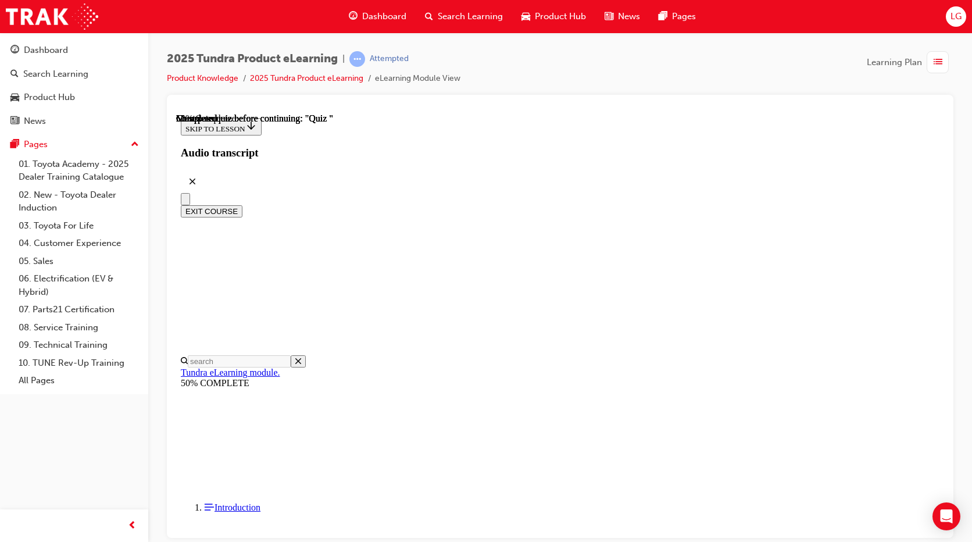
scroll to position [131, 0]
radio input "true"
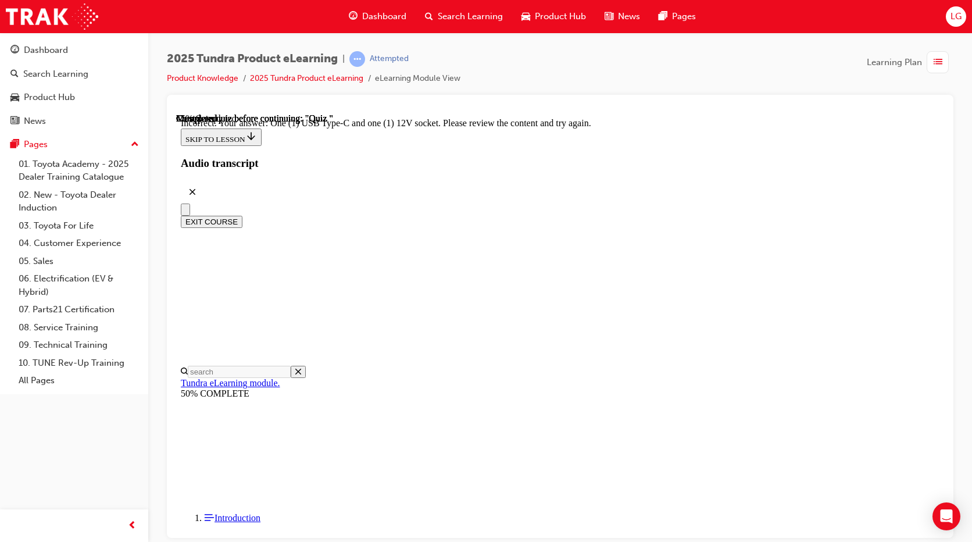
scroll to position [276, 0]
